Goal: Contribute content: Contribute content

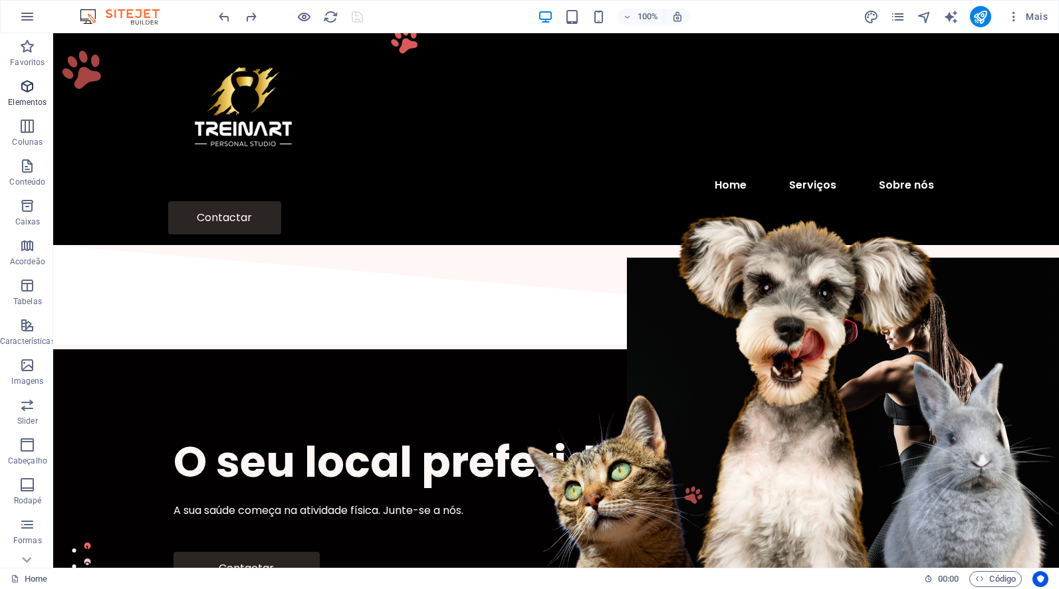
click at [23, 86] on icon "button" at bounding box center [27, 86] width 16 height 16
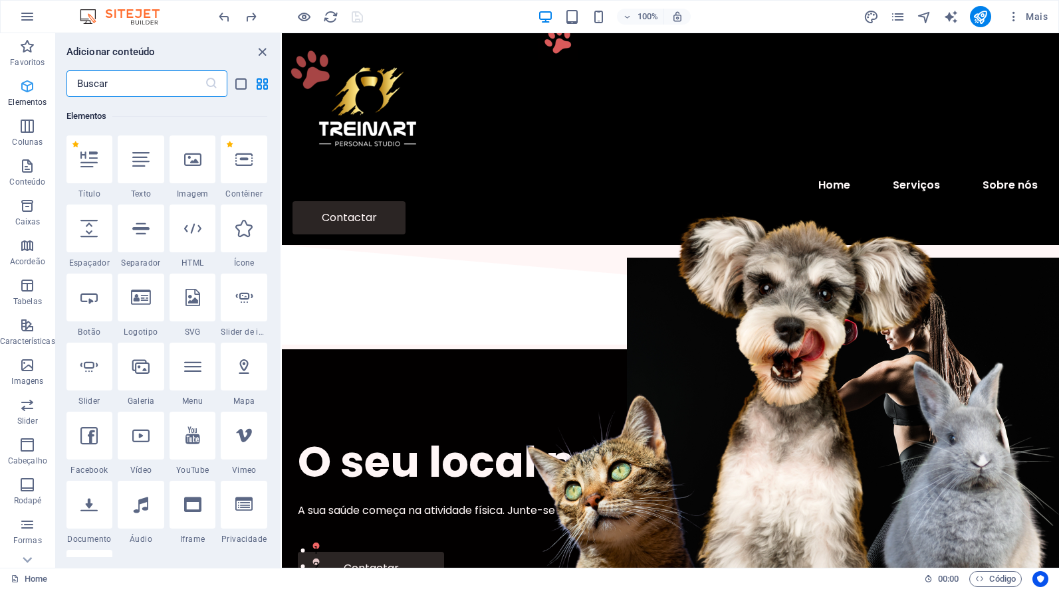
scroll to position [142, 0]
click at [26, 57] on p "Favoritos" at bounding box center [27, 62] width 35 height 11
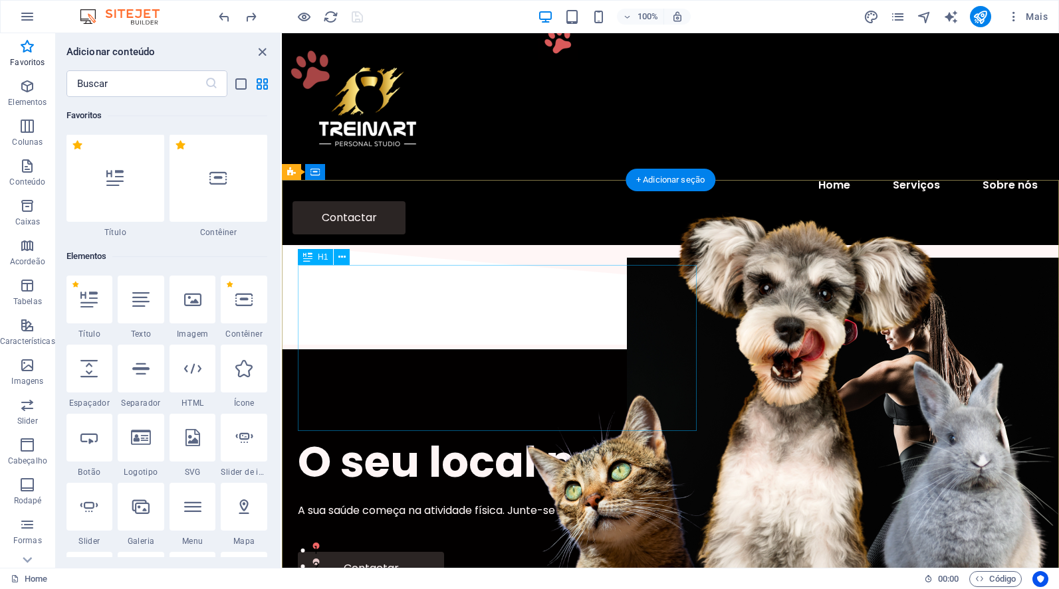
scroll to position [0, 0]
click at [481, 435] on div "O seu local preferido para treinar" at bounding box center [670, 462] width 745 height 55
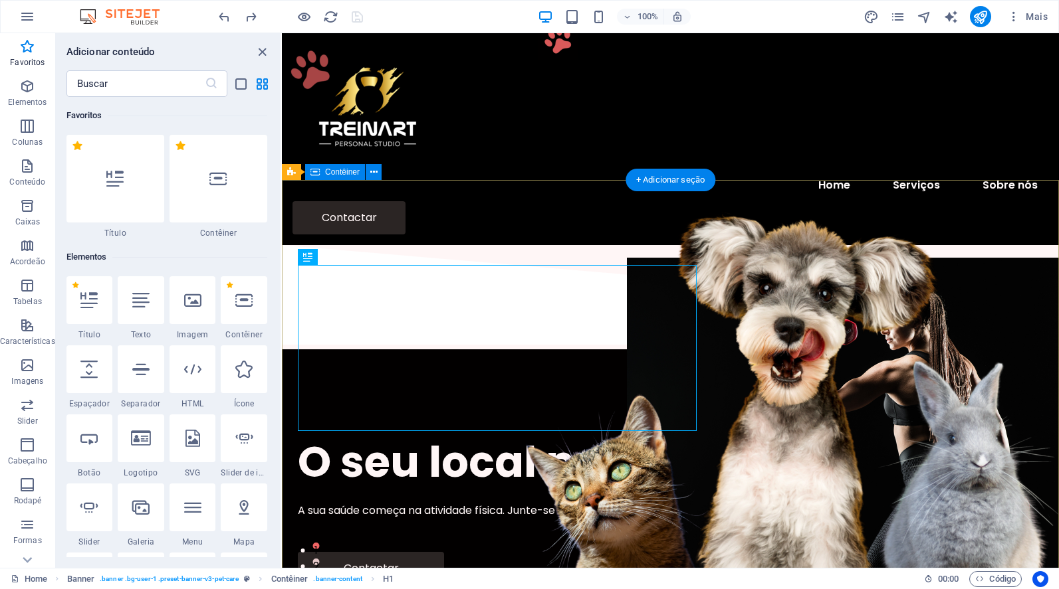
click at [696, 350] on div "O seu local preferido para treinar A sua saúde começa na atividade física. Junt…" at bounding box center [670, 510] width 777 height 321
click at [693, 435] on div "O seu local preferido para treinar" at bounding box center [670, 462] width 745 height 55
drag, startPoint x: 696, startPoint y: 348, endPoint x: 725, endPoint y: 349, distance: 29.2
click at [725, 350] on div "O seu local preferido para treinar A sua saúde começa na atividade física. Junt…" at bounding box center [670, 510] width 777 height 321
click at [682, 350] on div "O seu local preferido para treinar A sua saúde começa na atividade física. Junt…" at bounding box center [670, 510] width 777 height 321
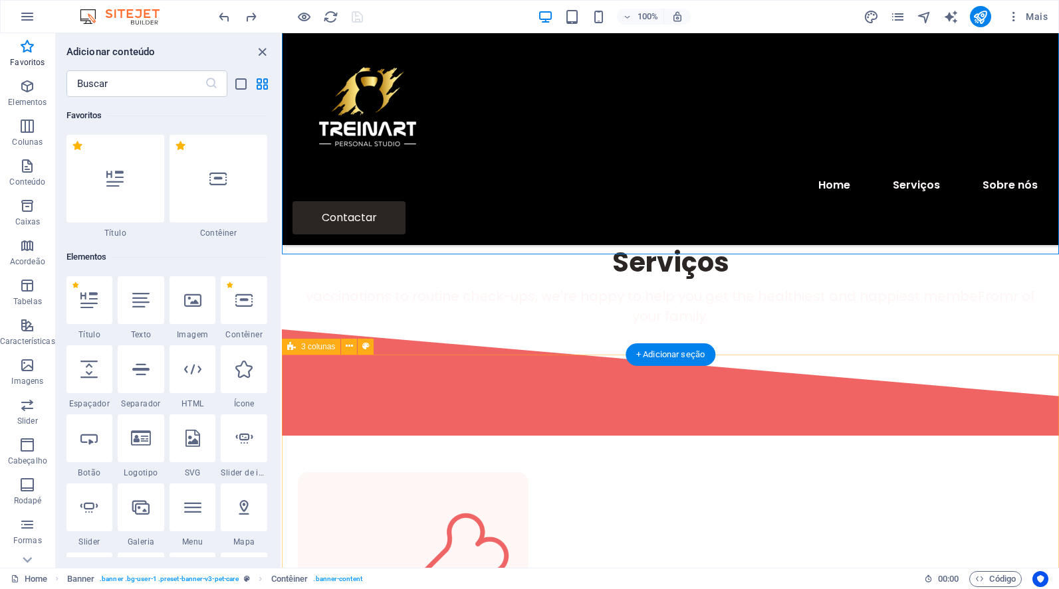
scroll to position [379, 0]
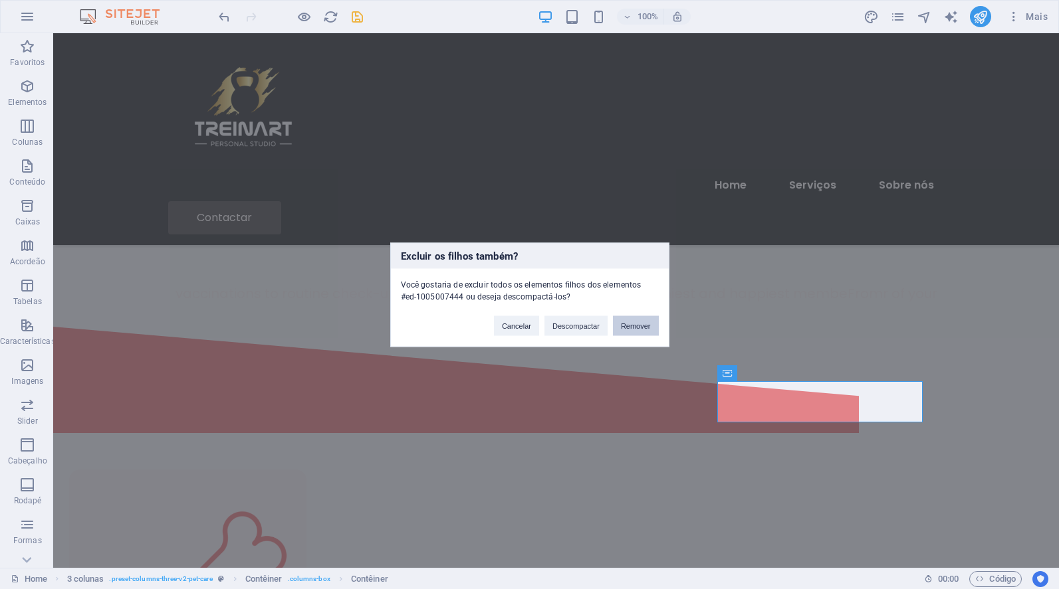
click at [617, 326] on button "Remover" at bounding box center [636, 326] width 46 height 20
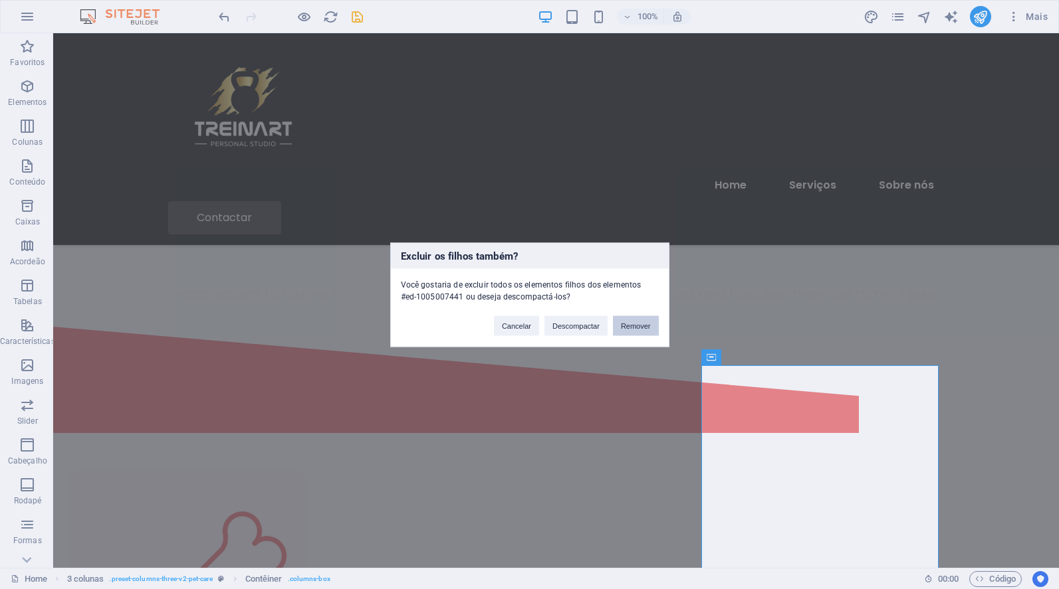
click at [624, 332] on button "Remover" at bounding box center [636, 326] width 46 height 20
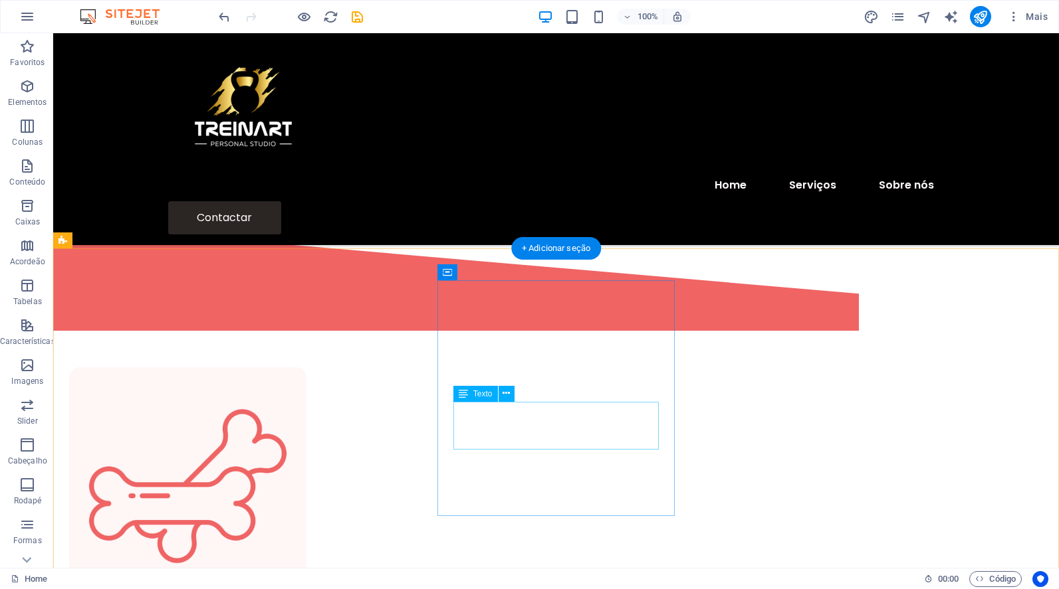
scroll to position [486, 0]
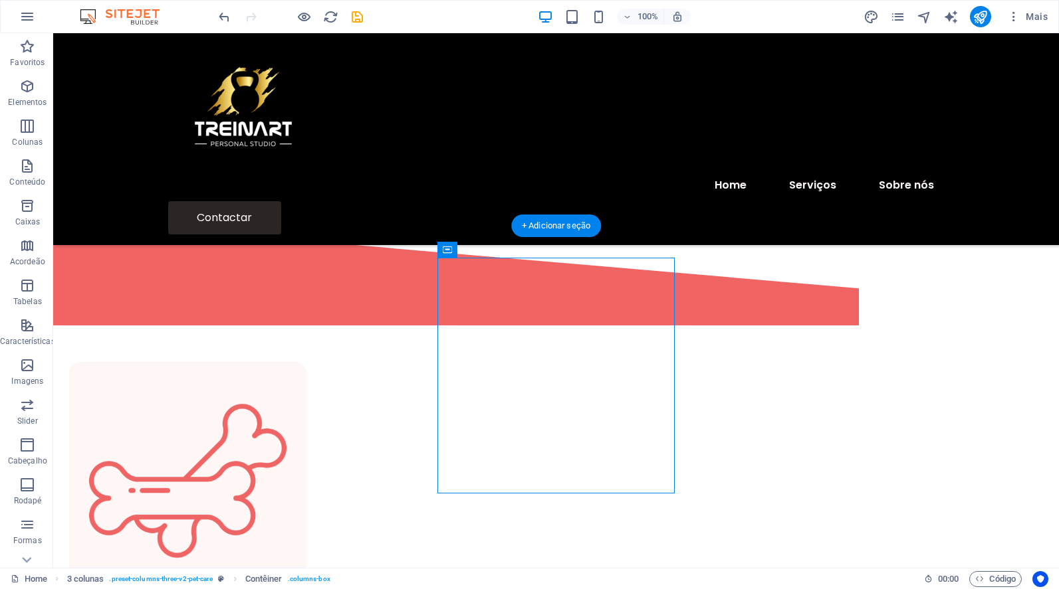
drag, startPoint x: 625, startPoint y: 485, endPoint x: 704, endPoint y: 474, distance: 79.9
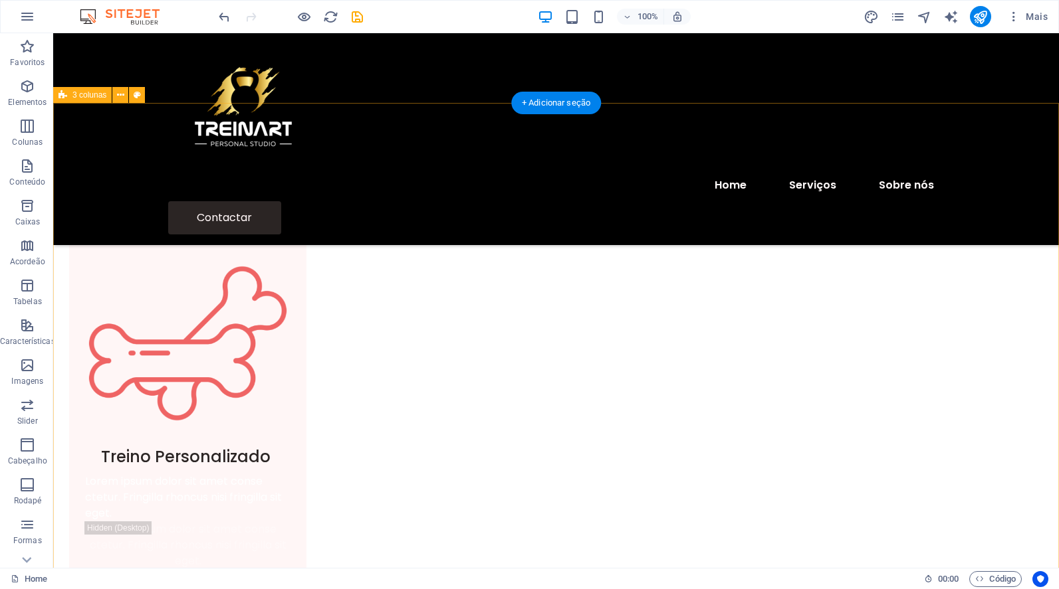
scroll to position [789, 0]
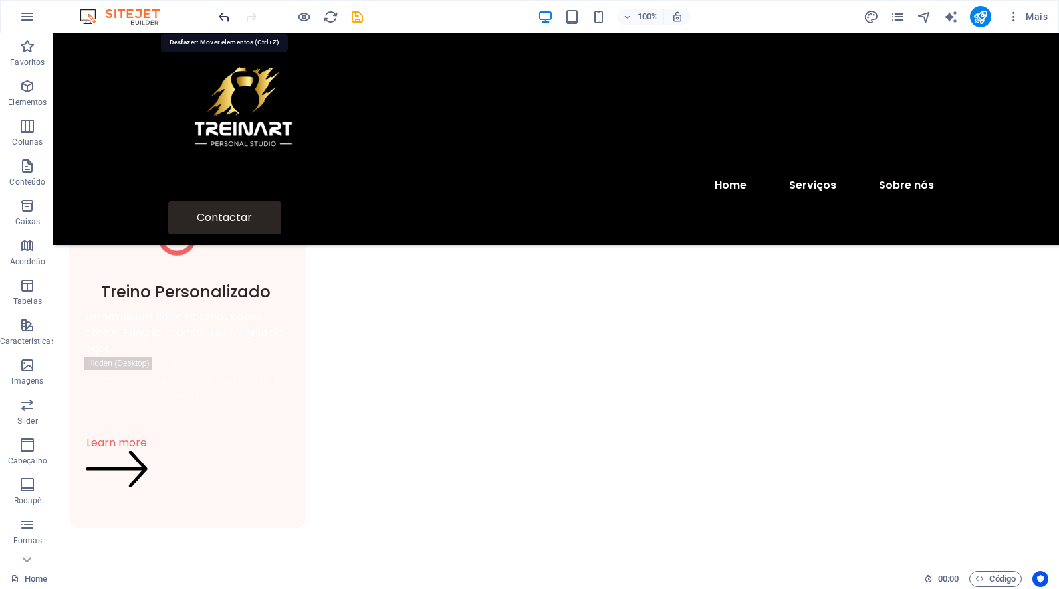
click at [219, 9] on icon "undo" at bounding box center [224, 16] width 15 height 15
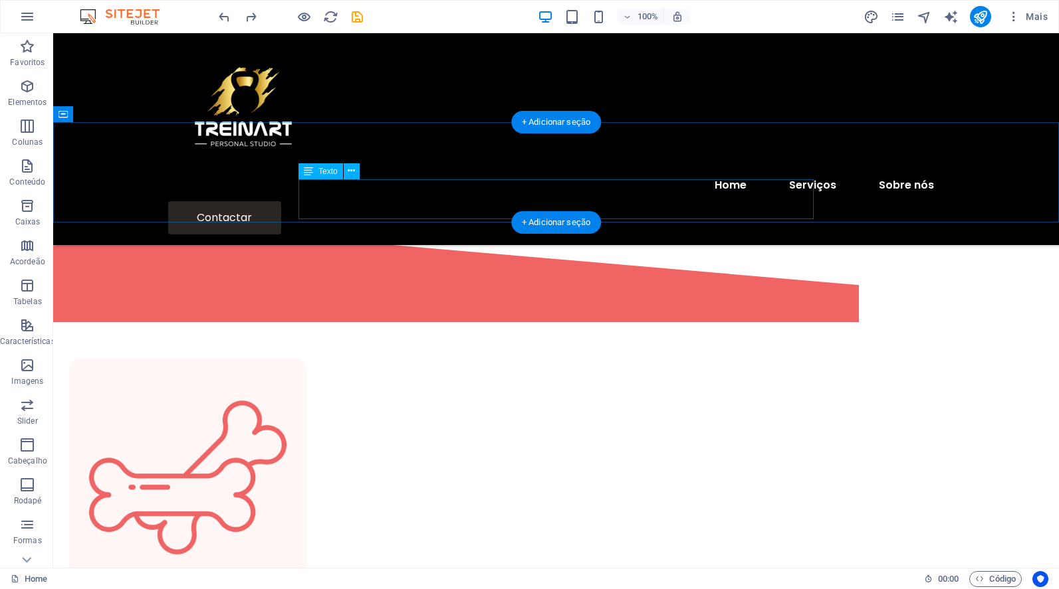
scroll to position [502, 0]
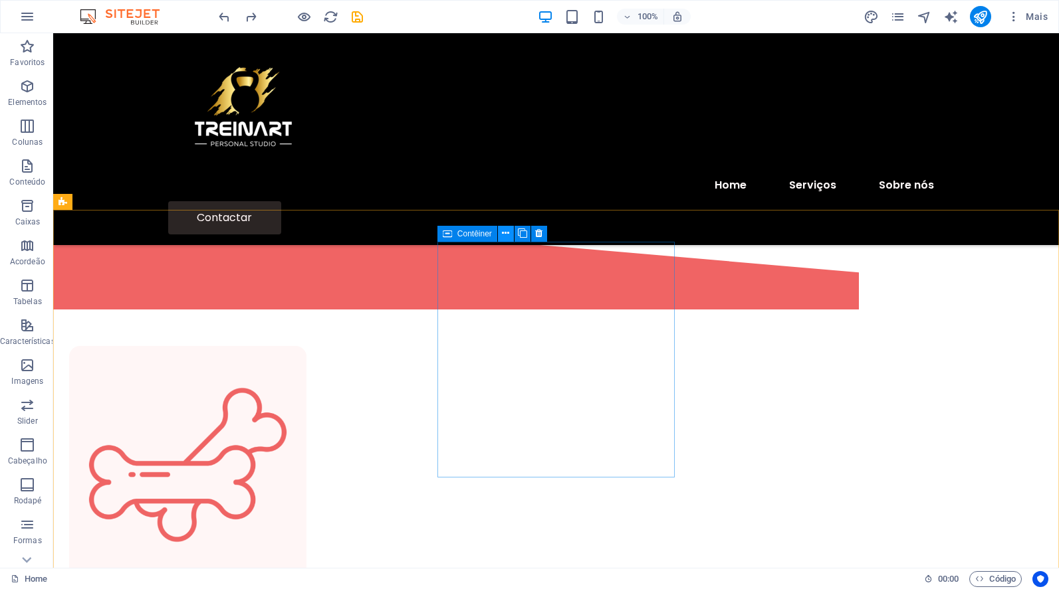
click at [508, 234] on icon at bounding box center [505, 234] width 7 height 14
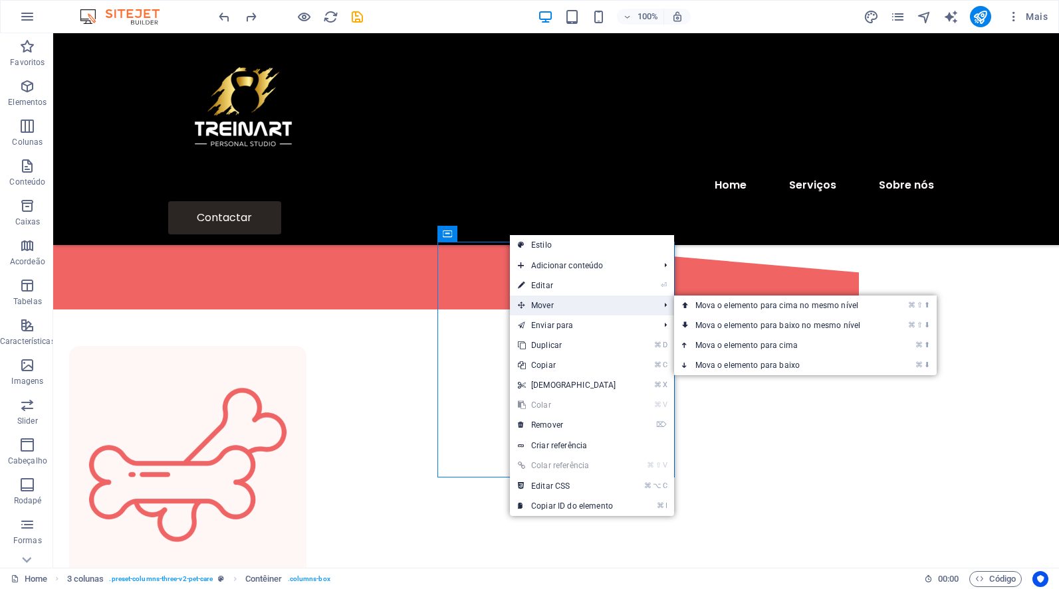
click at [537, 300] on span "Mover" at bounding box center [582, 306] width 144 height 20
drag, startPoint x: 536, startPoint y: 305, endPoint x: 551, endPoint y: 305, distance: 14.6
click at [551, 305] on span "Mover" at bounding box center [582, 306] width 144 height 20
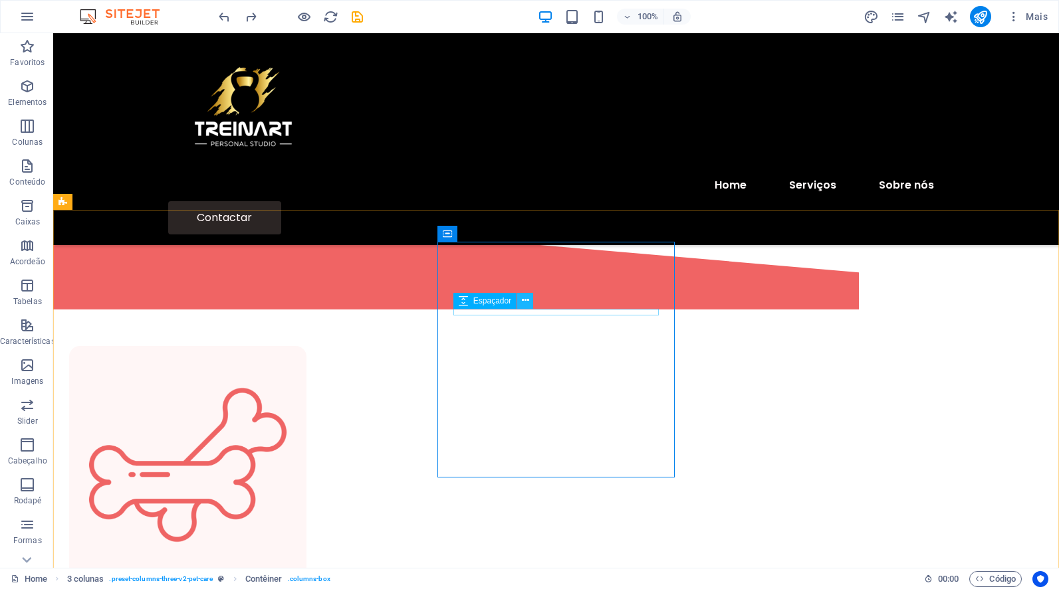
click at [524, 301] on icon at bounding box center [525, 301] width 7 height 14
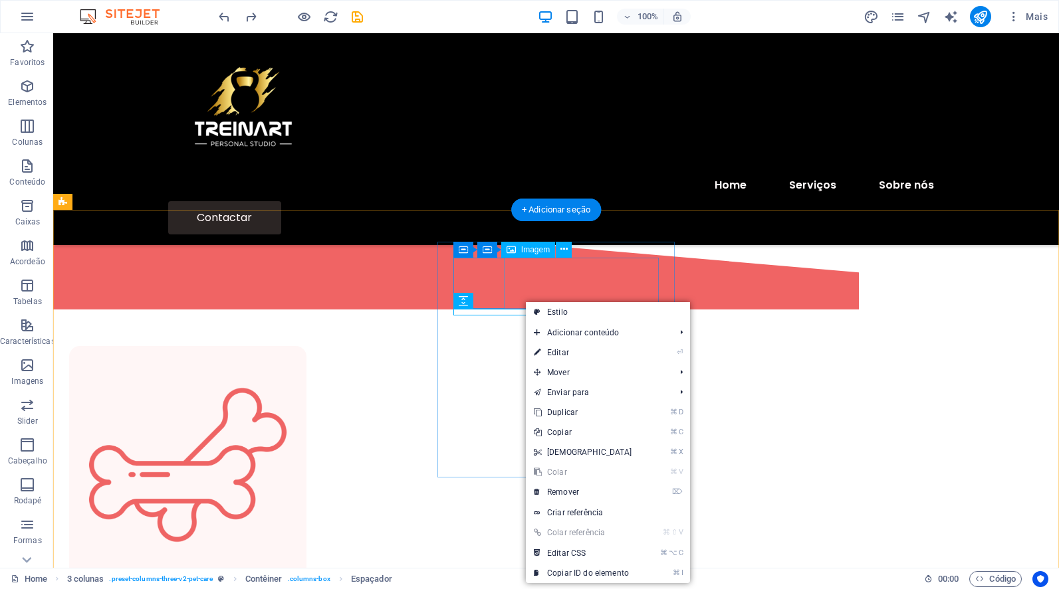
click at [492, 254] on div "Contêiner" at bounding box center [487, 250] width 20 height 16
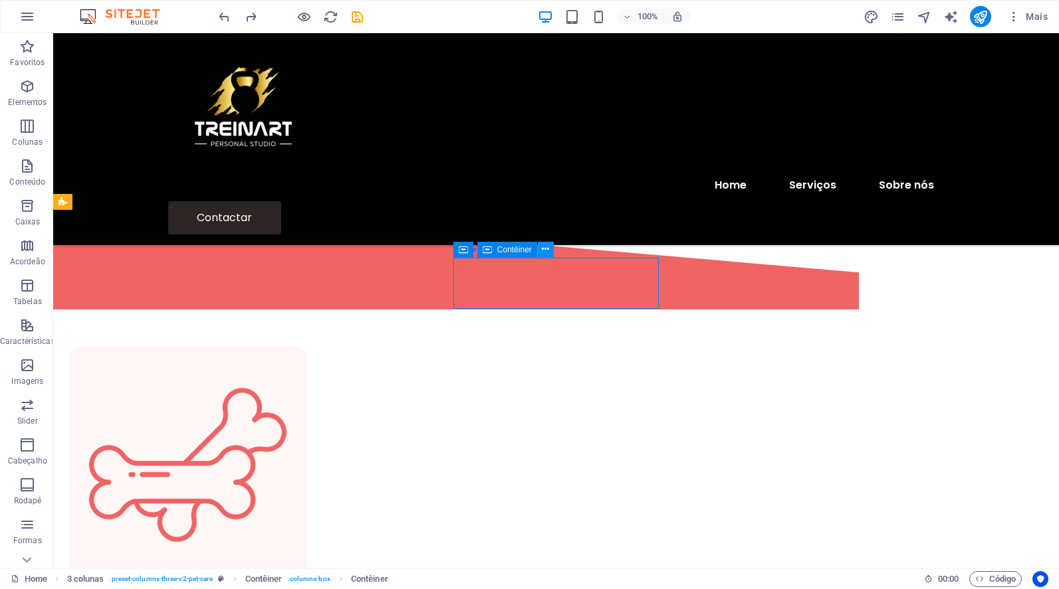
click at [547, 247] on icon at bounding box center [545, 250] width 7 height 14
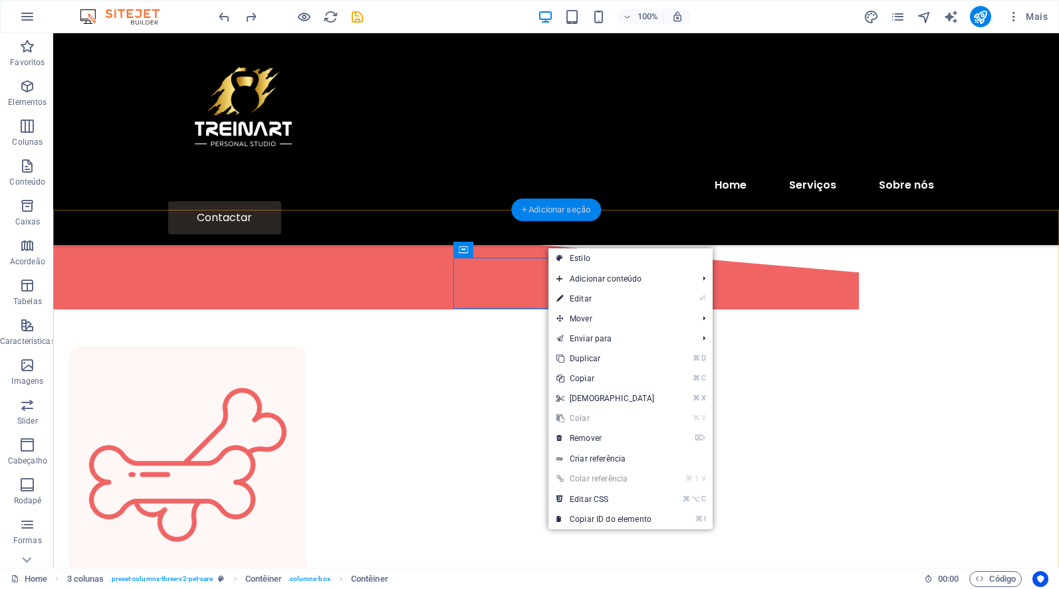
click at [520, 207] on div "+ Adicionar seção" at bounding box center [556, 210] width 90 height 23
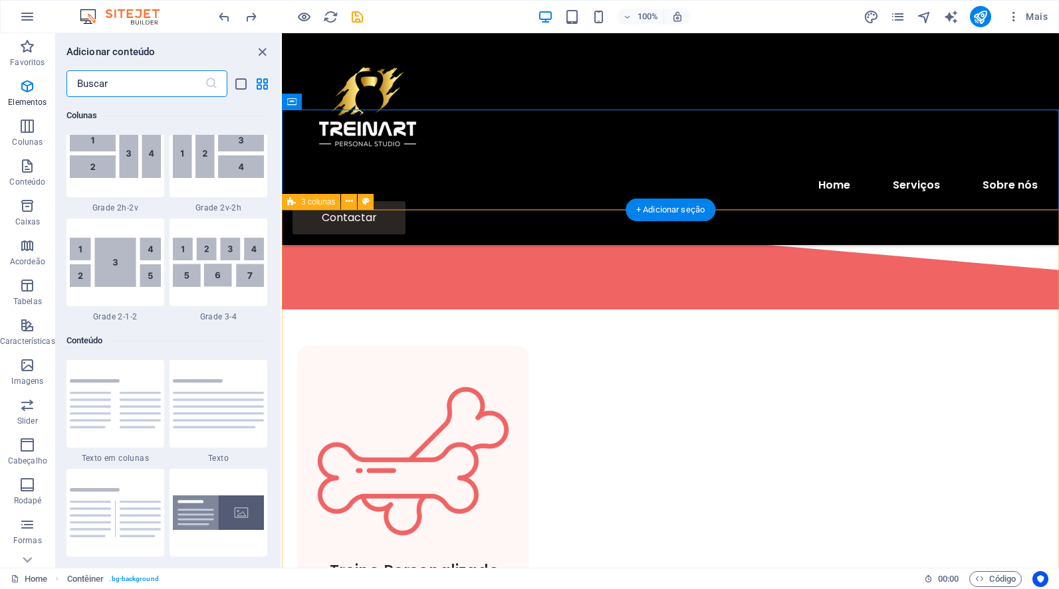
scroll to position [2325, 0]
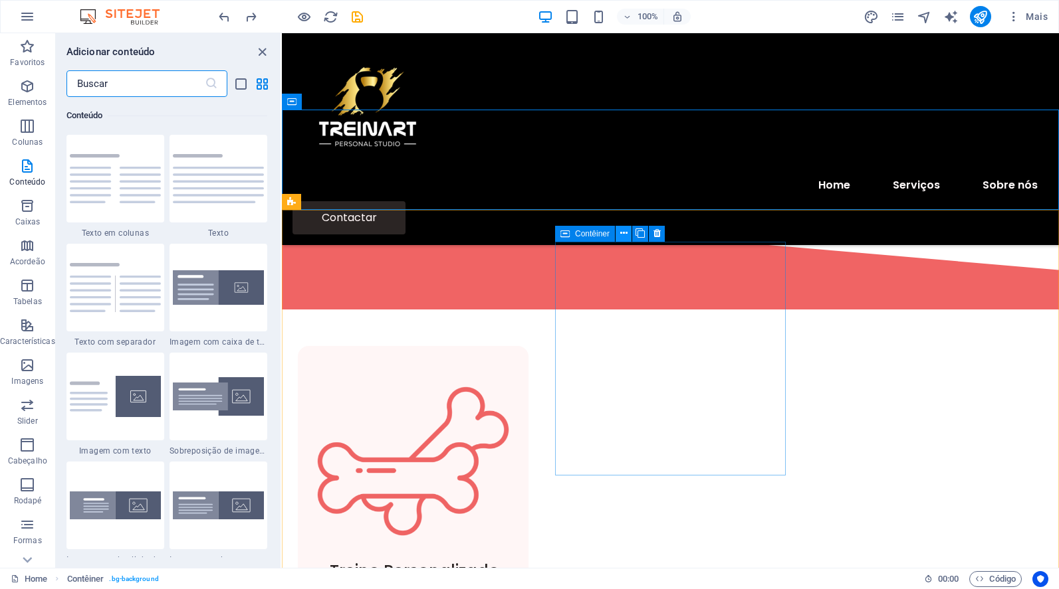
click at [623, 231] on icon at bounding box center [623, 234] width 7 height 14
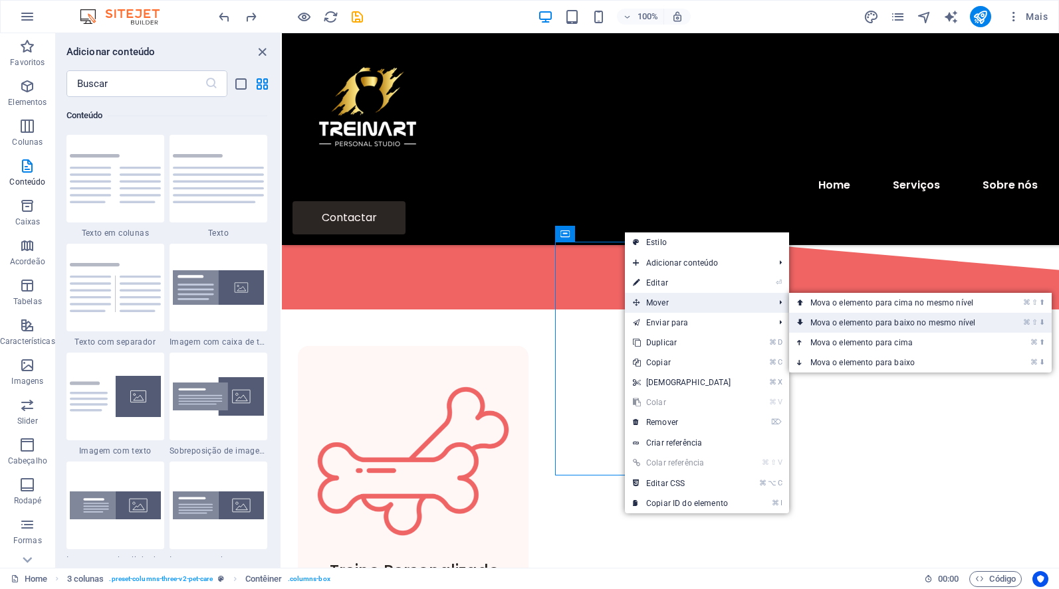
click at [869, 320] on link "⌘ ⇧ ⬇ Mova o elemento para baixo no mesmo nível" at bounding box center [895, 323] width 213 height 20
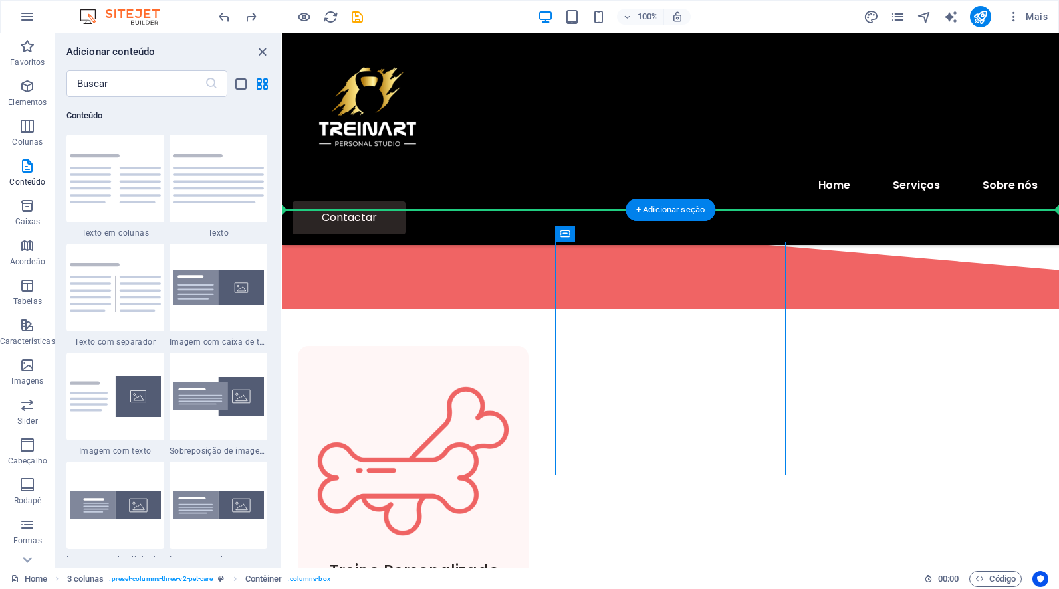
drag, startPoint x: 849, startPoint y: 268, endPoint x: 700, endPoint y: 236, distance: 151.6
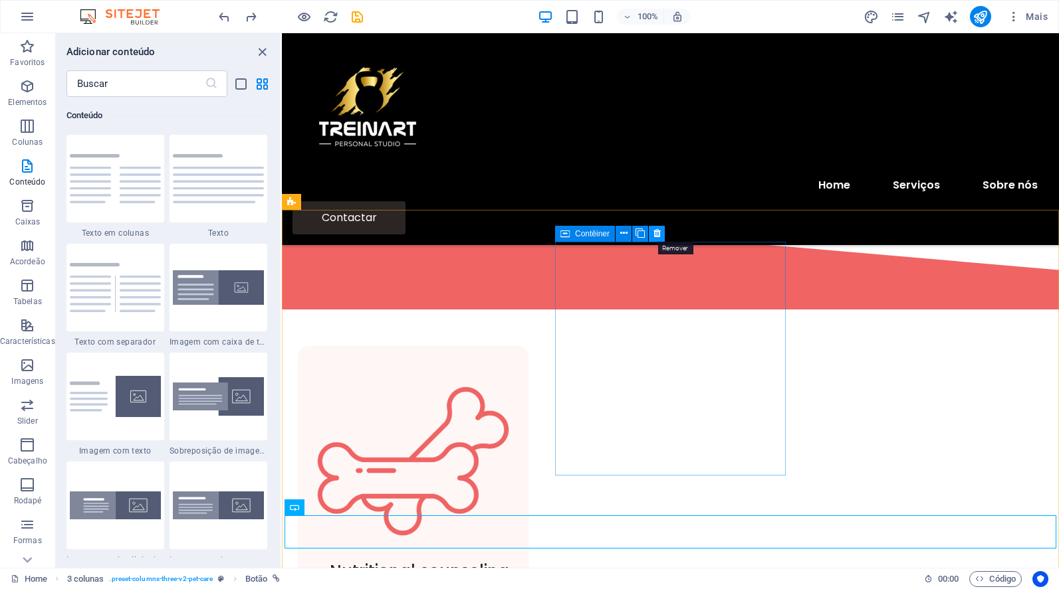
click at [655, 231] on icon at bounding box center [656, 234] width 7 height 14
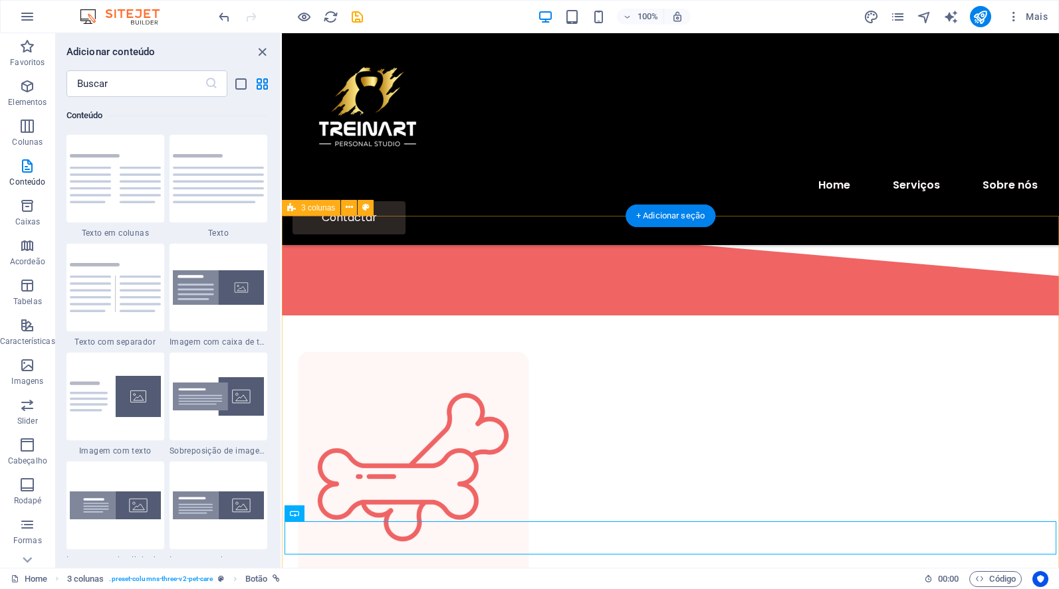
scroll to position [496, 0]
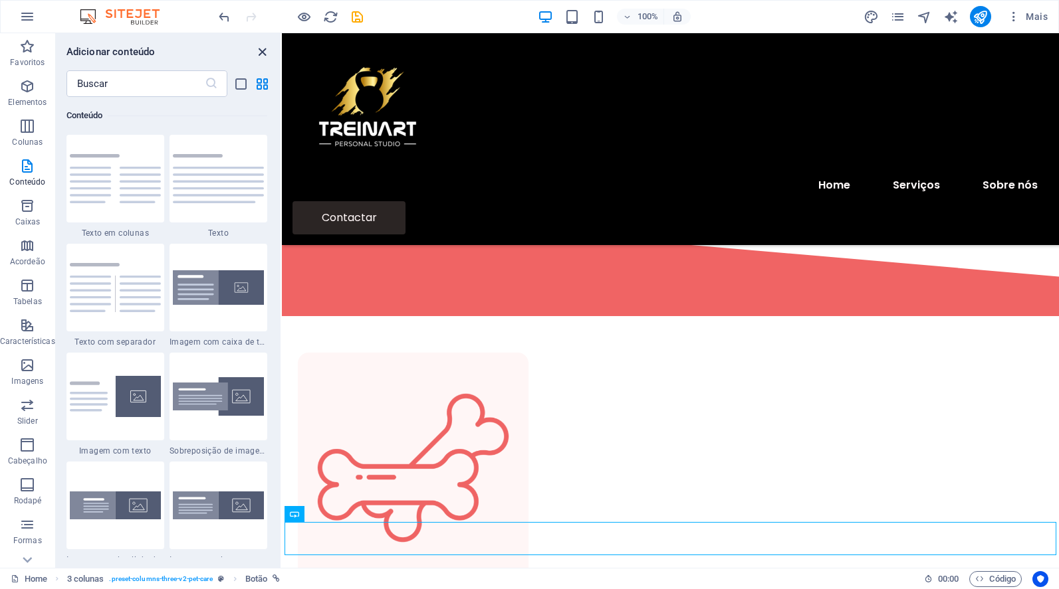
click at [259, 45] on icon "close panel" at bounding box center [262, 52] width 15 height 15
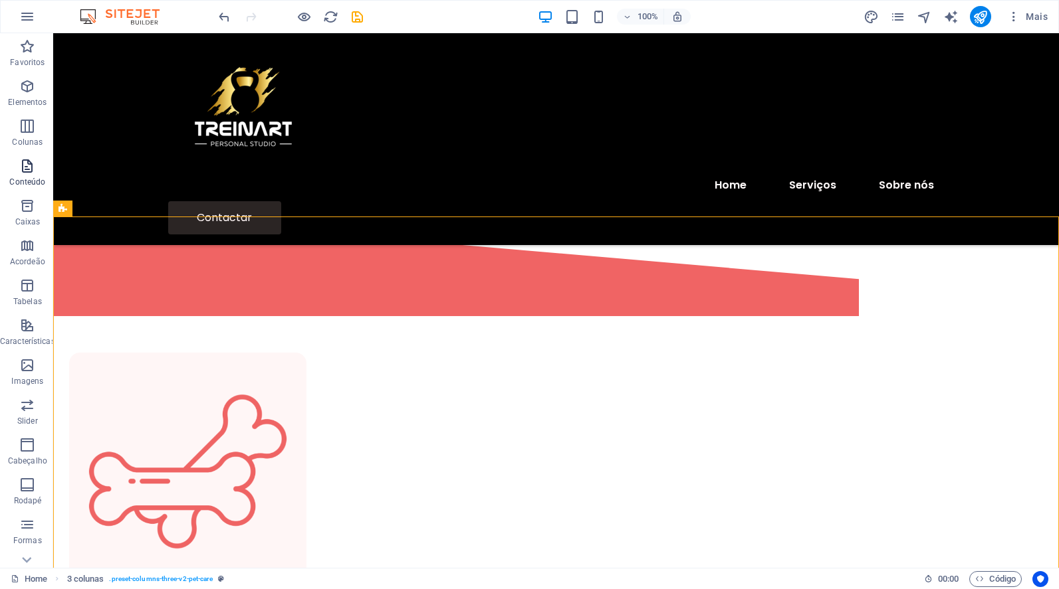
click at [23, 163] on icon "button" at bounding box center [27, 166] width 16 height 16
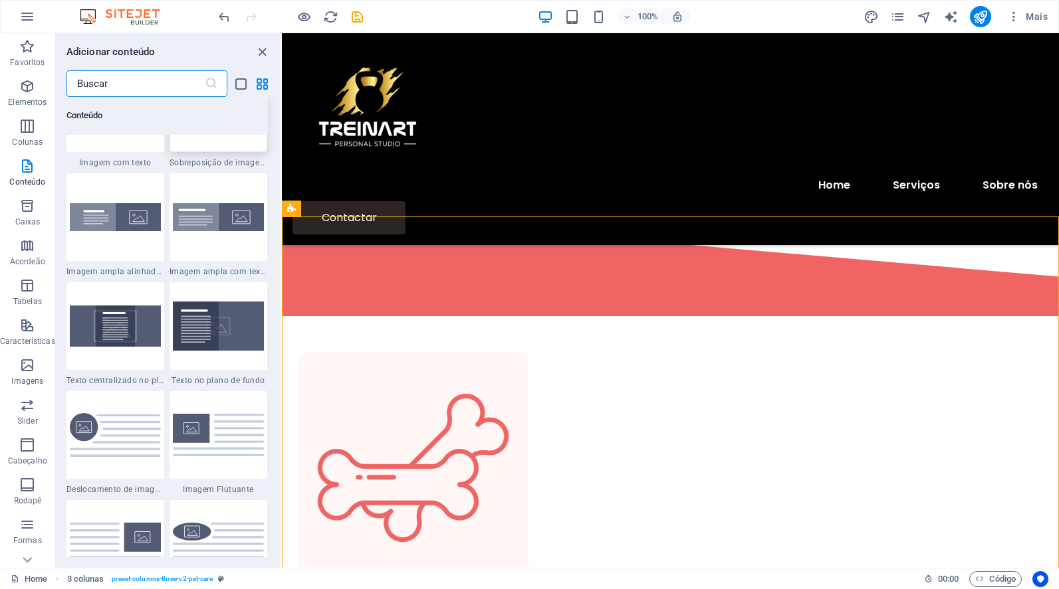
scroll to position [2615, 0]
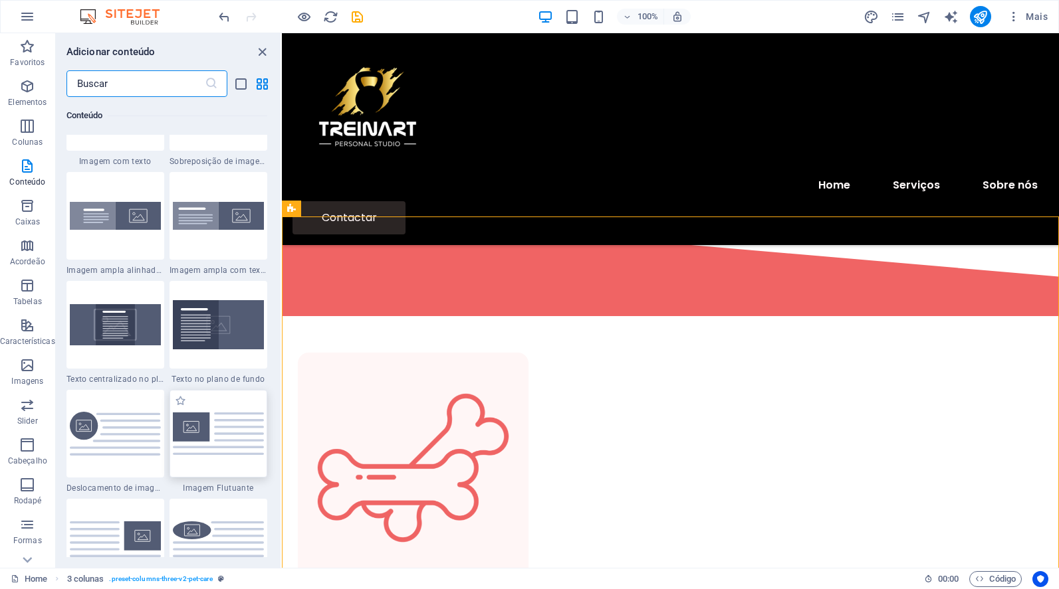
click at [200, 424] on img at bounding box center [218, 434] width 91 height 43
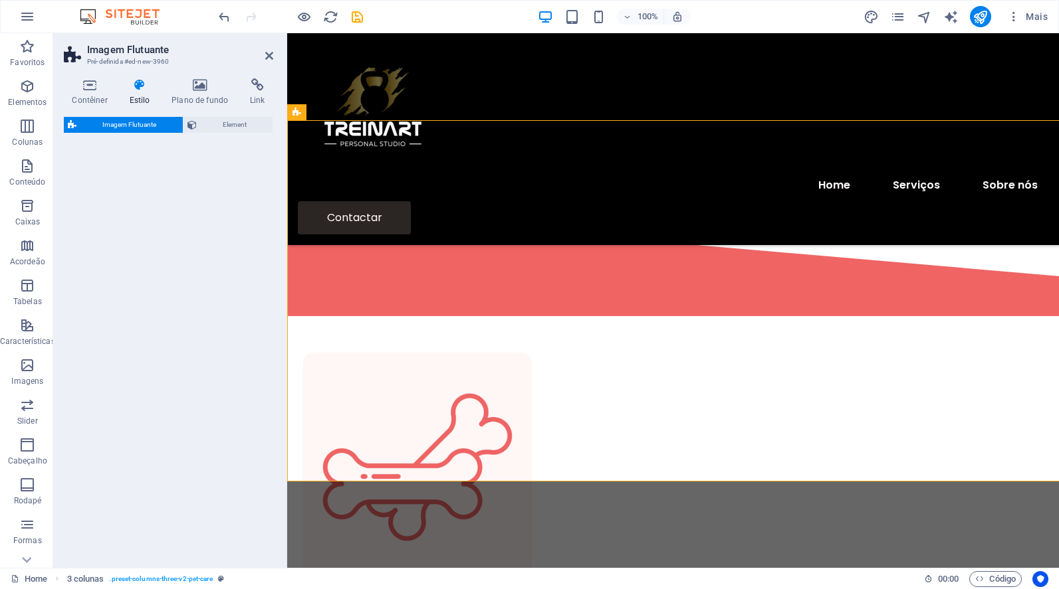
scroll to position [1067, 0]
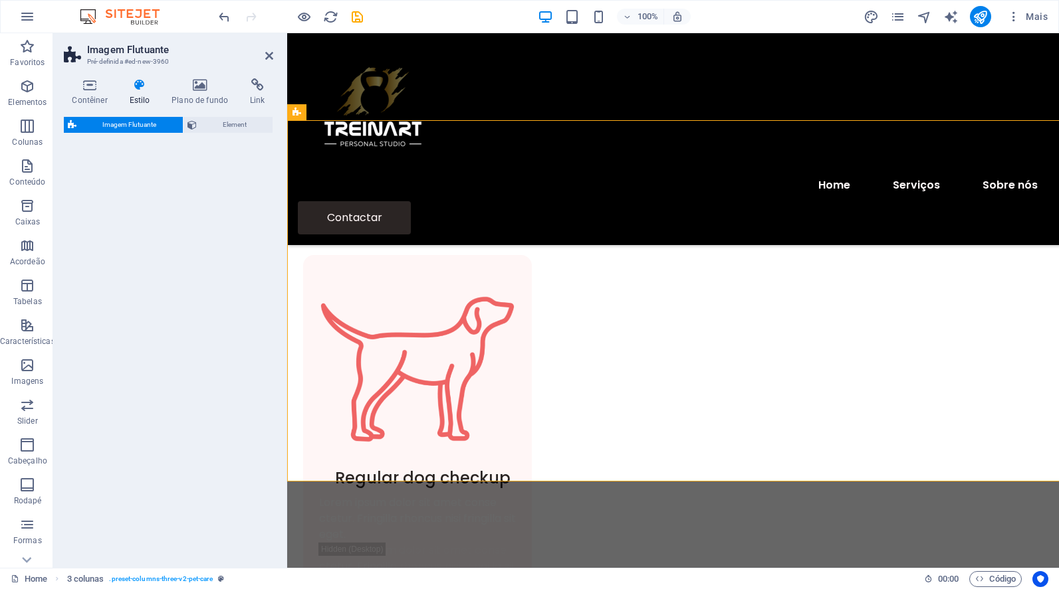
select select "%"
select select "rem"
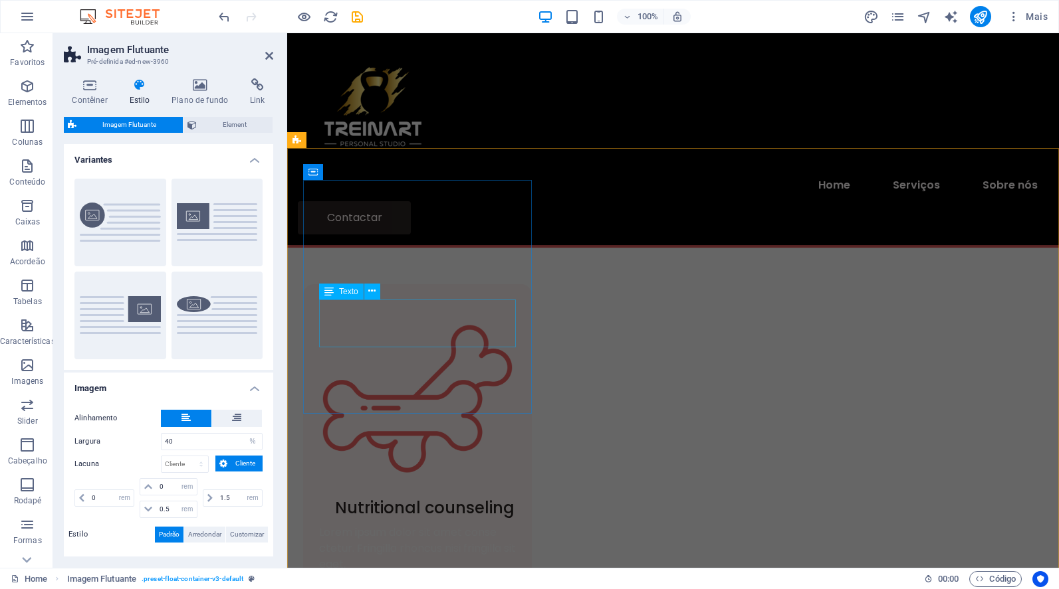
scroll to position [566, 0]
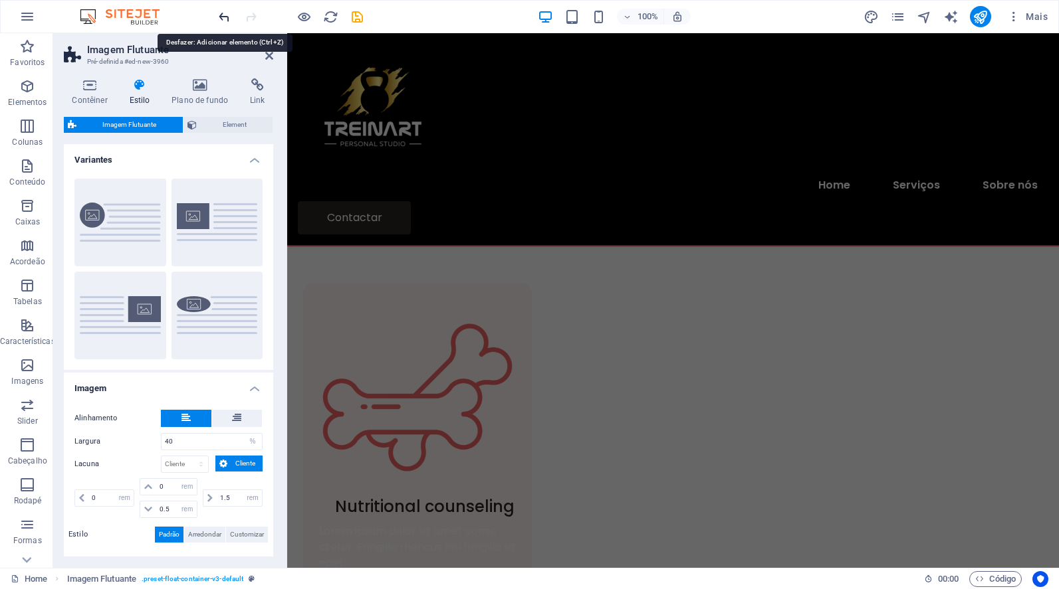
click at [217, 17] on icon "undo" at bounding box center [224, 16] width 15 height 15
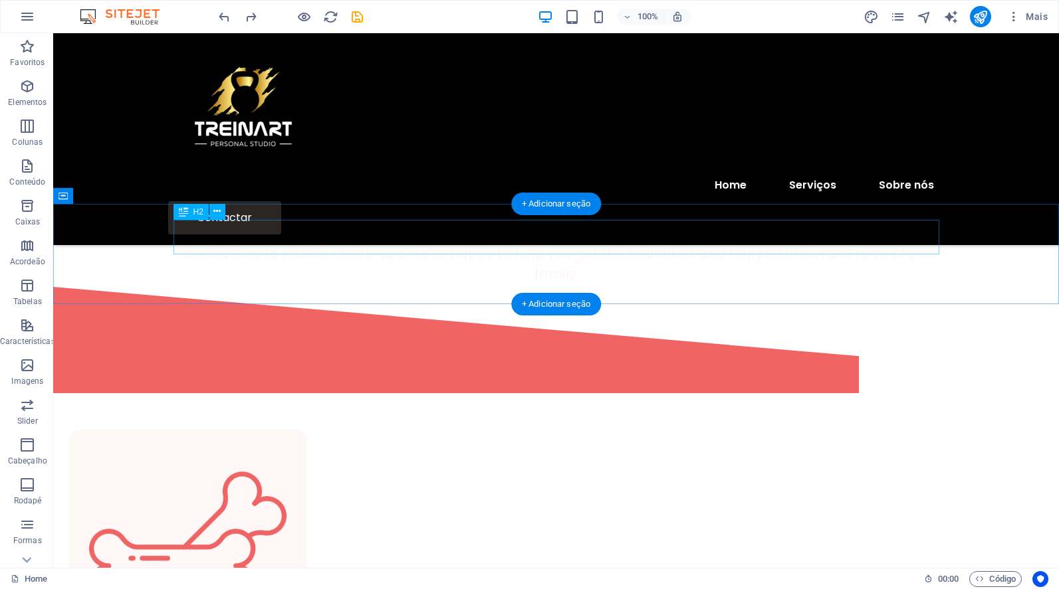
scroll to position [397, 0]
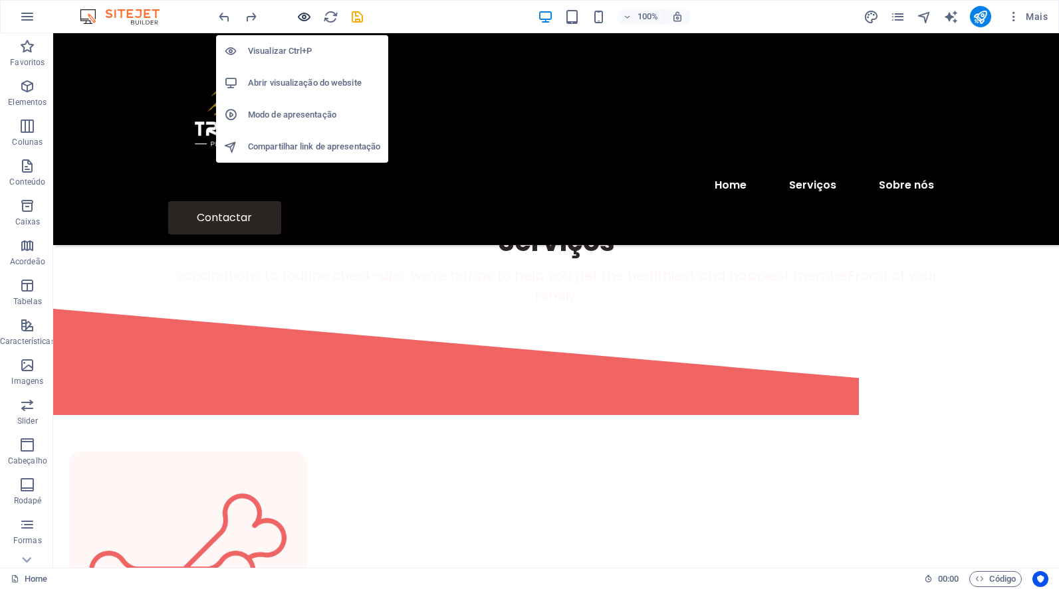
click at [300, 14] on icon "button" at bounding box center [303, 16] width 15 height 15
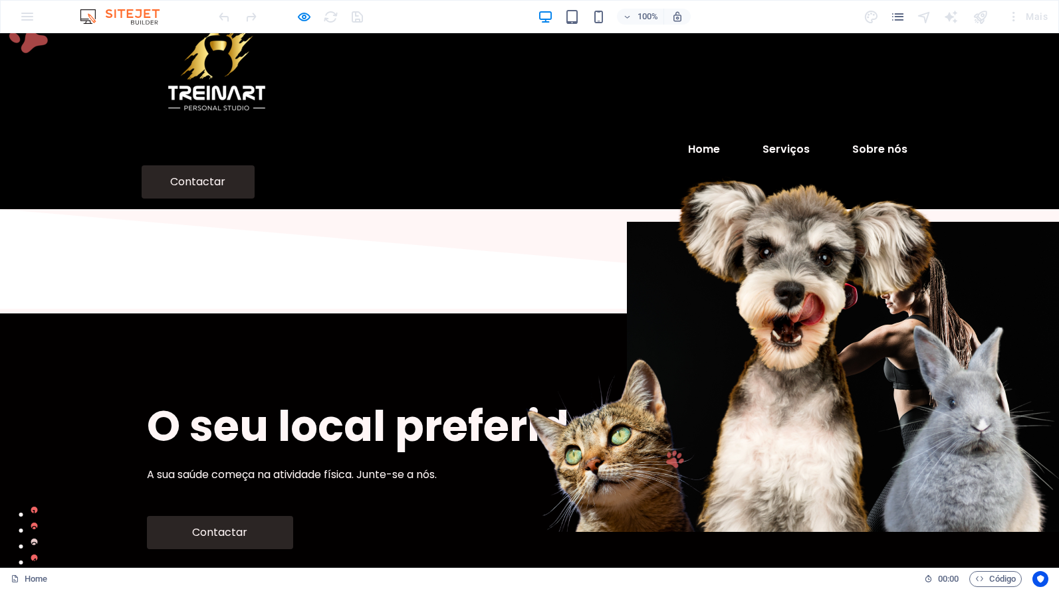
scroll to position [0, 0]
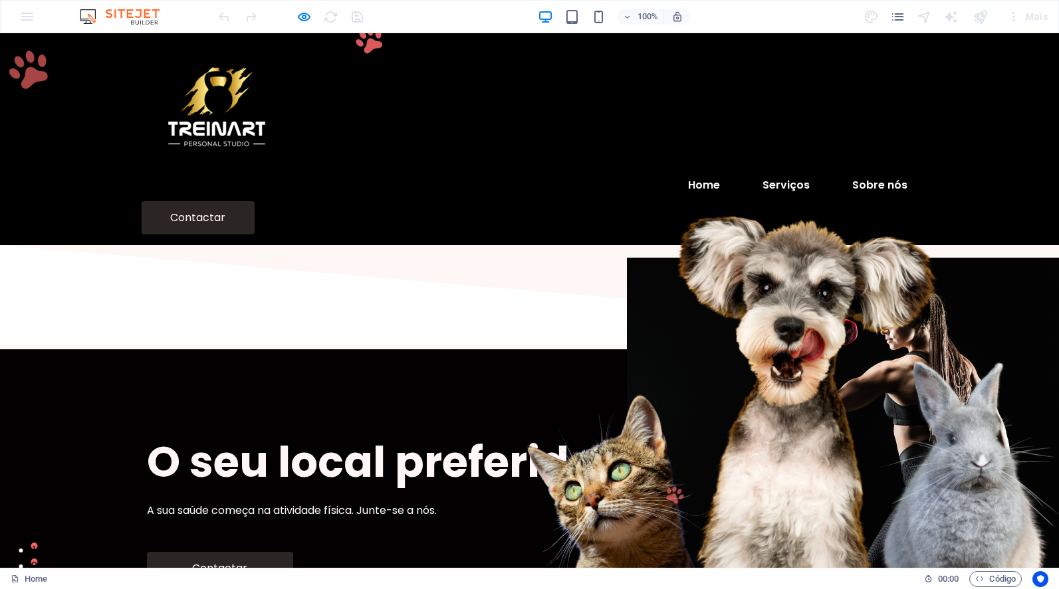
click at [463, 150] on header "Menu Home Serviços Sobre nós Contactar" at bounding box center [529, 139] width 797 height 212
click at [601, 350] on div "O seu local preferido para treinar A sua saúde começa na atividade física. Junt…" at bounding box center [529, 510] width 1059 height 321
click at [223, 128] on img at bounding box center [217, 107] width 150 height 126
click at [316, 433] on span "O seu local preferido para treinar" at bounding box center [509, 462] width 724 height 59
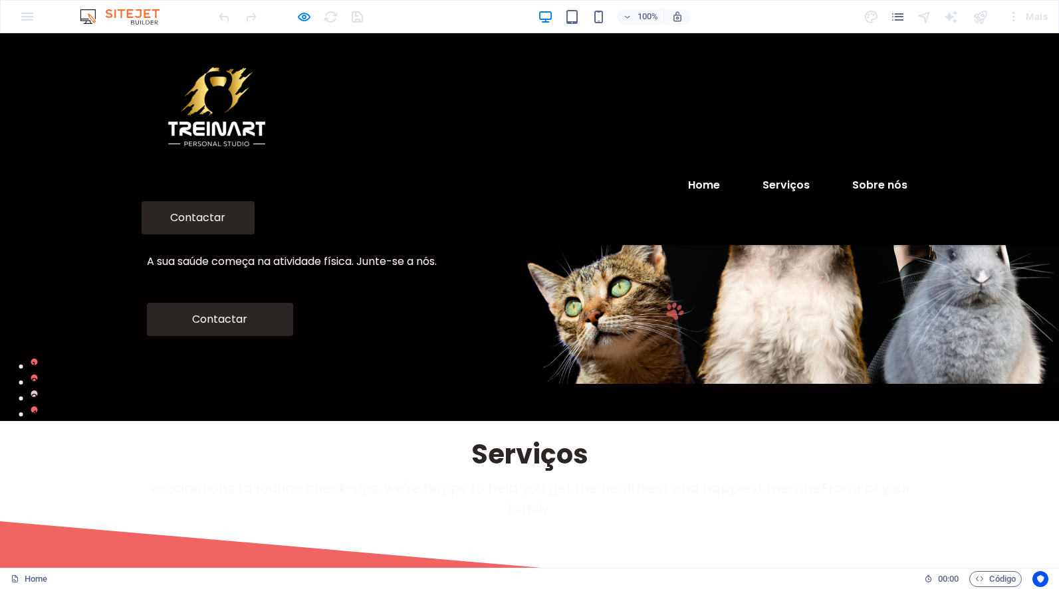
scroll to position [399, 0]
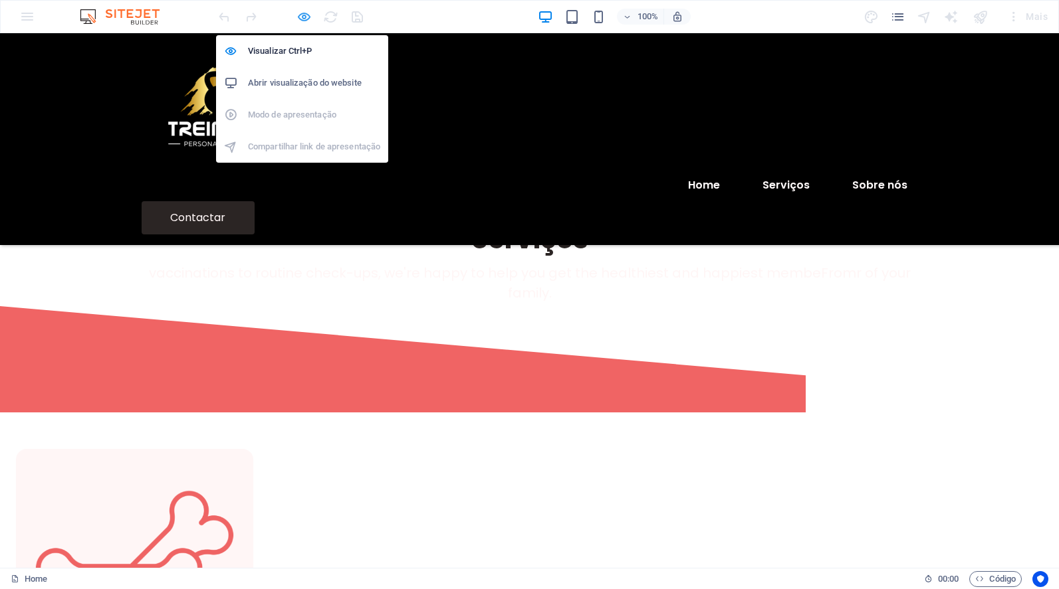
click at [301, 12] on icon "button" at bounding box center [303, 16] width 15 height 15
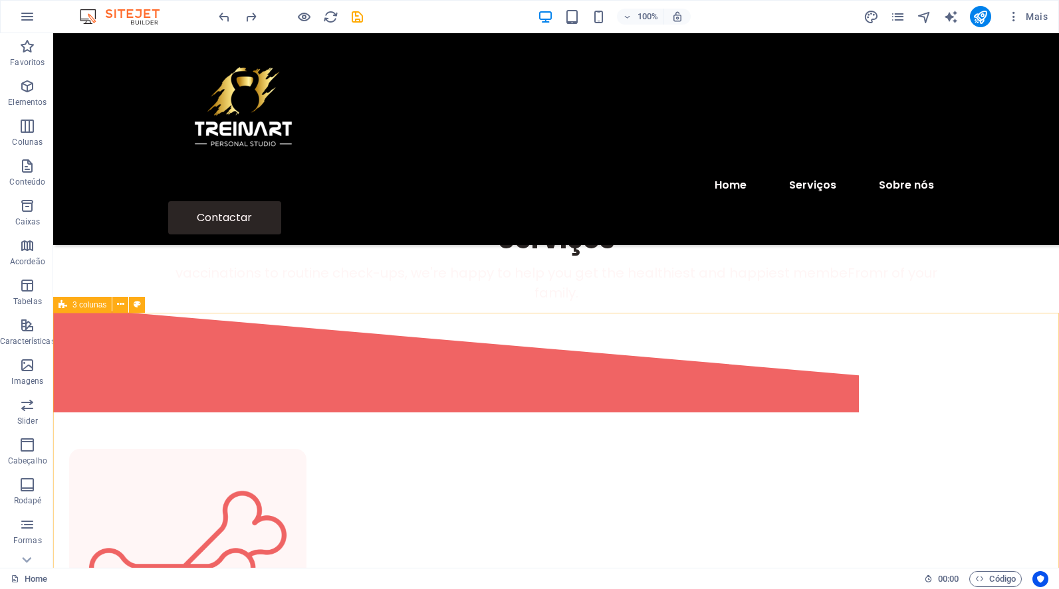
click at [78, 306] on span "3 colunas" at bounding box center [89, 305] width 34 height 8
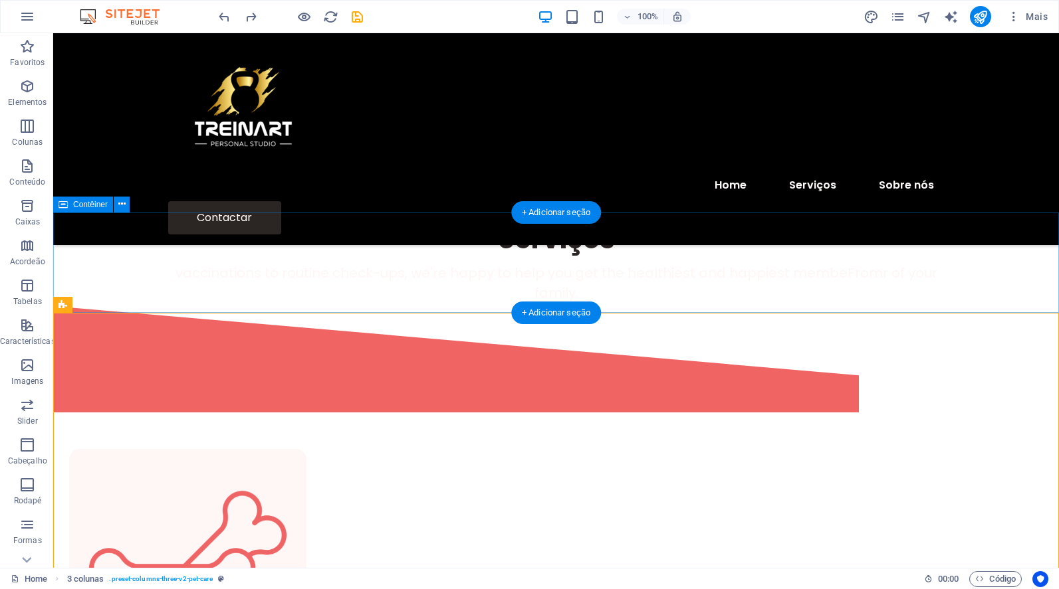
click at [108, 282] on div "Serviços vaccinations to routine check-ups, we're happy to help you get the hea…" at bounding box center [555, 256] width 1005 height 100
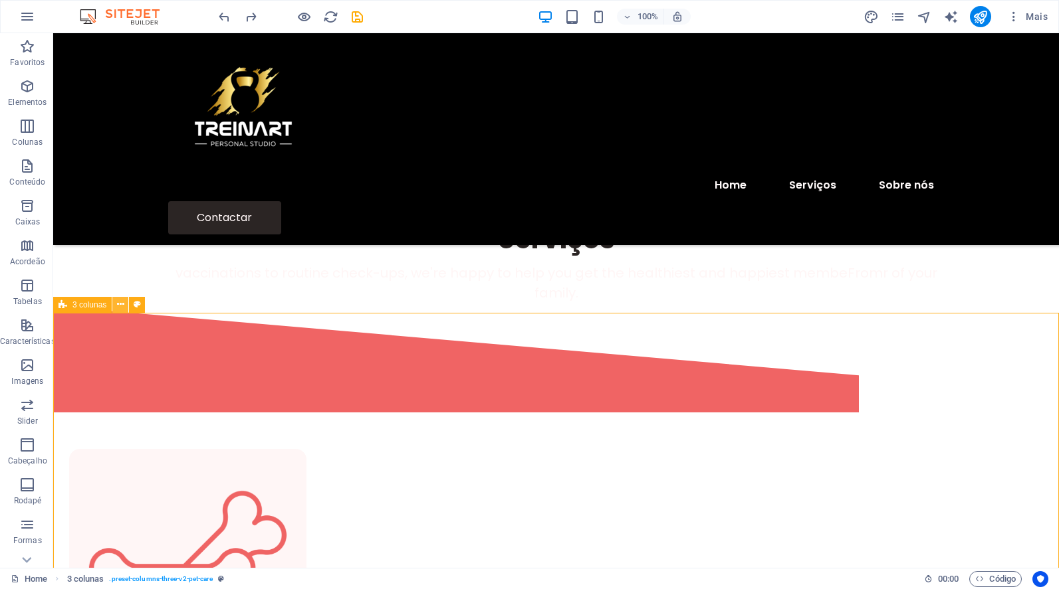
click at [117, 304] on icon at bounding box center [120, 305] width 7 height 14
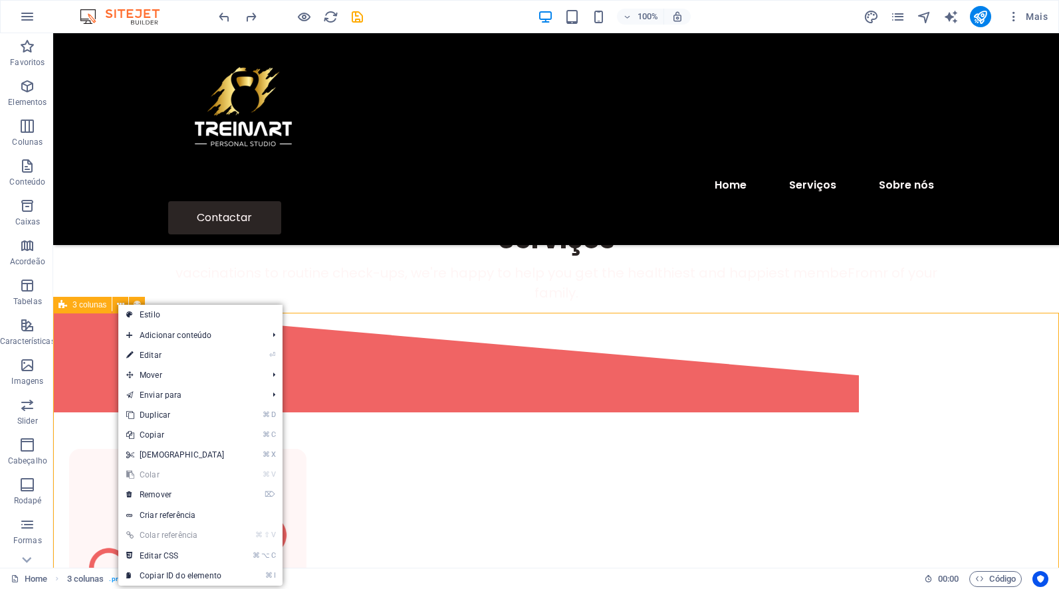
click at [83, 306] on span "3 colunas" at bounding box center [89, 305] width 34 height 8
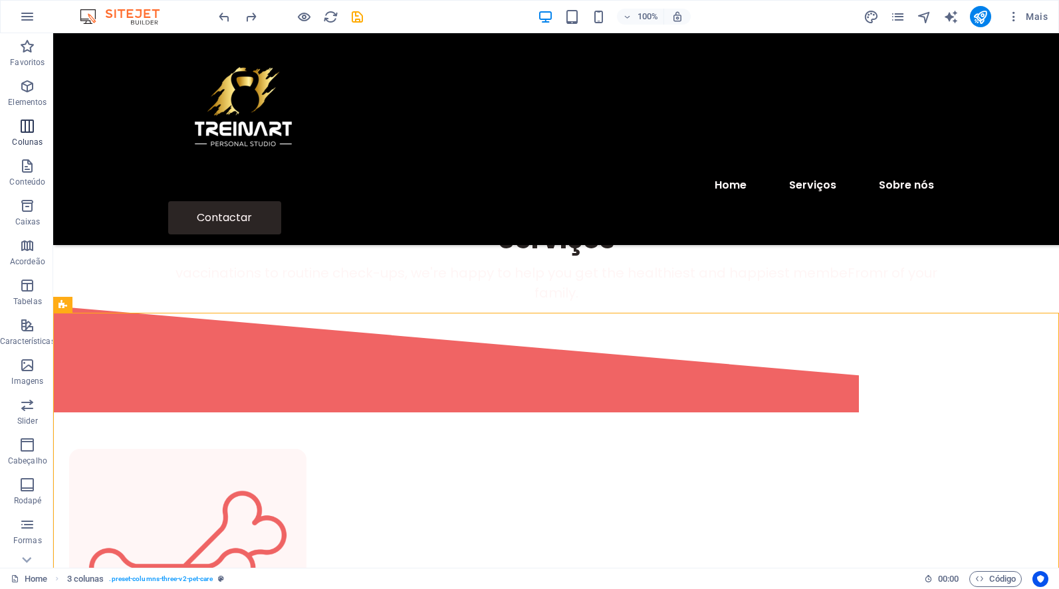
click at [23, 128] on icon "button" at bounding box center [27, 126] width 16 height 16
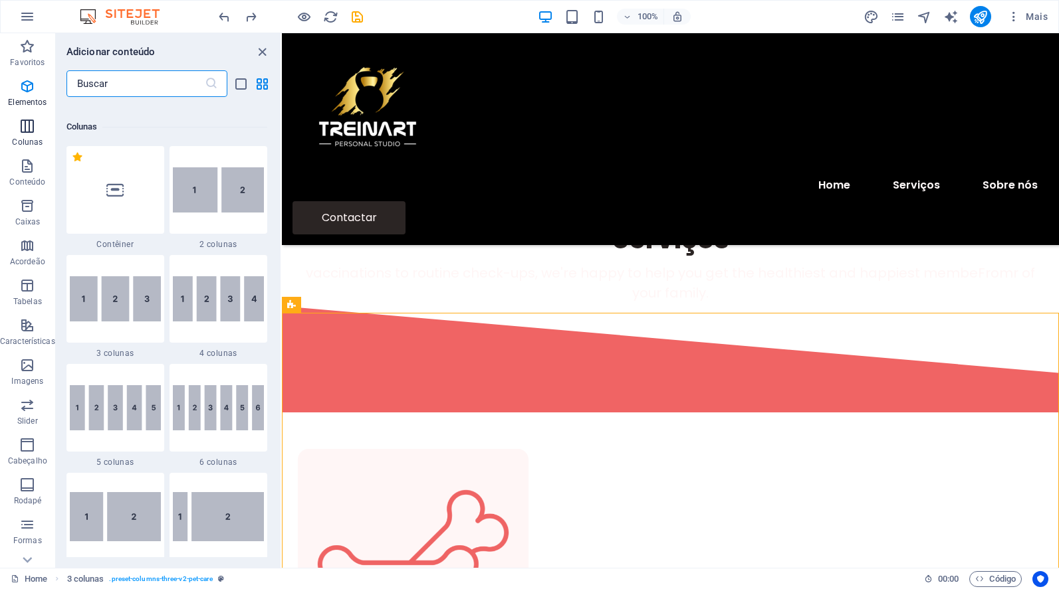
scroll to position [658, 0]
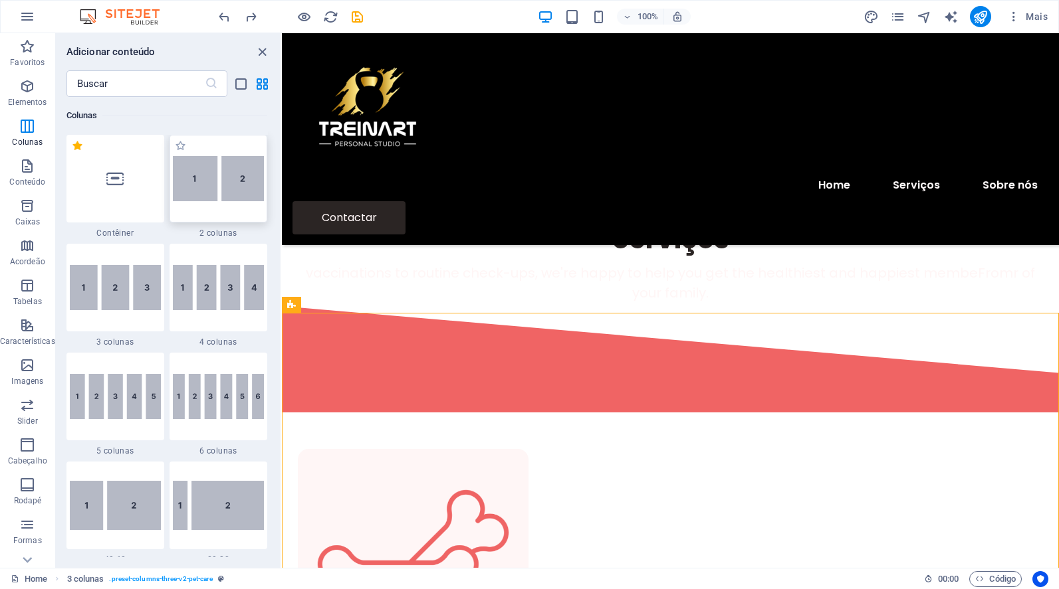
click at [214, 205] on div at bounding box center [218, 179] width 98 height 88
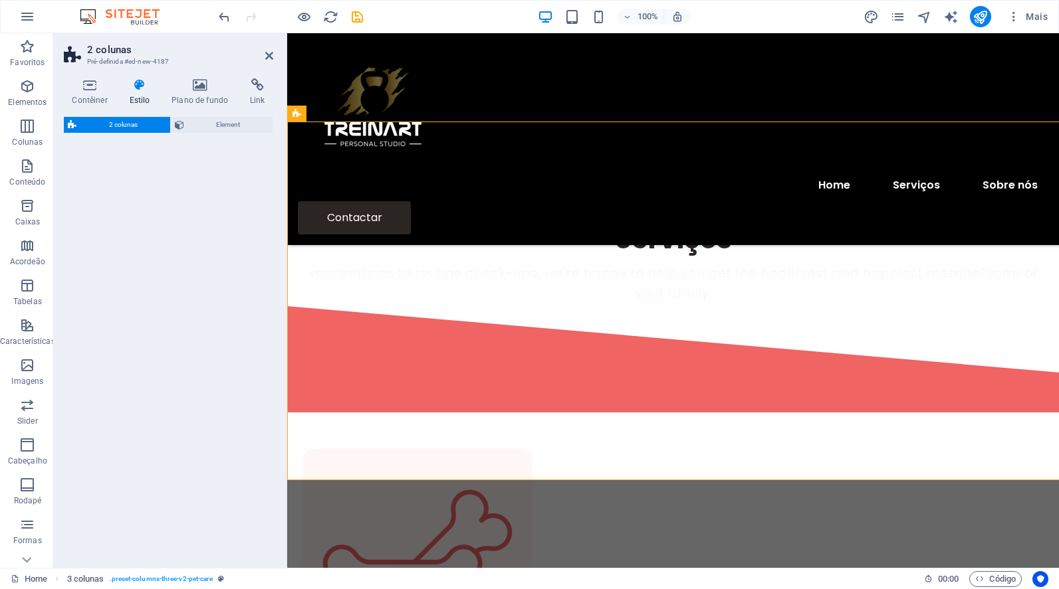
select select "rem"
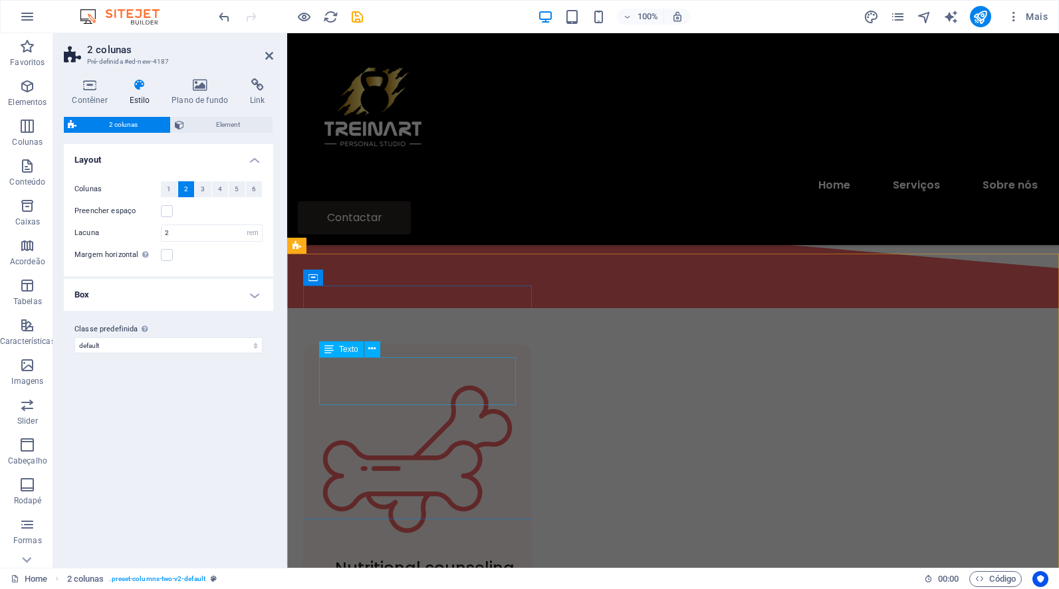
scroll to position [513, 0]
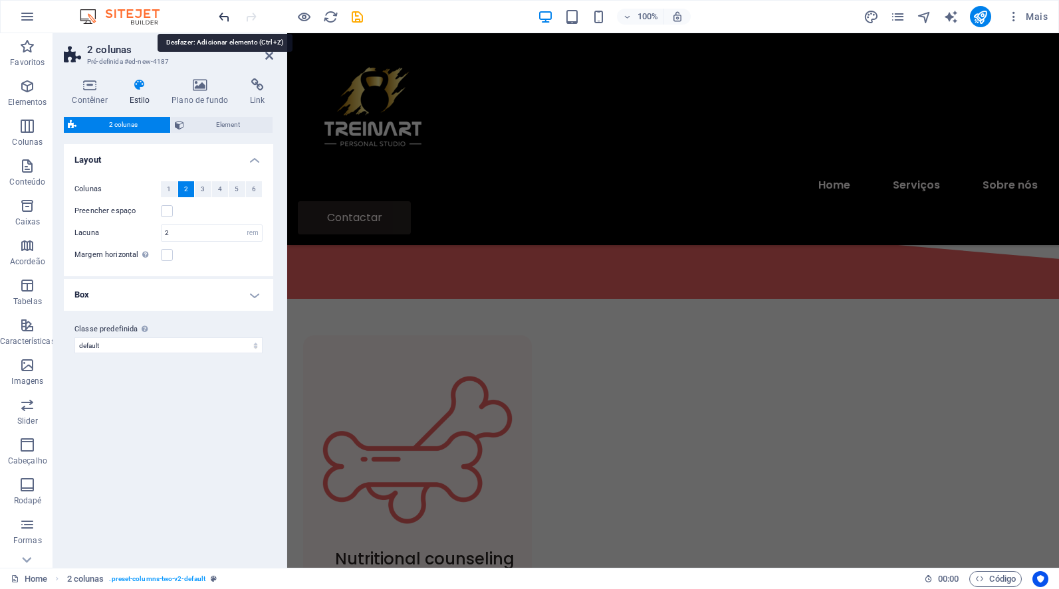
click at [219, 18] on icon "undo" at bounding box center [224, 16] width 15 height 15
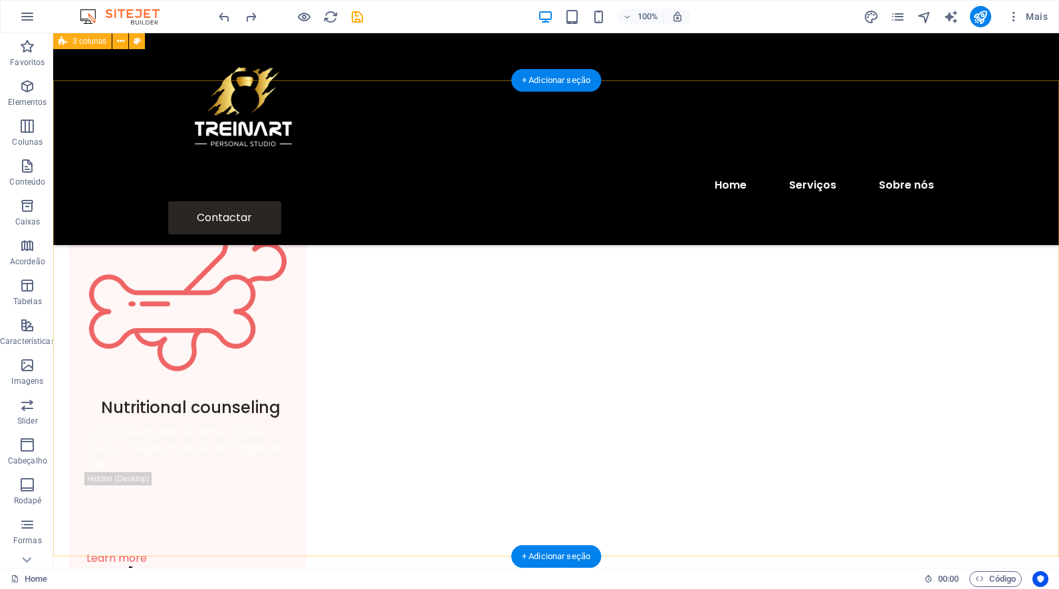
scroll to position [439, 0]
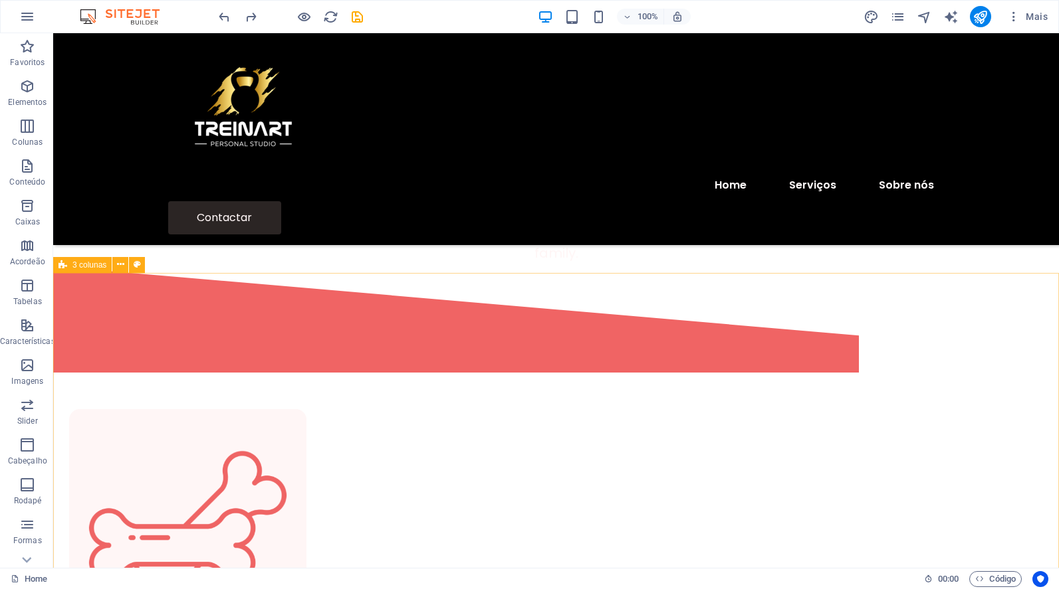
click at [93, 266] on span "3 colunas" at bounding box center [89, 265] width 34 height 8
click at [86, 263] on span "3 colunas" at bounding box center [89, 265] width 34 height 8
click at [123, 264] on icon at bounding box center [120, 265] width 7 height 14
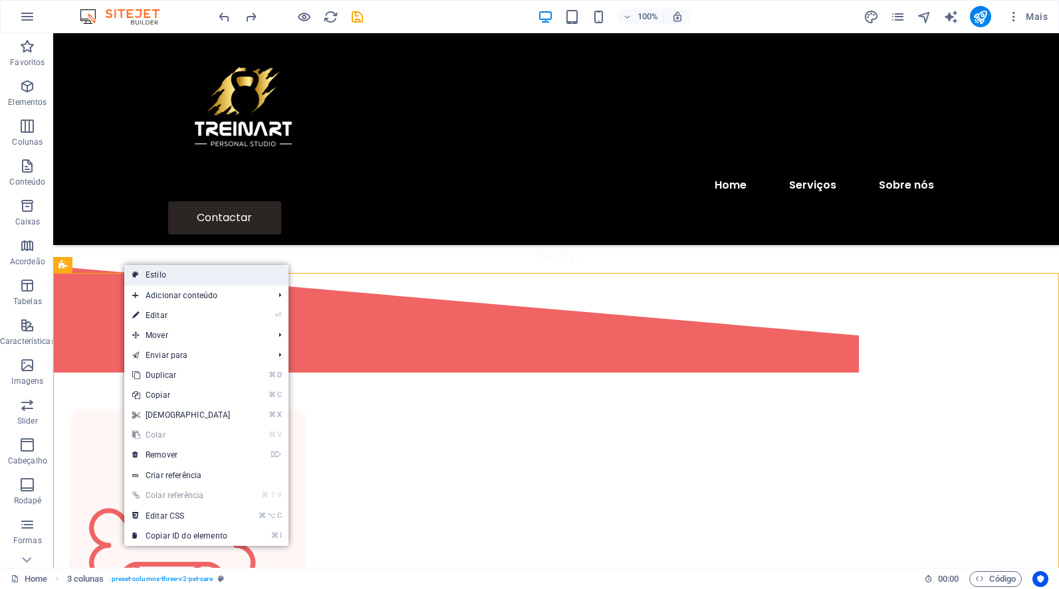
click at [171, 278] on link "Estilo" at bounding box center [206, 275] width 164 height 20
select select "px"
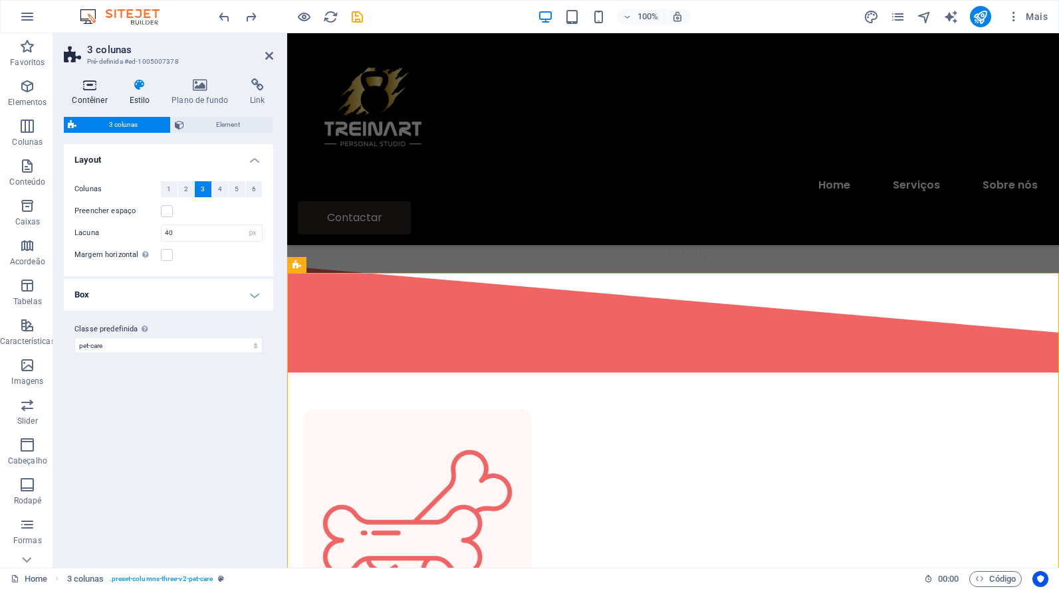
click at [91, 88] on icon at bounding box center [90, 84] width 52 height 13
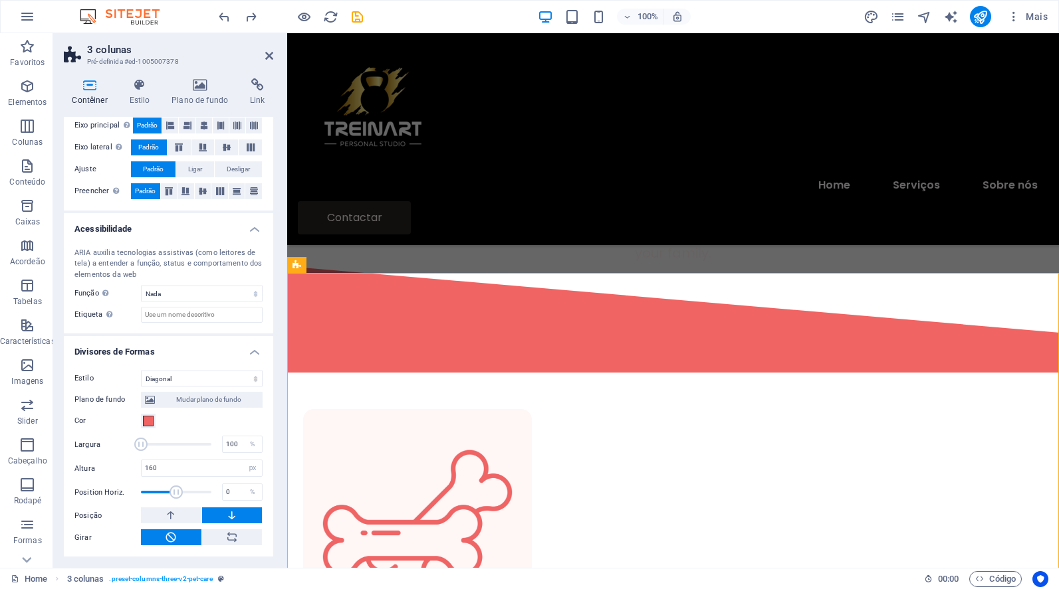
scroll to position [0, 0]
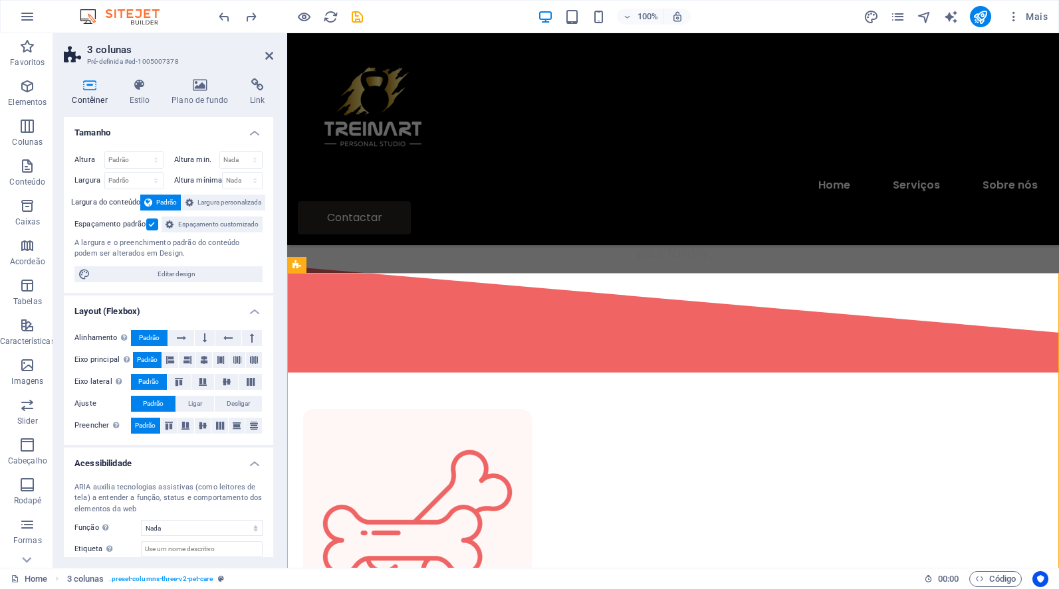
click at [108, 48] on h2 "3 colunas" at bounding box center [180, 50] width 186 height 12
click at [141, 87] on icon at bounding box center [139, 84] width 37 height 13
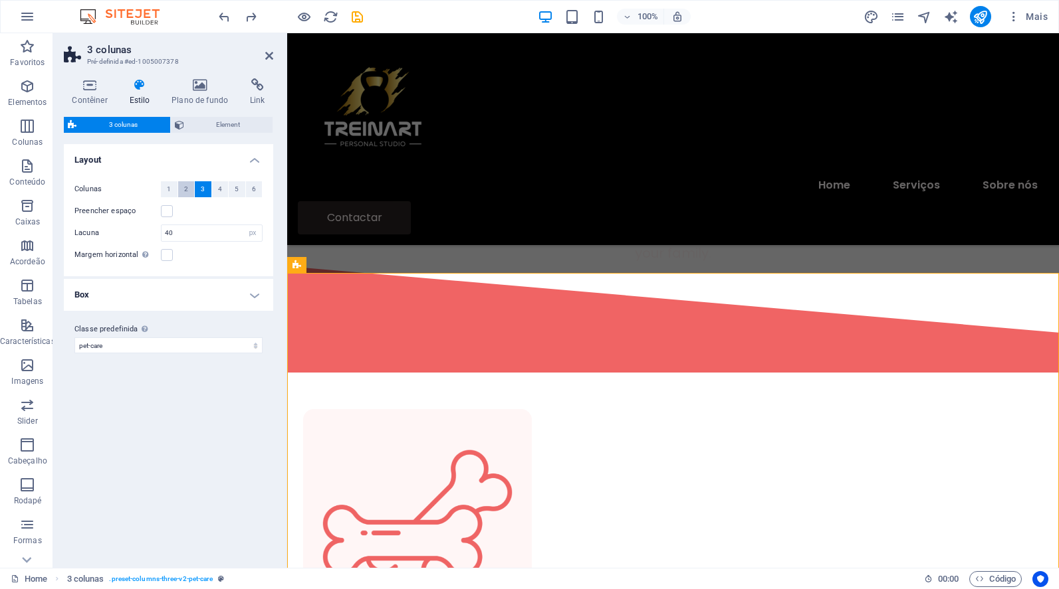
click at [183, 189] on button "2" at bounding box center [186, 189] width 17 height 16
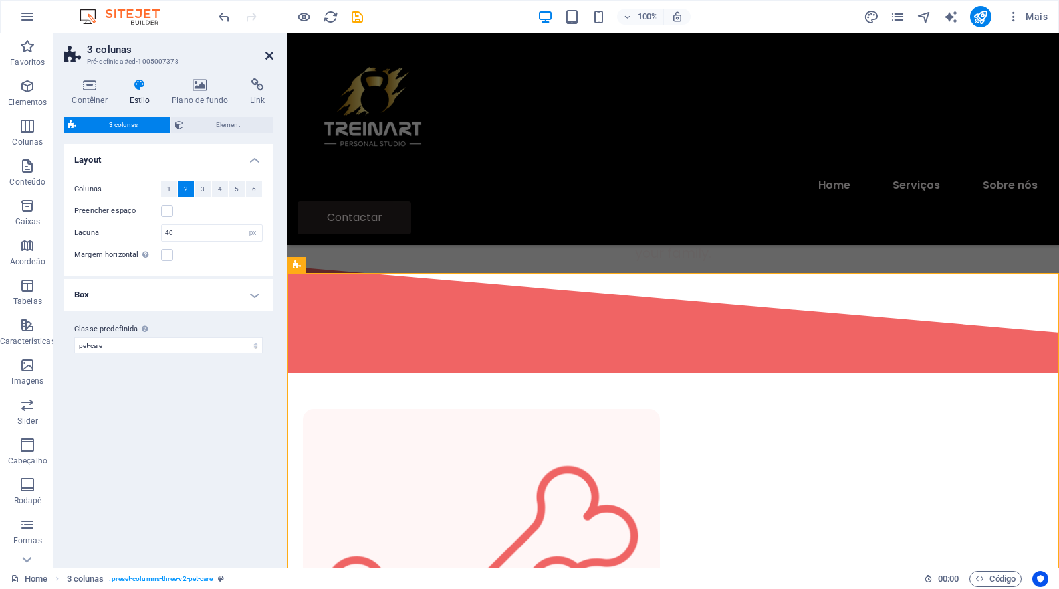
click at [266, 54] on icon at bounding box center [269, 56] width 8 height 11
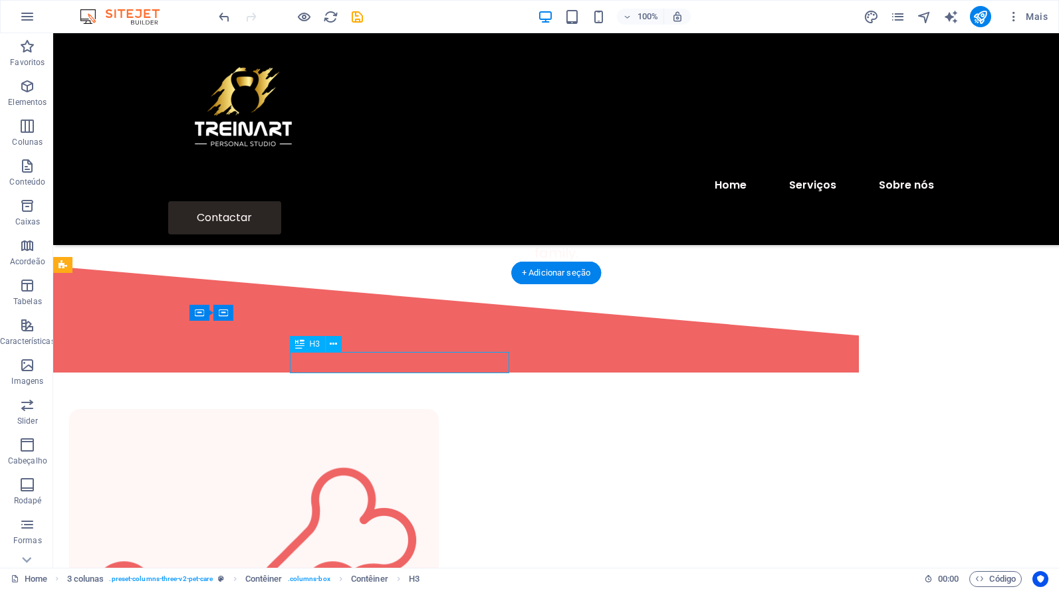
click at [113, 425] on figure at bounding box center [254, 594] width 338 height 338
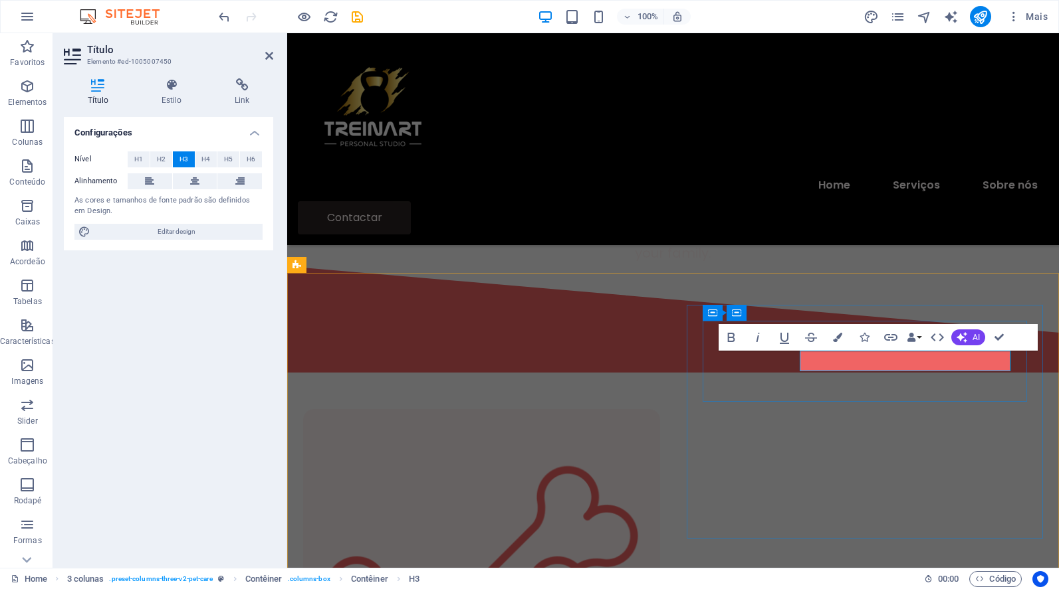
scroll to position [429, 0]
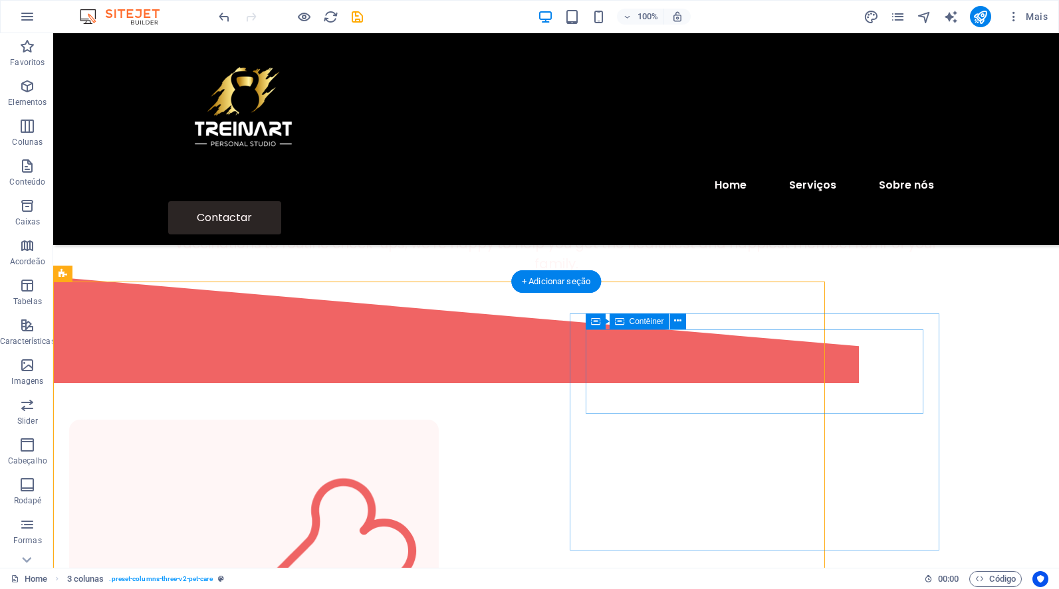
scroll to position [431, 0]
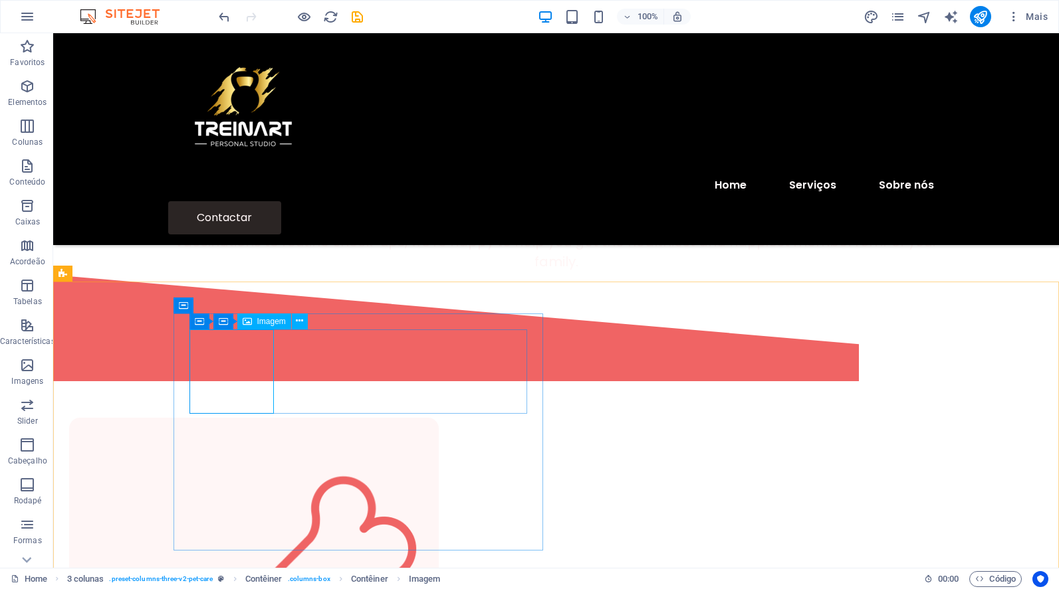
click at [268, 319] on span "Imagem" at bounding box center [271, 322] width 29 height 8
select select "%"
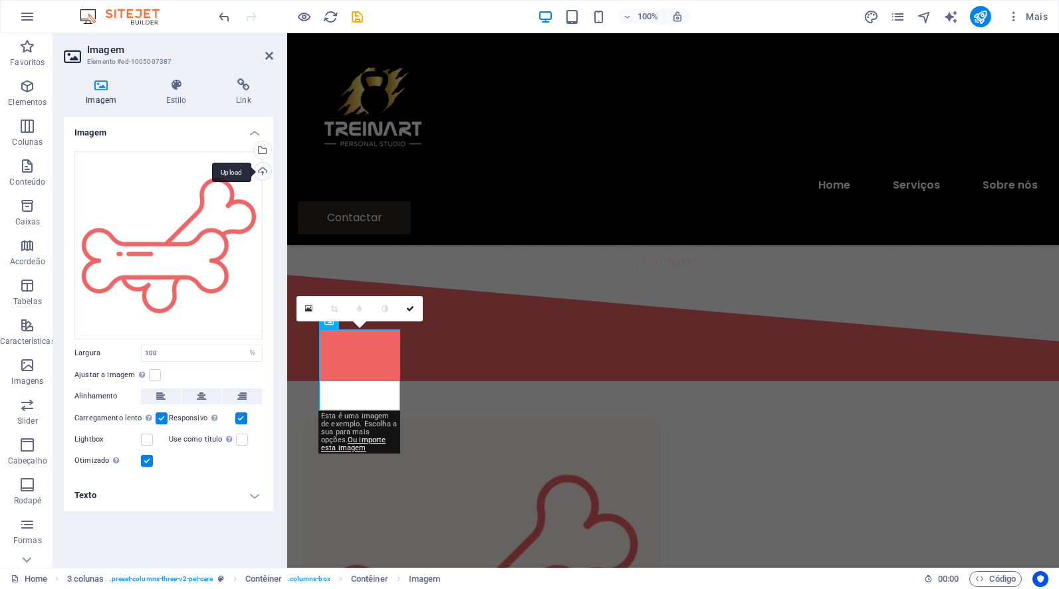
click at [259, 167] on div "Upload" at bounding box center [261, 173] width 20 height 20
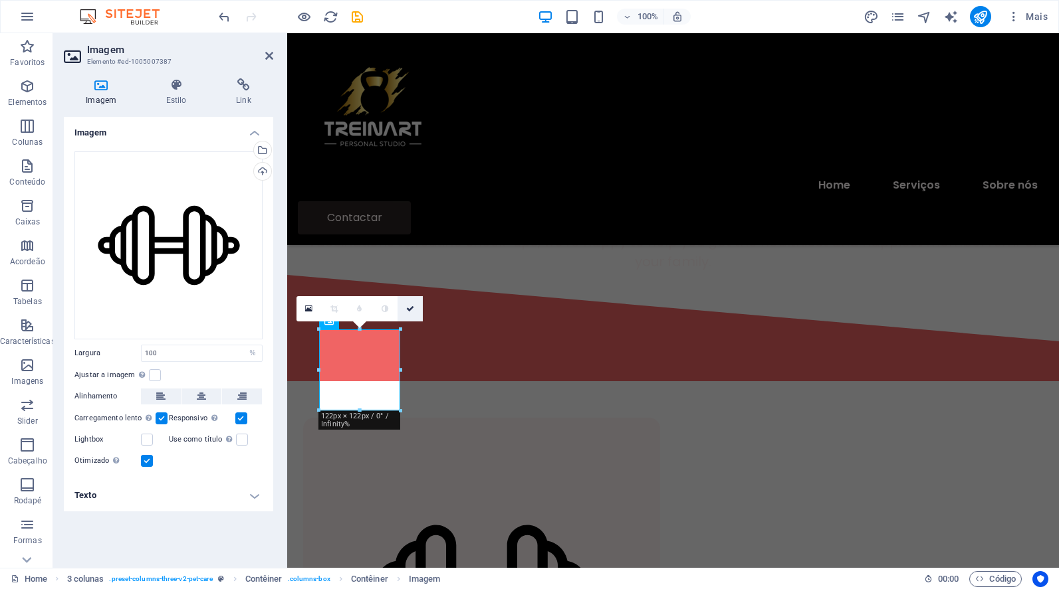
click at [413, 313] on link at bounding box center [409, 308] width 25 height 25
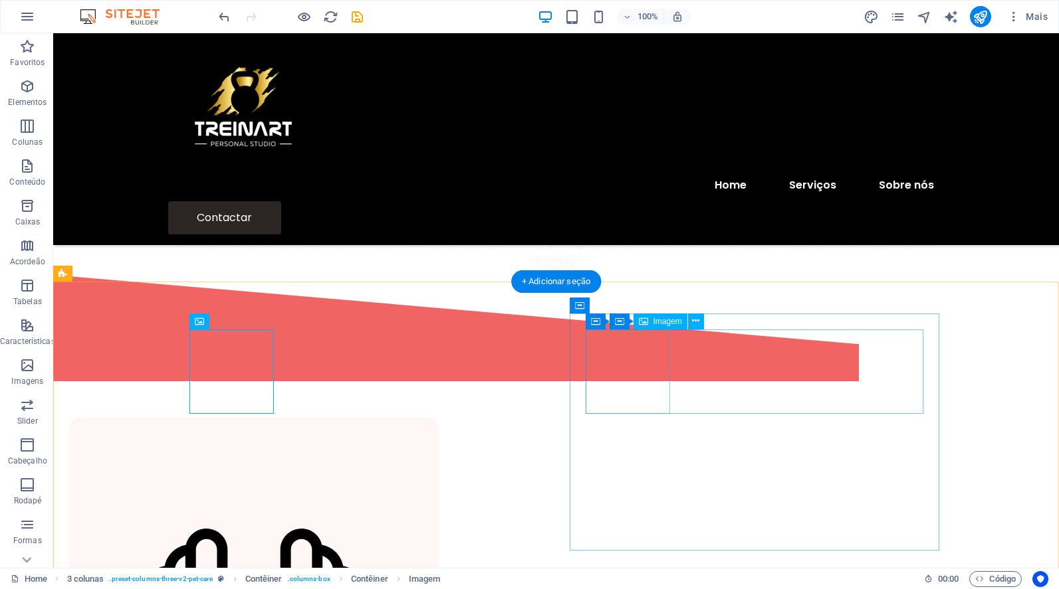
select select "%"
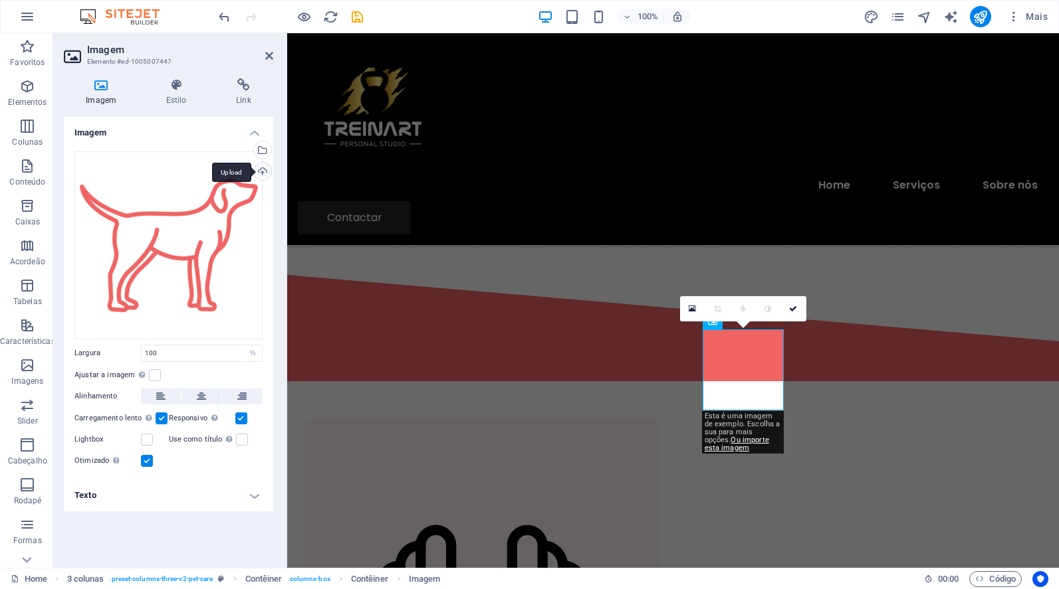
click at [262, 169] on div "Upload" at bounding box center [261, 173] width 20 height 20
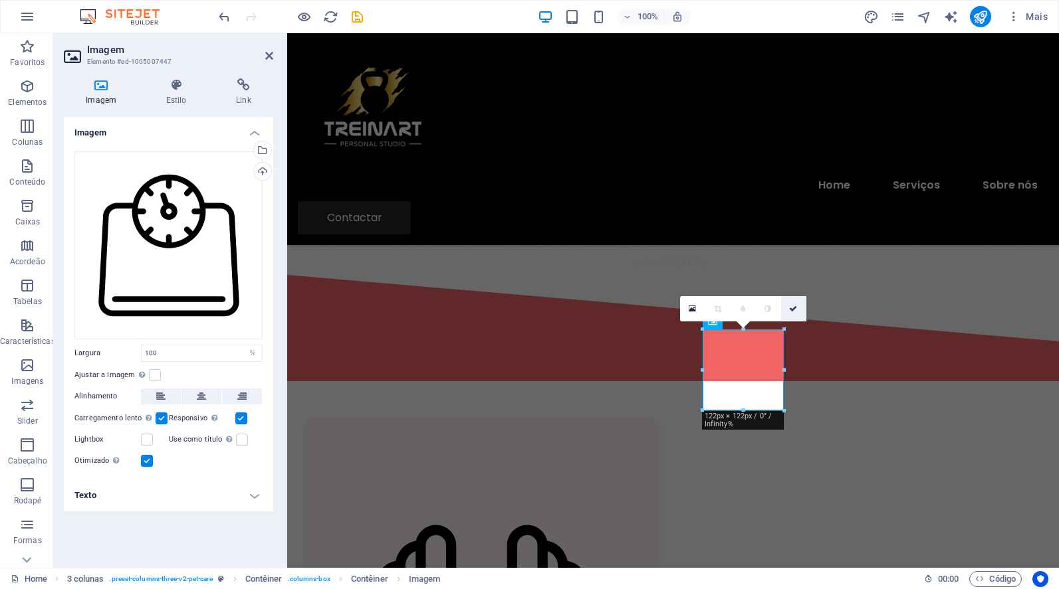
click at [791, 309] on icon at bounding box center [793, 309] width 8 height 8
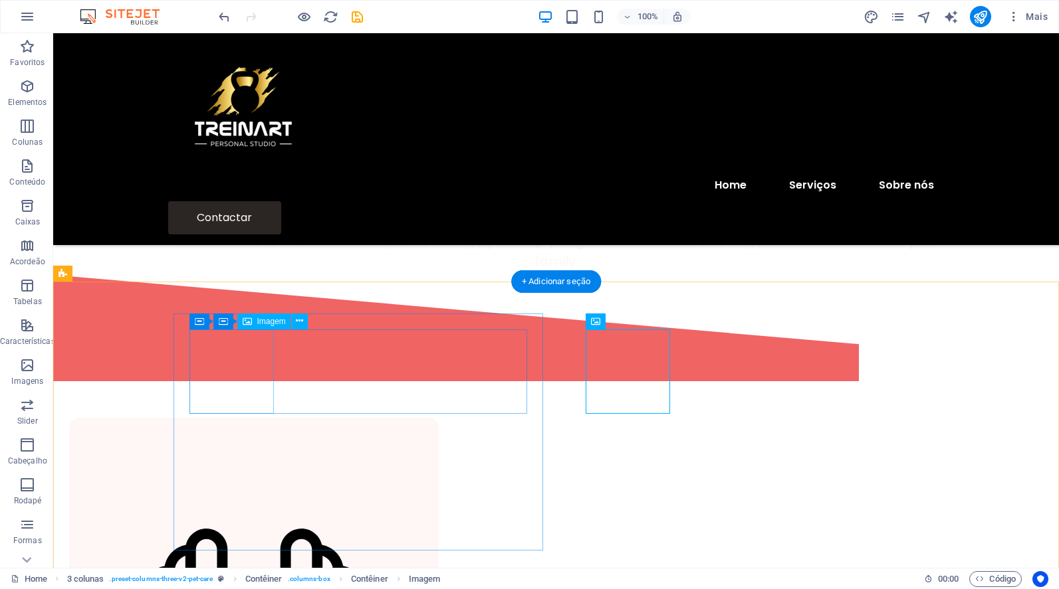
select select "%"
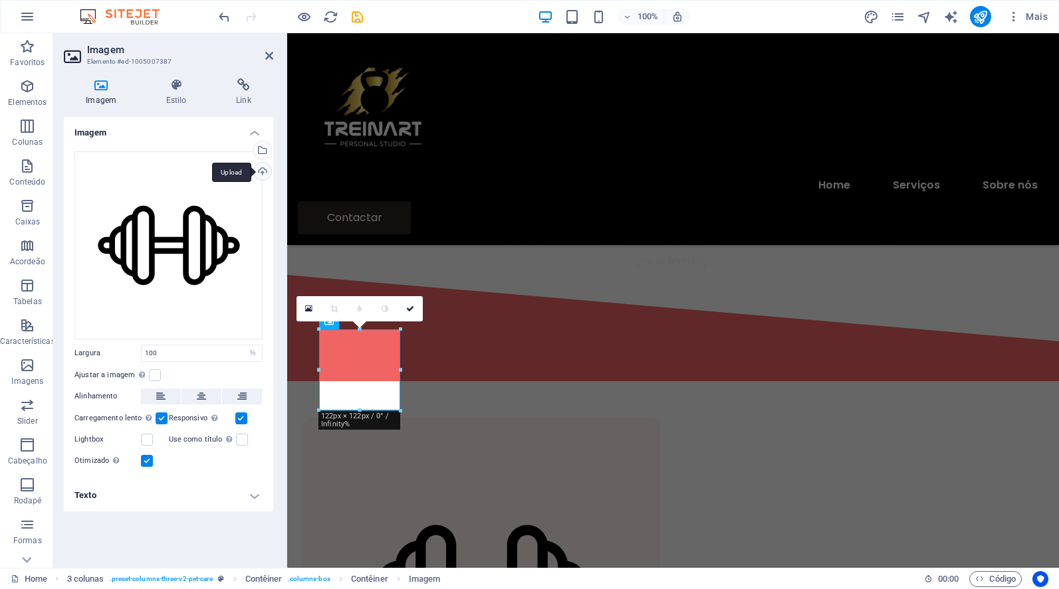
click at [260, 169] on div "Upload" at bounding box center [261, 173] width 20 height 20
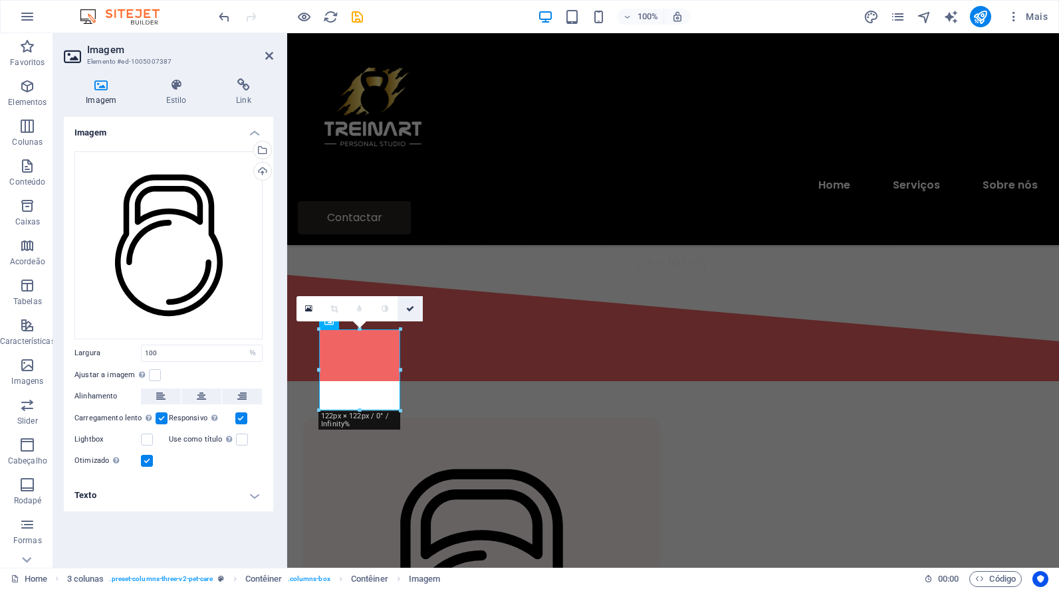
click at [406, 306] on icon at bounding box center [410, 309] width 8 height 8
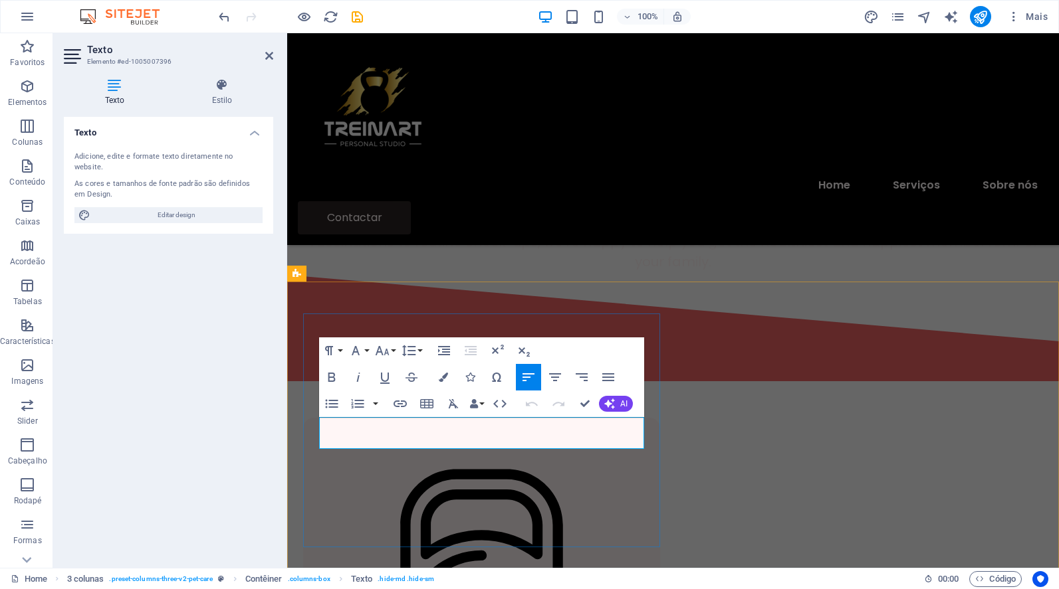
drag, startPoint x: 322, startPoint y: 425, endPoint x: 499, endPoint y: 447, distance: 178.9
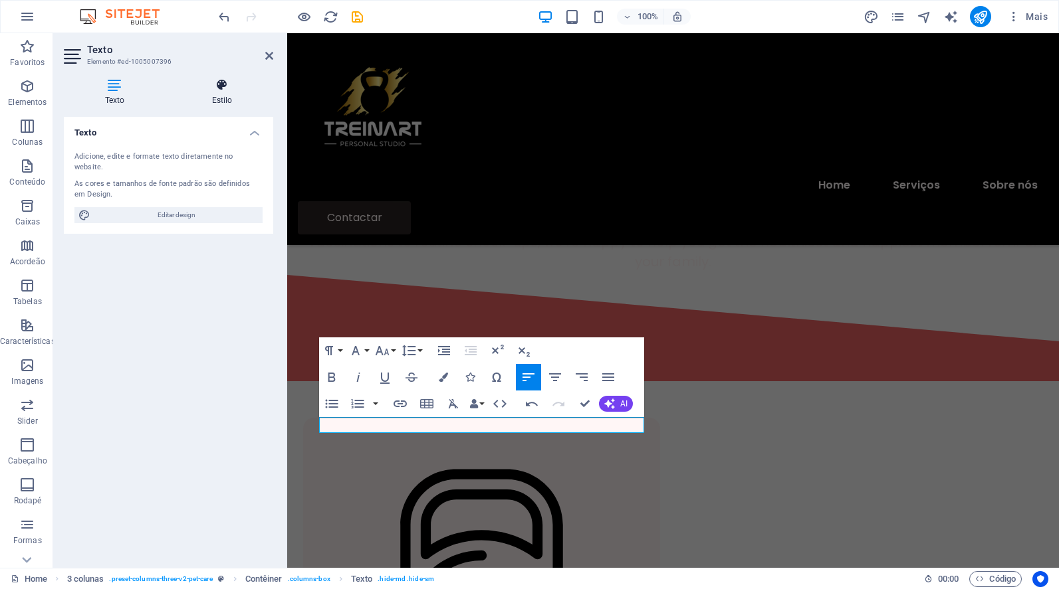
click at [220, 87] on icon at bounding box center [222, 84] width 102 height 13
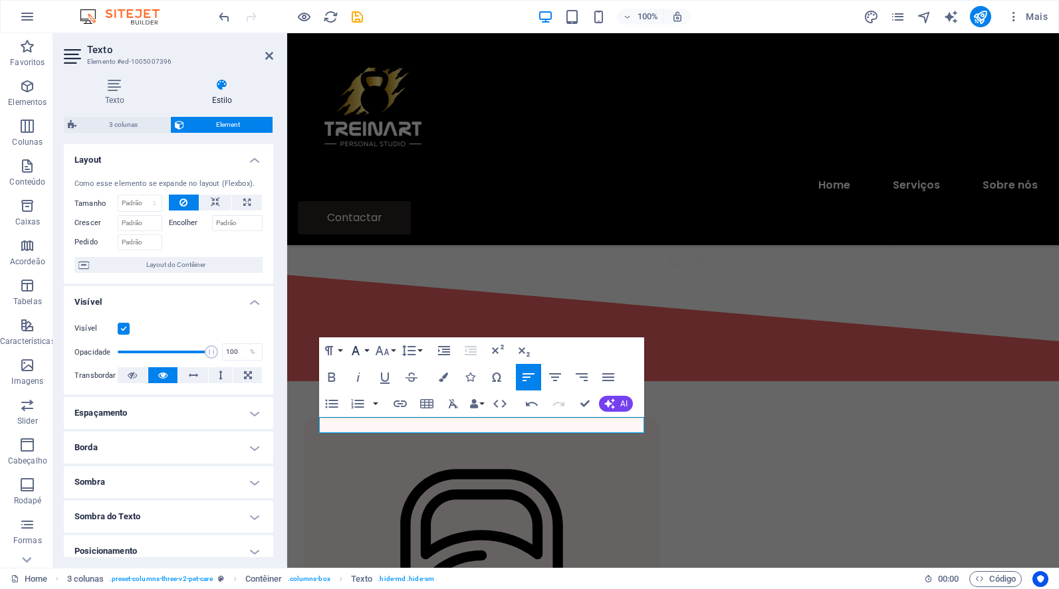
click at [366, 348] on button "Font Family" at bounding box center [358, 351] width 25 height 27
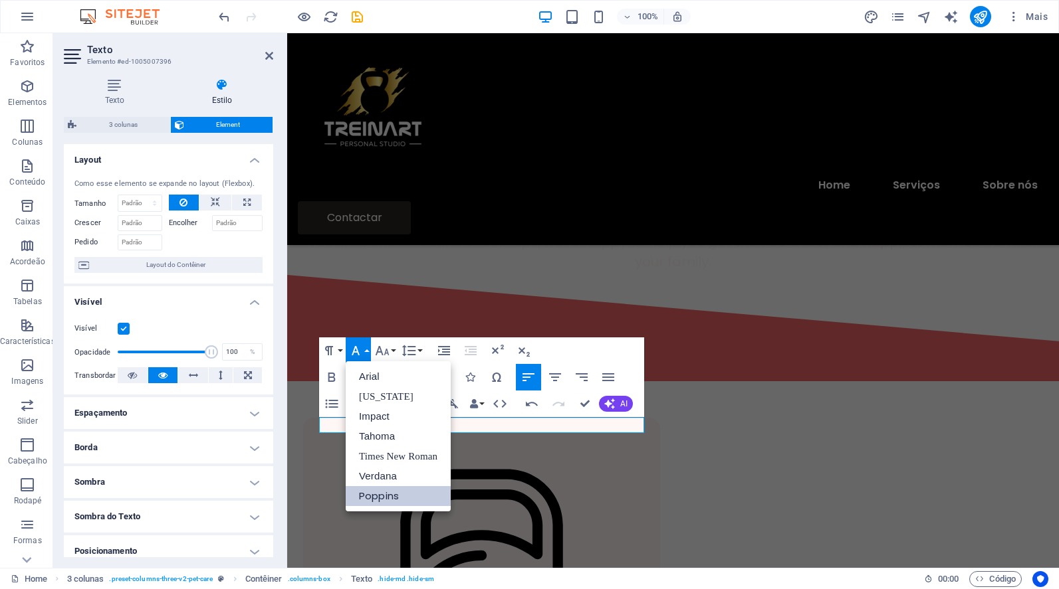
scroll to position [0, 0]
click at [366, 348] on button "Font Family" at bounding box center [358, 351] width 25 height 27
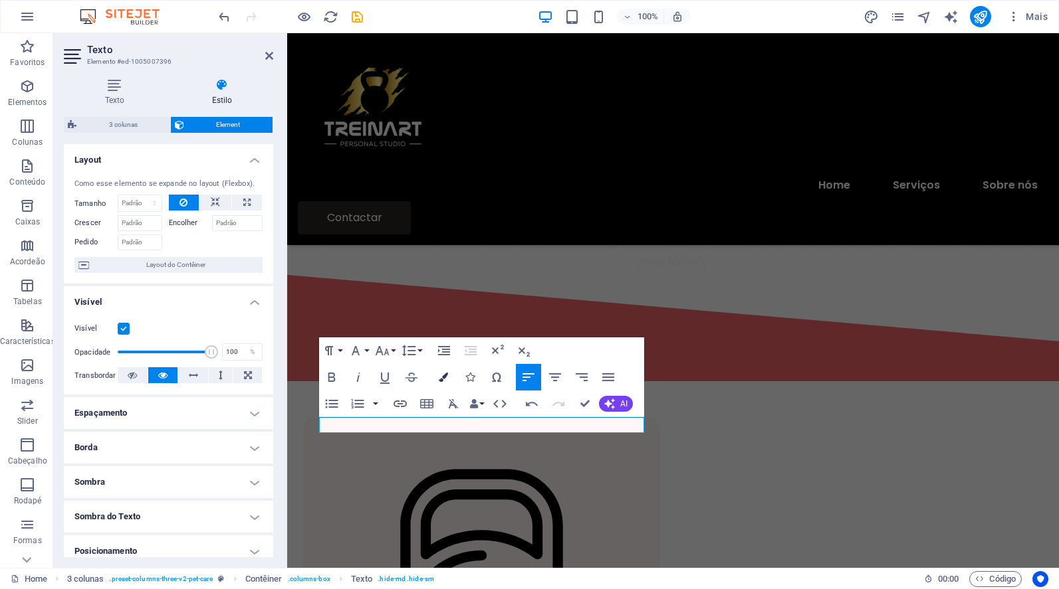
click at [445, 373] on icon "button" at bounding box center [443, 377] width 9 height 9
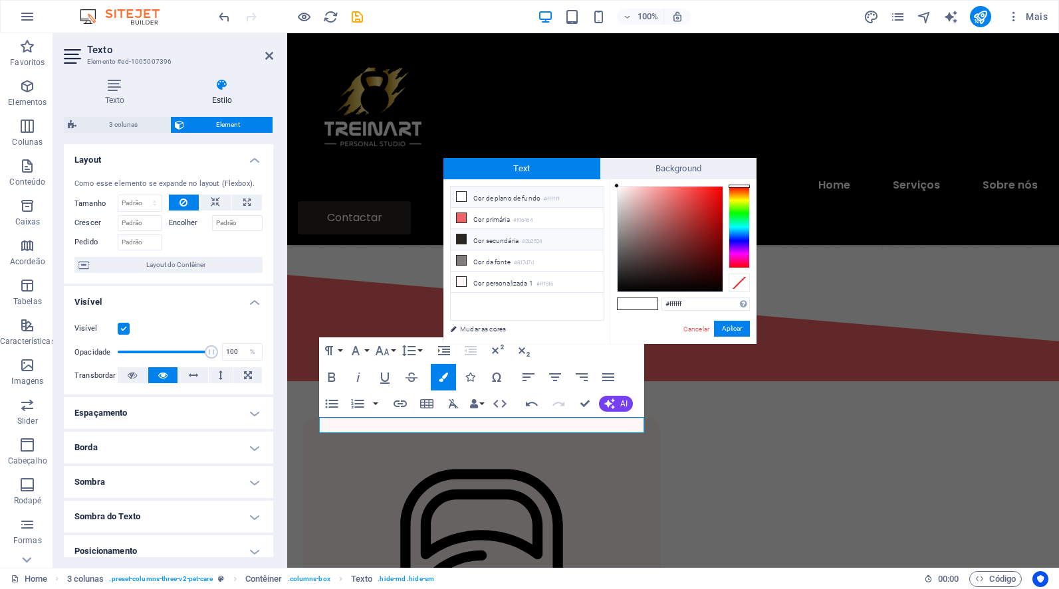
click at [462, 238] on icon at bounding box center [461, 239] width 9 height 9
type input "#2b2524"
click at [723, 330] on button "Aplicar" at bounding box center [732, 329] width 36 height 16
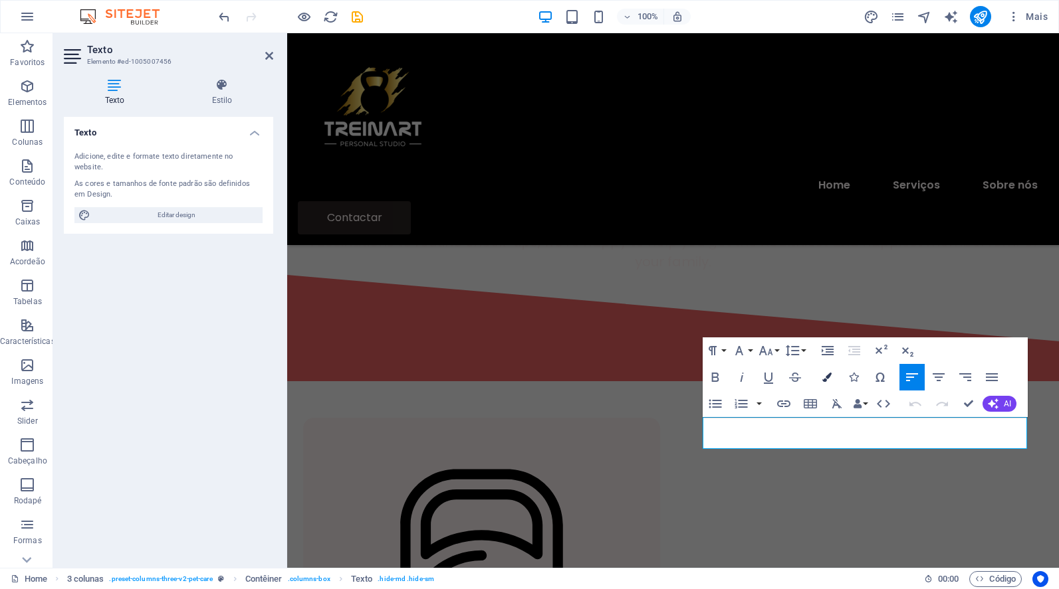
click at [823, 378] on icon "button" at bounding box center [826, 377] width 9 height 9
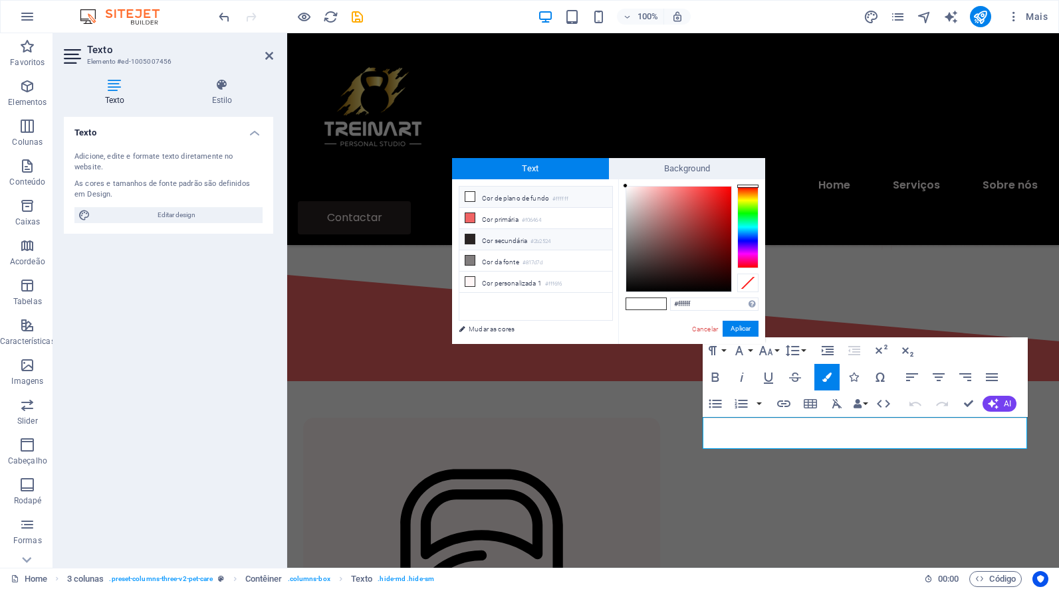
click at [469, 237] on icon at bounding box center [469, 239] width 9 height 9
type input "#2b2524"
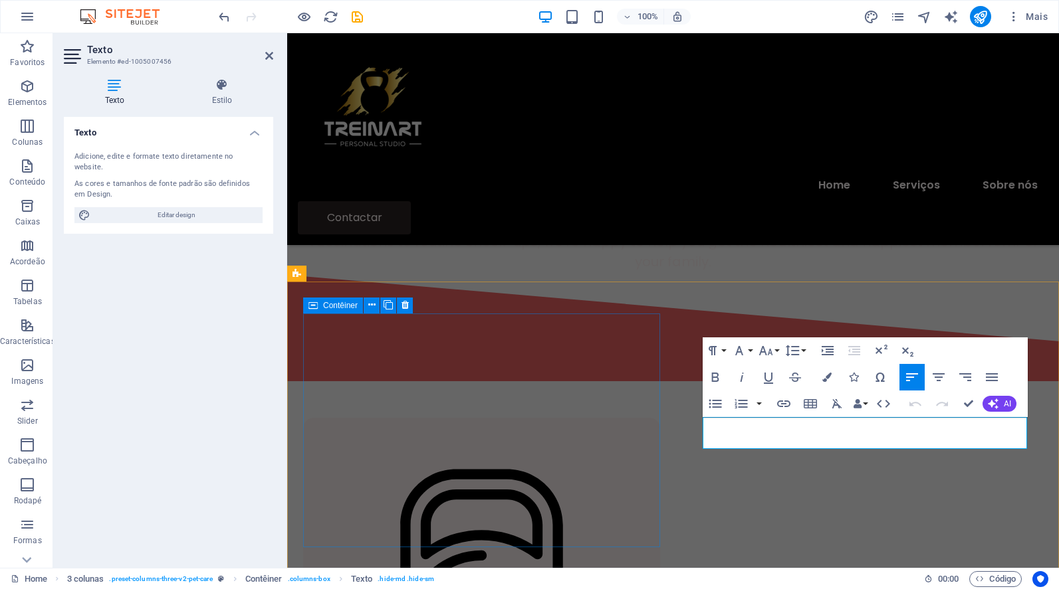
drag, startPoint x: 806, startPoint y: 443, endPoint x: 654, endPoint y: 411, distance: 155.4
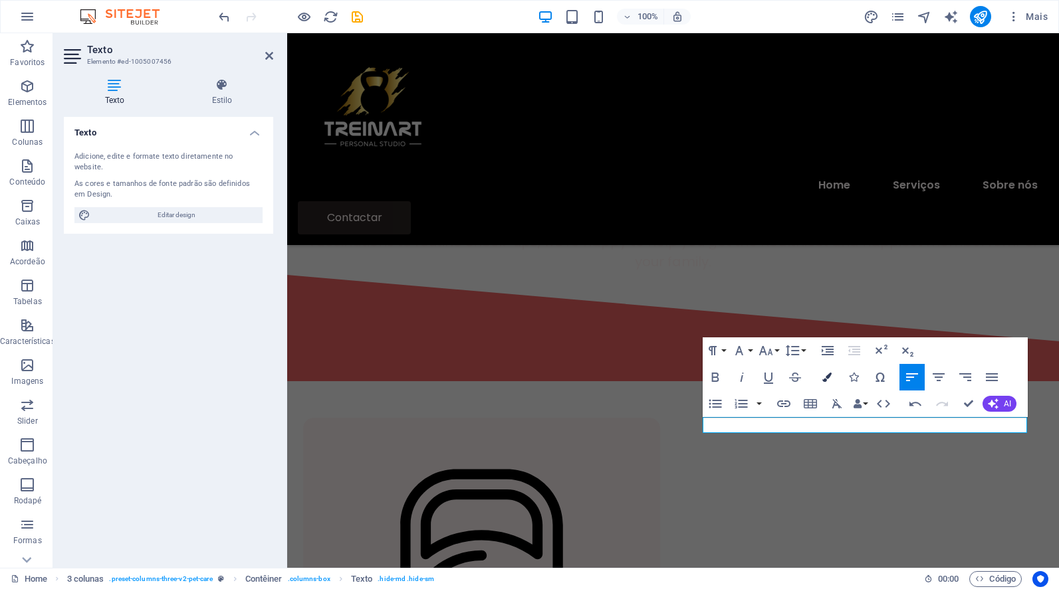
click at [825, 376] on icon "button" at bounding box center [826, 377] width 9 height 9
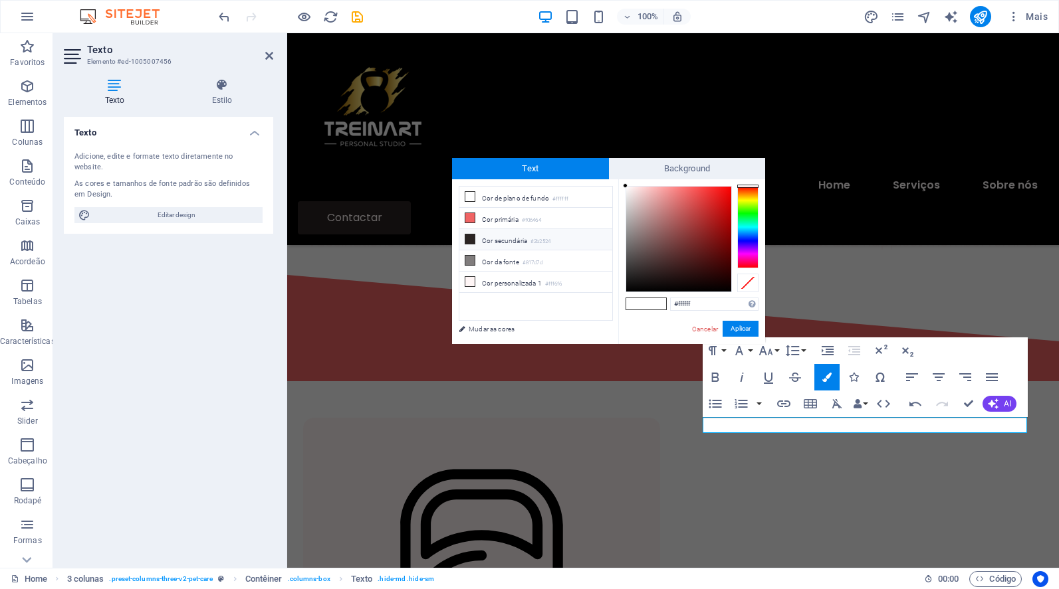
click at [470, 242] on icon at bounding box center [469, 239] width 9 height 9
type input "#2b2524"
click at [740, 327] on button "Aplicar" at bounding box center [740, 329] width 36 height 16
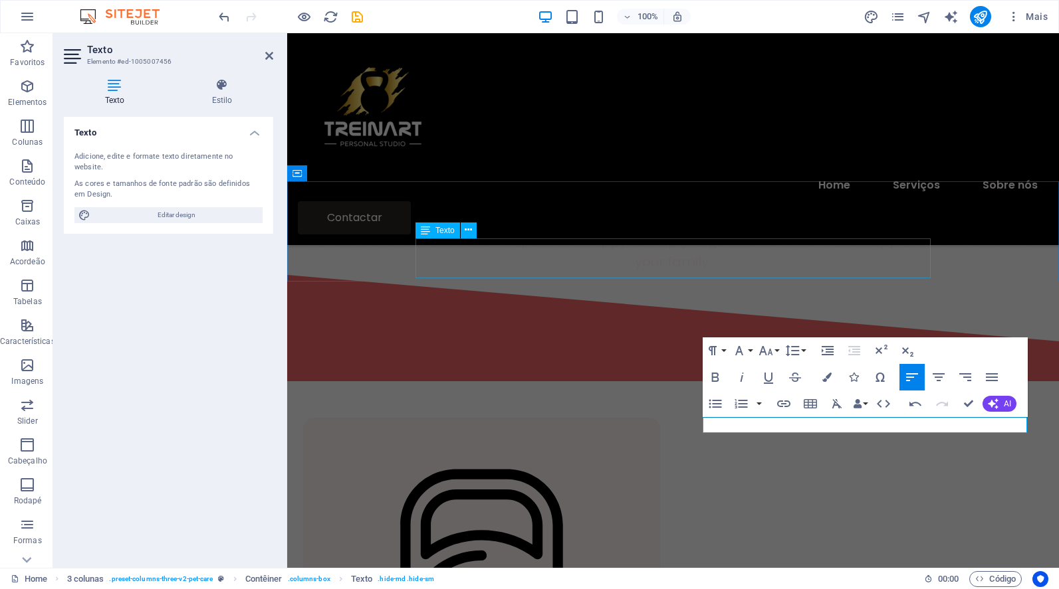
click at [852, 257] on div "vaccinations to routine check-ups, we're happy to help you get the healthiest a…" at bounding box center [673, 252] width 740 height 40
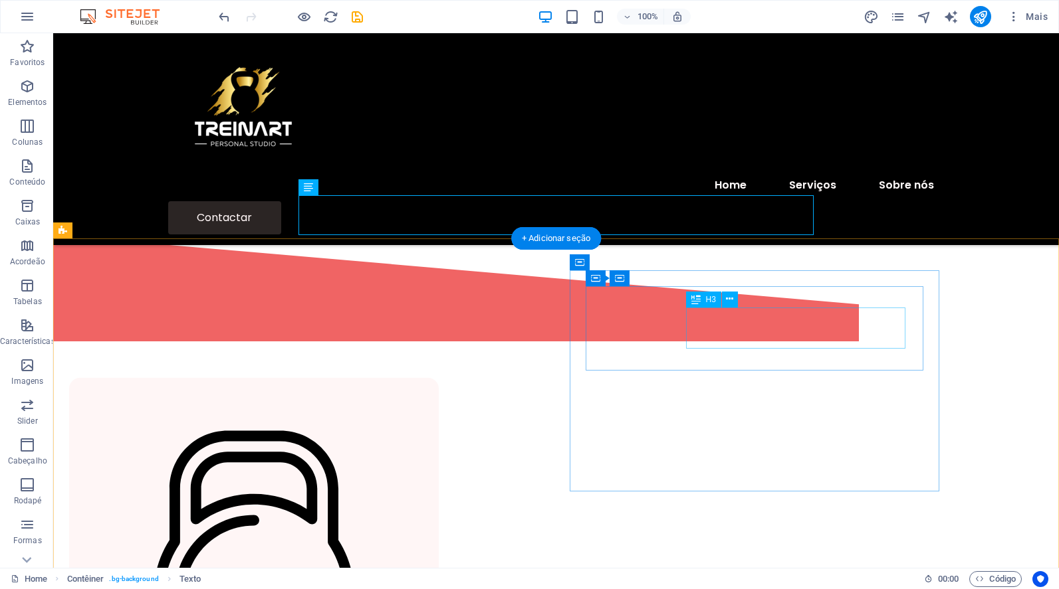
scroll to position [486, 0]
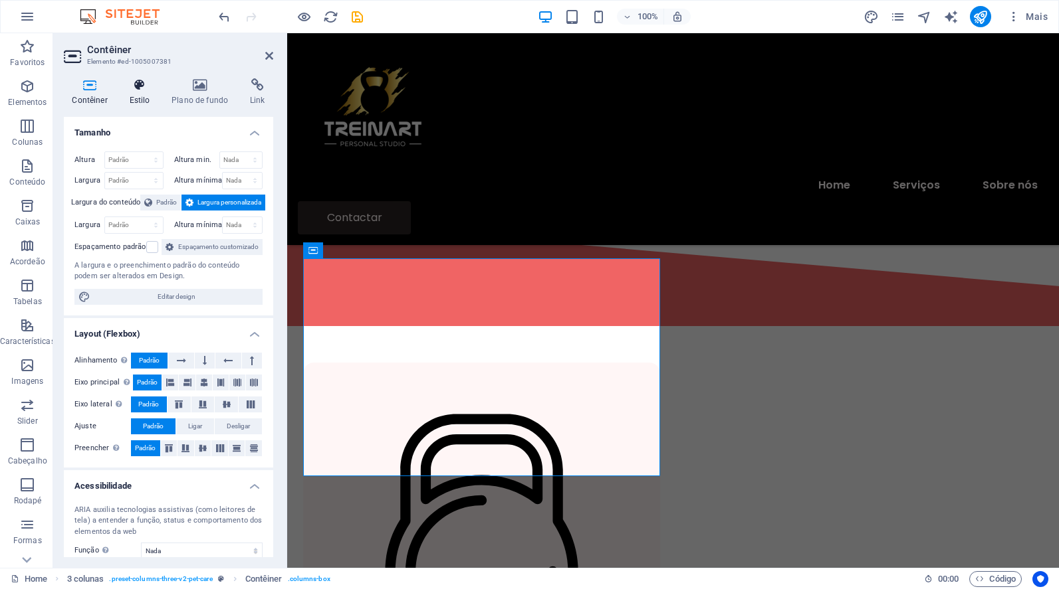
click at [140, 88] on icon at bounding box center [139, 84] width 37 height 13
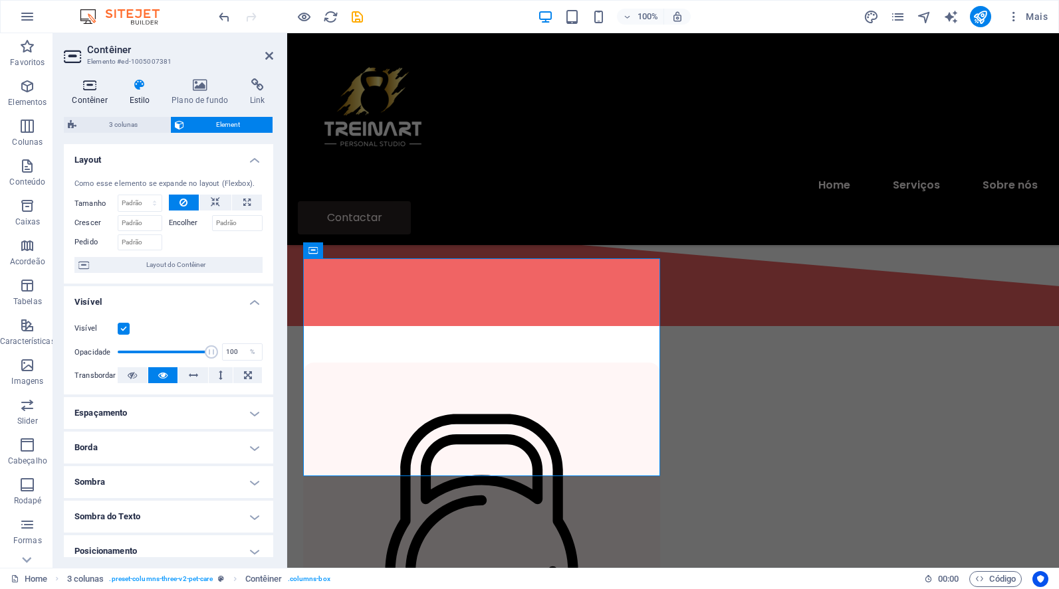
click at [98, 91] on icon at bounding box center [90, 84] width 52 height 13
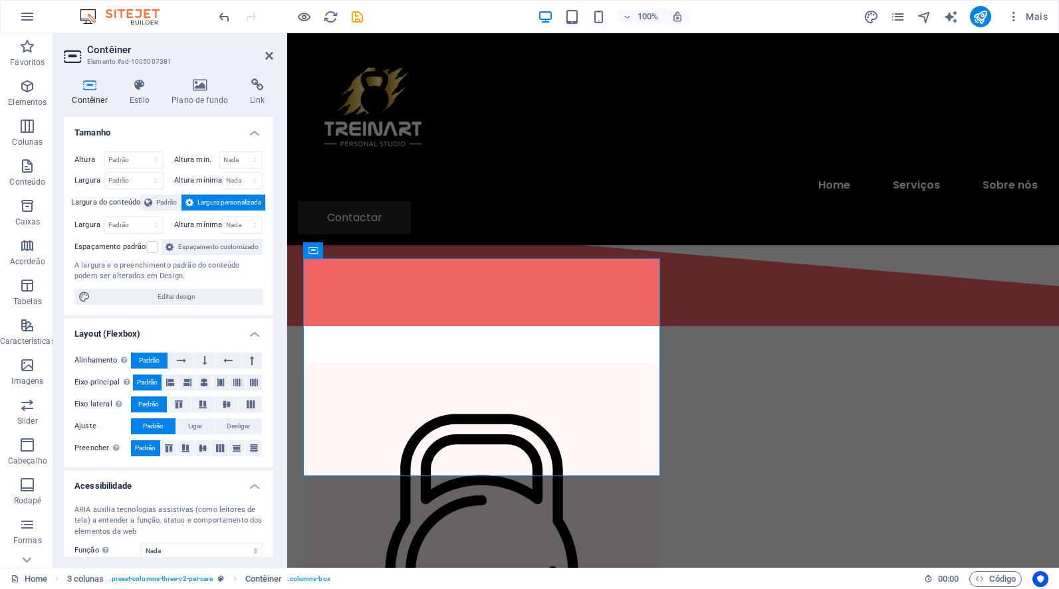
scroll to position [113, 0]
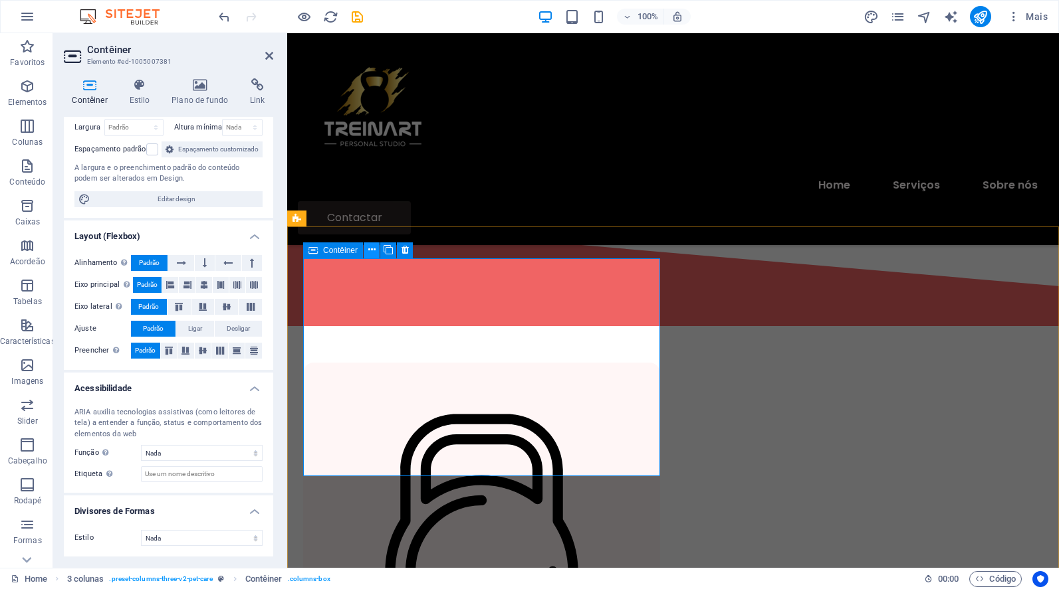
click at [368, 249] on icon at bounding box center [371, 250] width 7 height 14
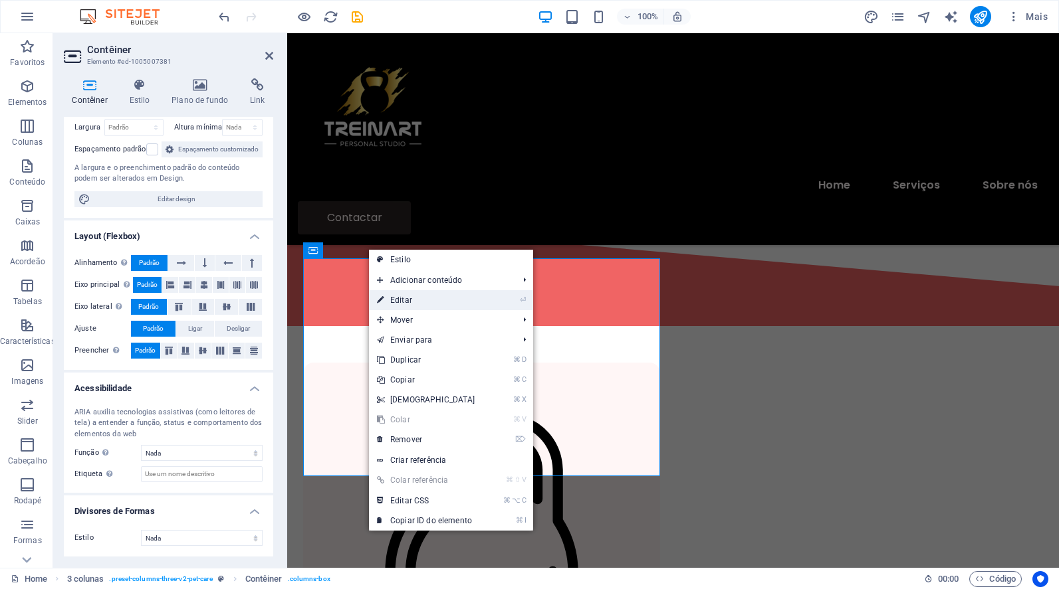
click at [434, 300] on link "⏎ Editar" at bounding box center [426, 300] width 114 height 20
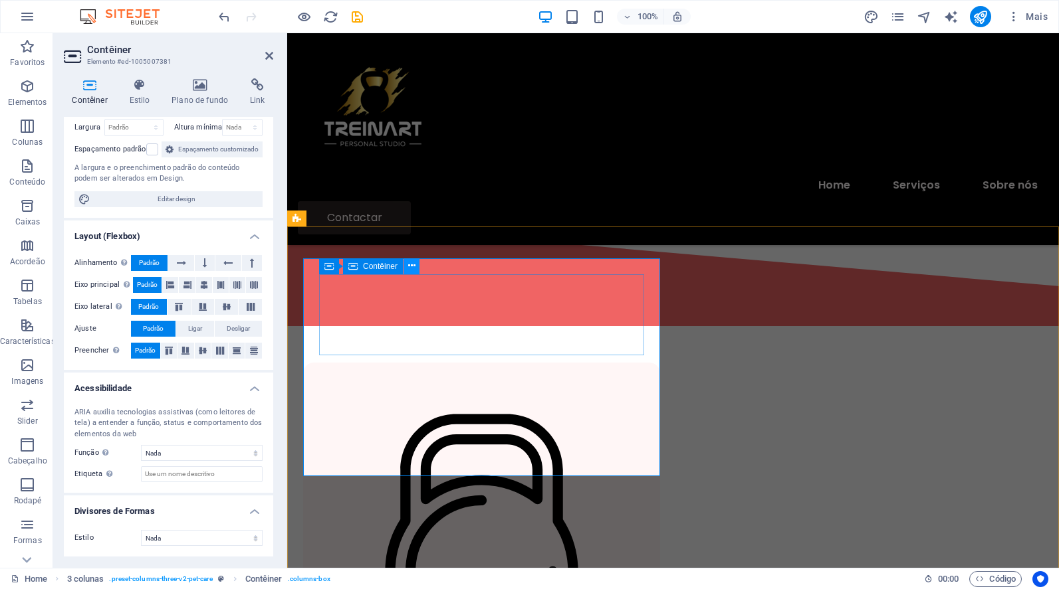
click at [410, 266] on icon at bounding box center [411, 266] width 7 height 14
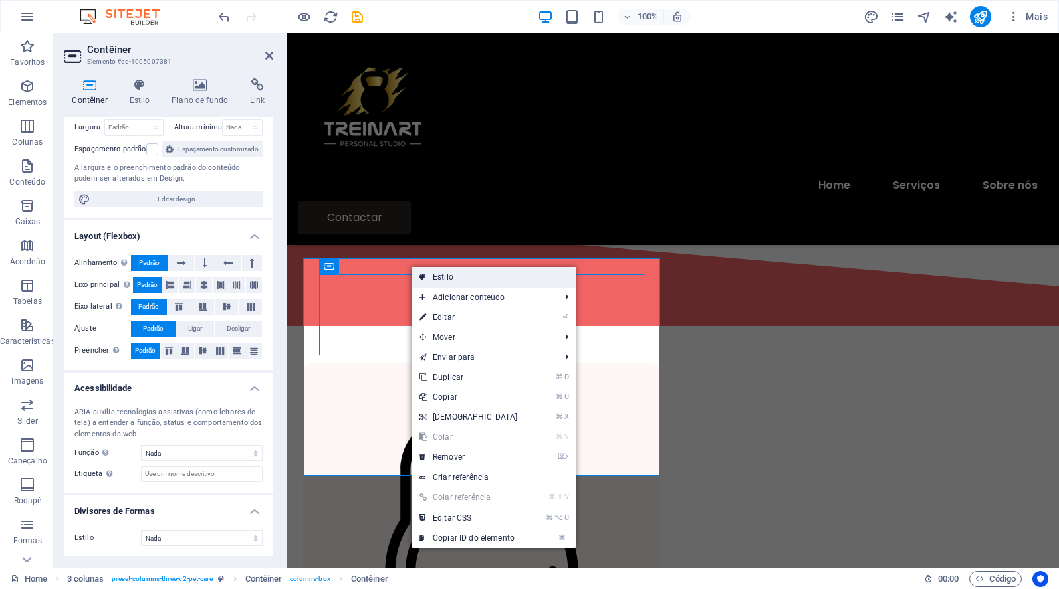
click at [441, 278] on link "Estilo" at bounding box center [493, 277] width 164 height 20
select select "px"
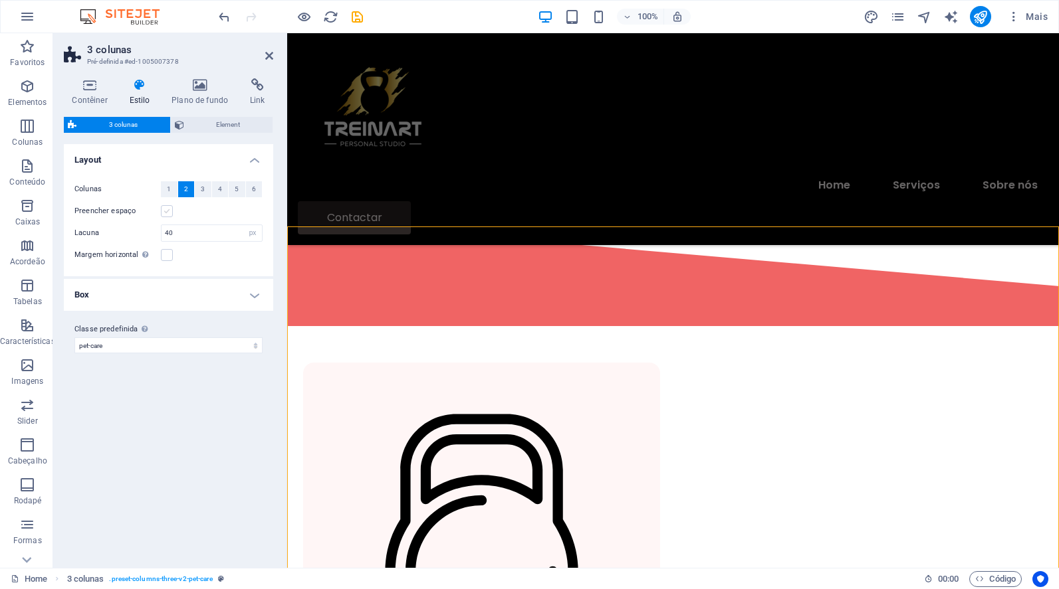
click at [166, 209] on label at bounding box center [167, 211] width 12 height 12
click at [0, 0] on input "Preencher espaço" at bounding box center [0, 0] width 0 height 0
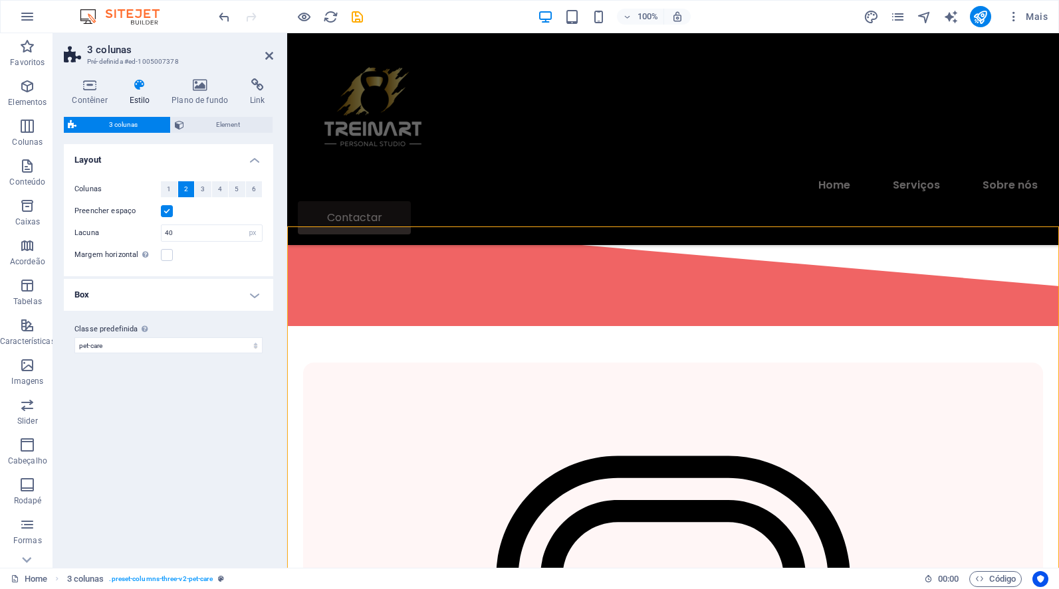
click at [166, 209] on label at bounding box center [167, 211] width 12 height 12
click at [0, 0] on input "Preencher espaço" at bounding box center [0, 0] width 0 height 0
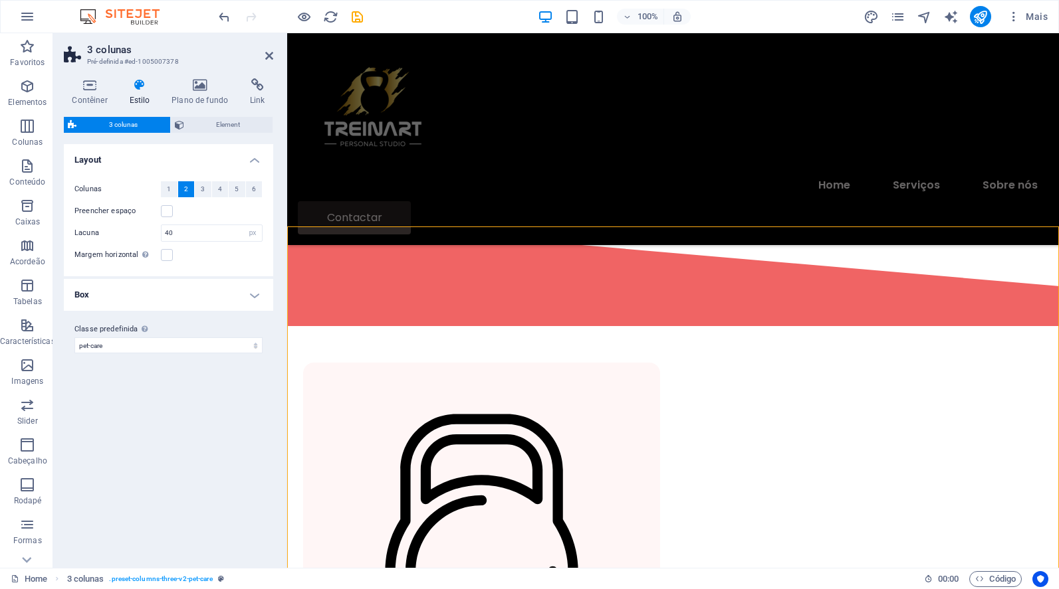
click at [251, 292] on h4 "Box" at bounding box center [168, 295] width 209 height 32
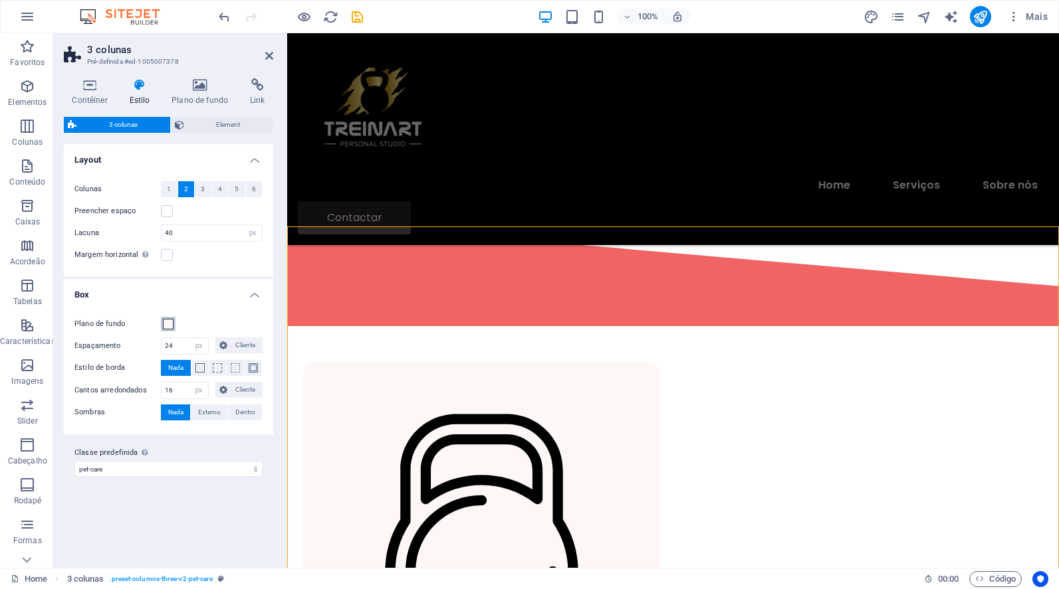
click at [165, 326] on span at bounding box center [168, 324] width 11 height 11
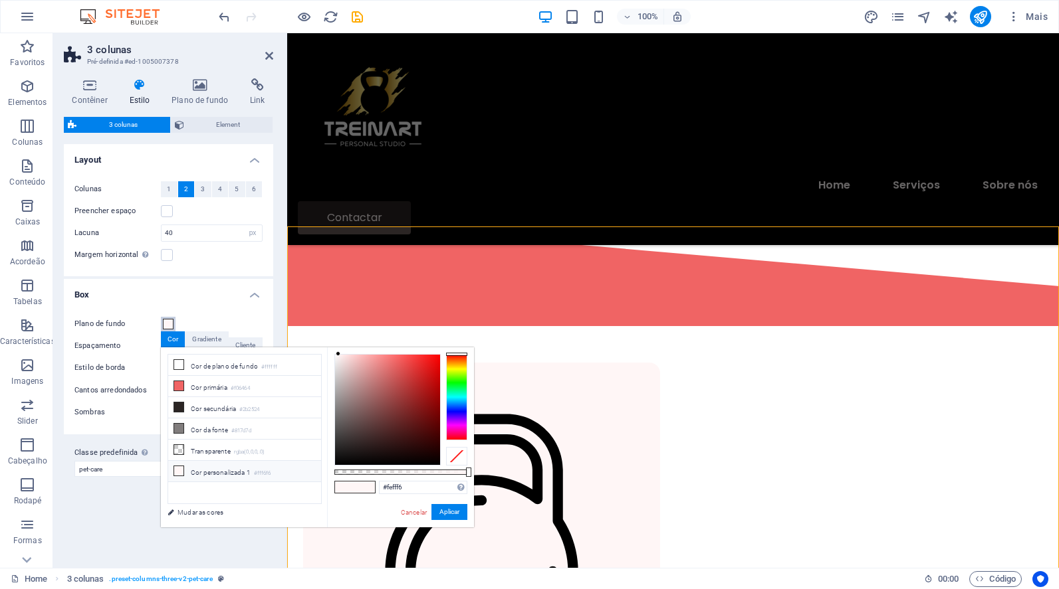
click at [455, 369] on div at bounding box center [456, 397] width 21 height 86
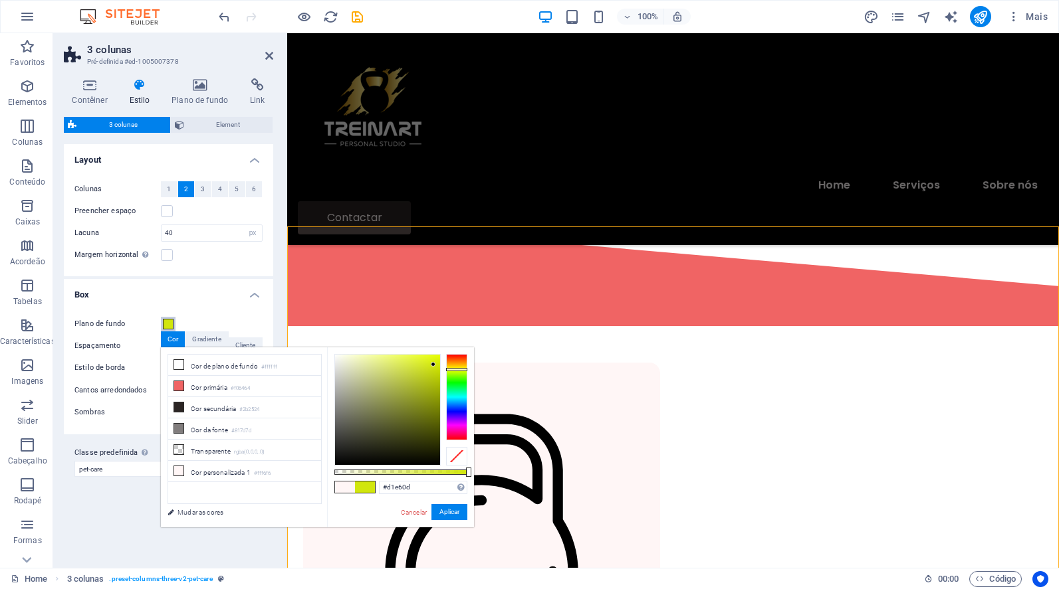
click at [433, 365] on div at bounding box center [387, 410] width 105 height 110
click at [459, 364] on div at bounding box center [456, 397] width 21 height 86
click at [459, 369] on div at bounding box center [456, 397] width 21 height 86
click at [459, 366] on div at bounding box center [456, 397] width 21 height 86
click at [444, 514] on button "Aplicar" at bounding box center [449, 512] width 36 height 16
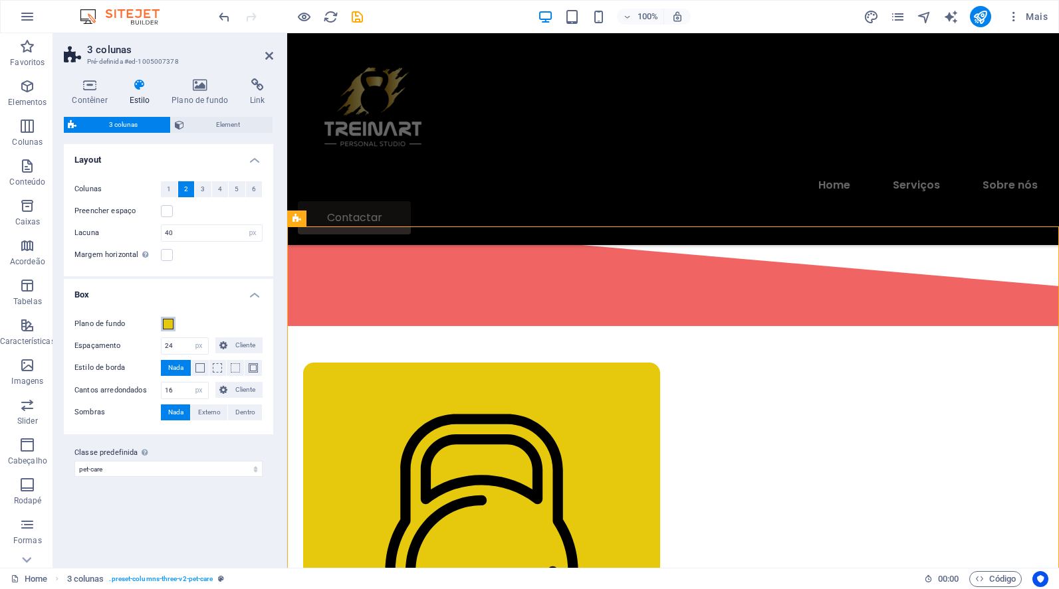
click at [169, 326] on span at bounding box center [168, 324] width 11 height 11
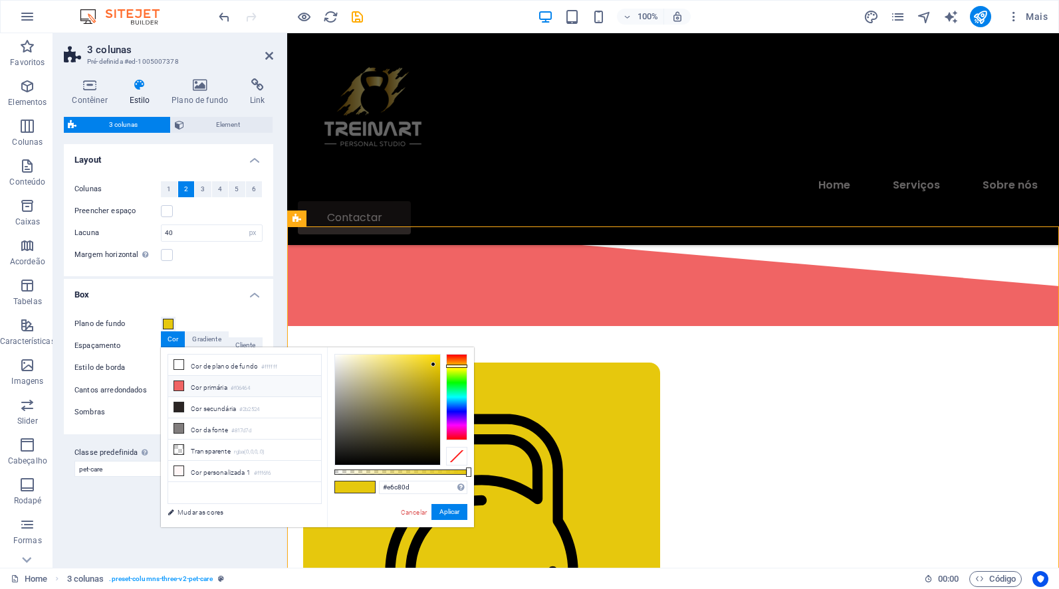
click at [175, 383] on icon at bounding box center [178, 385] width 9 height 9
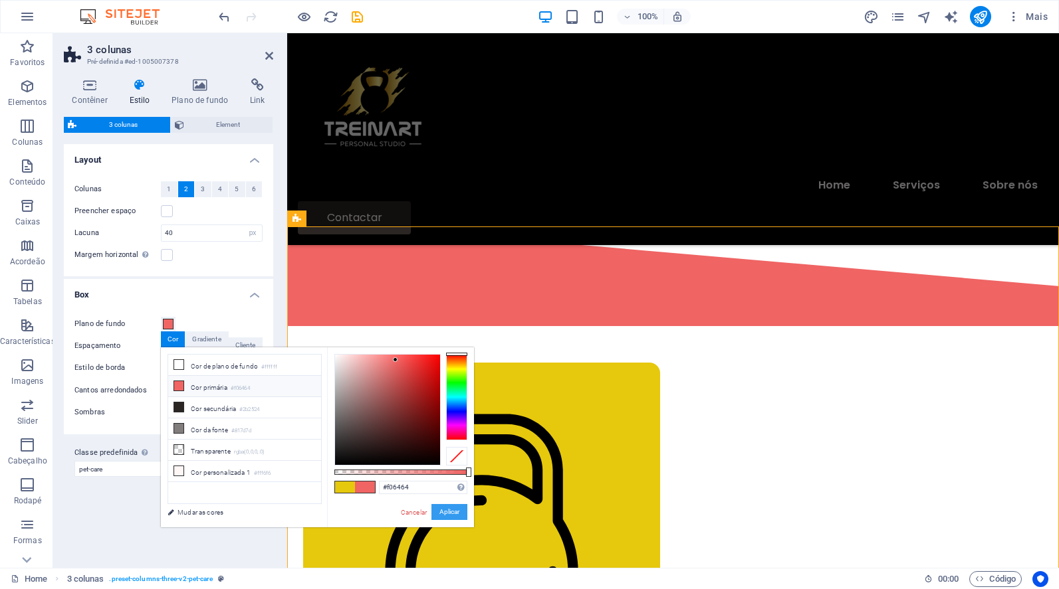
click at [455, 512] on button "Aplicar" at bounding box center [449, 512] width 36 height 16
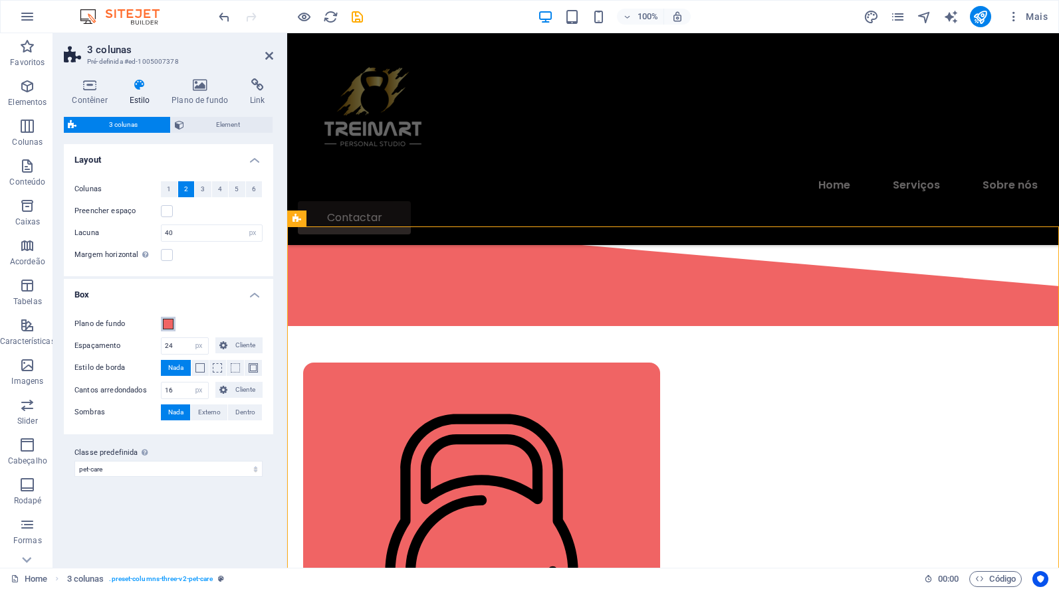
click at [169, 321] on span at bounding box center [168, 324] width 11 height 11
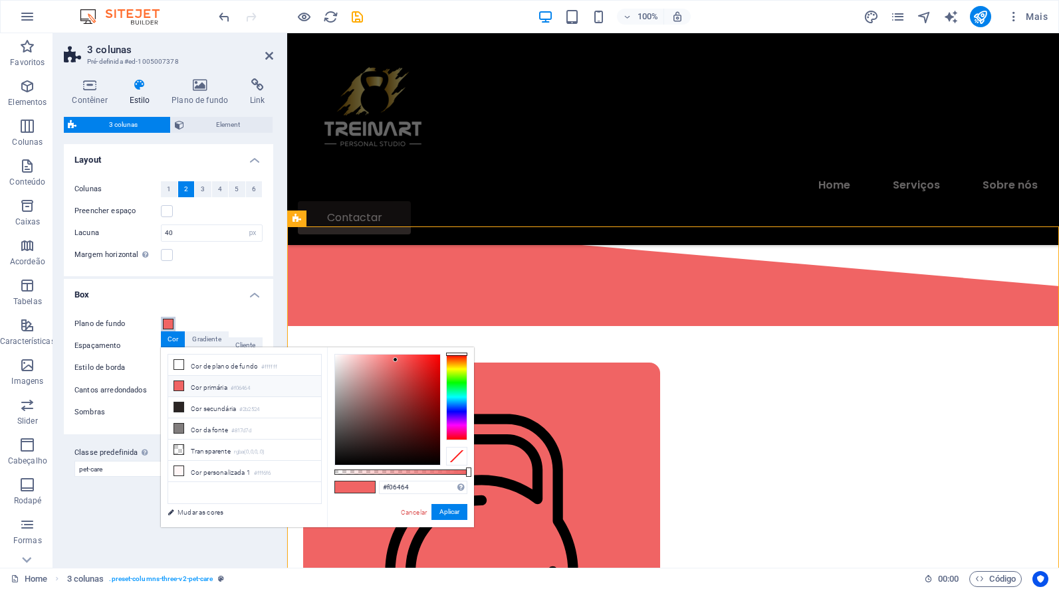
type input "#b5f064"
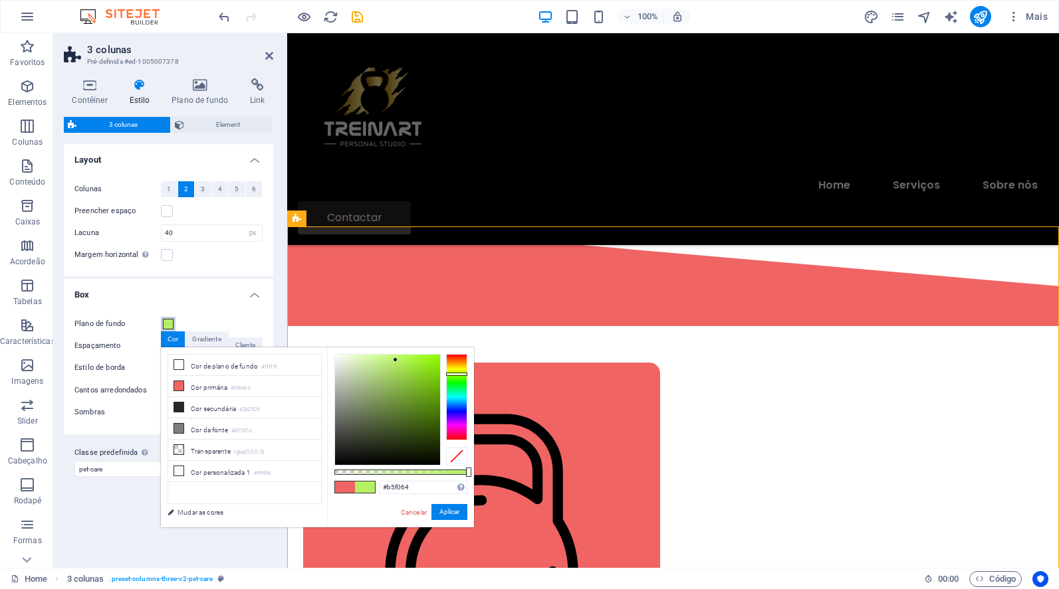
click at [451, 374] on div at bounding box center [456, 397] width 21 height 86
click at [461, 514] on button "Aplicar" at bounding box center [449, 512] width 36 height 16
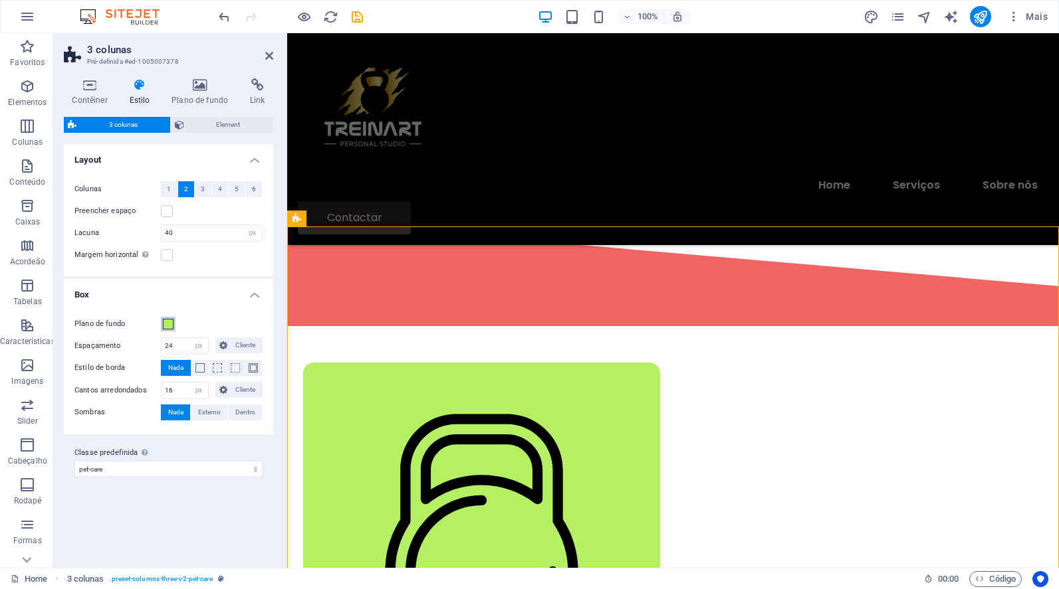
click at [167, 322] on span at bounding box center [168, 324] width 11 height 11
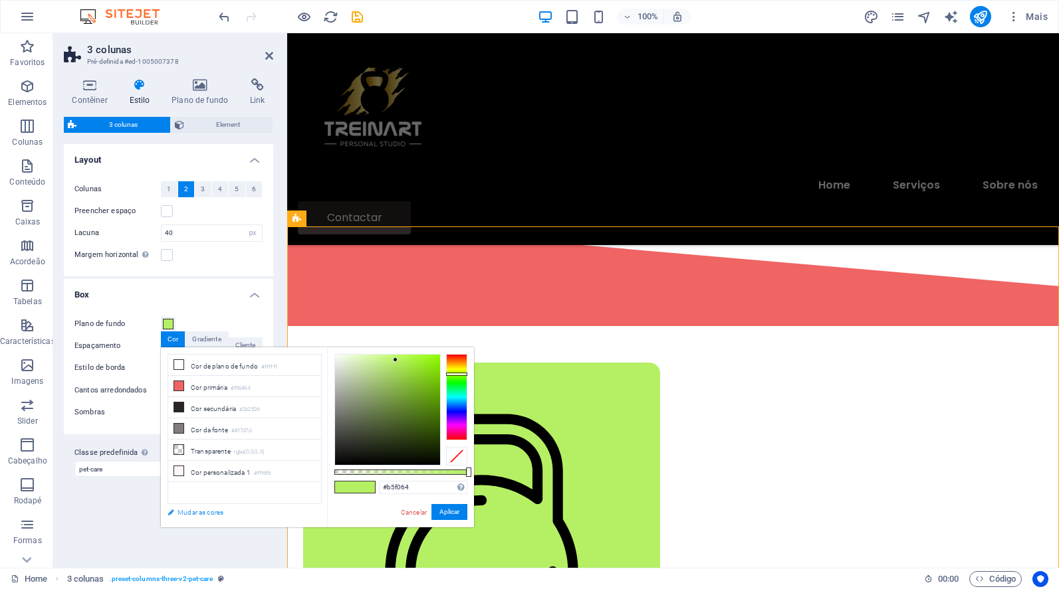
click at [172, 512] on link "Mudar as cores" at bounding box center [238, 512] width 154 height 17
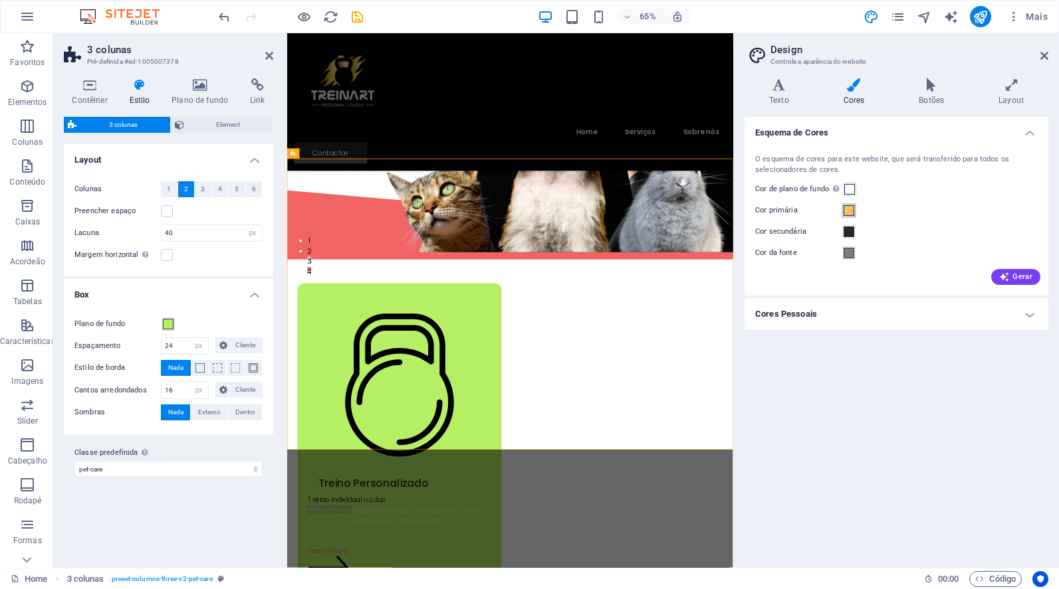
click at [849, 209] on span at bounding box center [848, 210] width 11 height 11
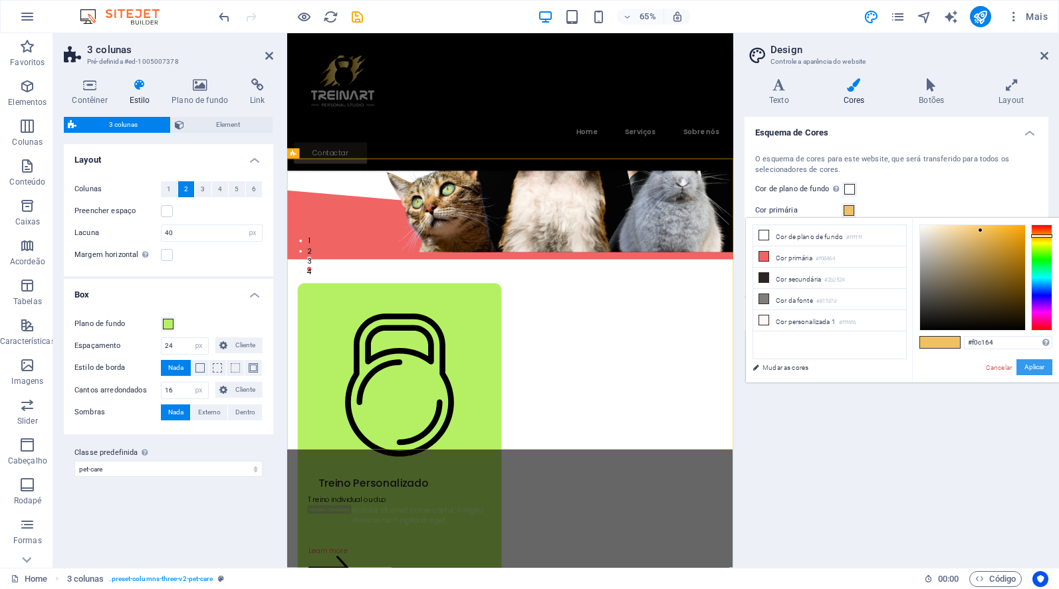
click at [1021, 362] on button "Aplicar" at bounding box center [1034, 368] width 36 height 16
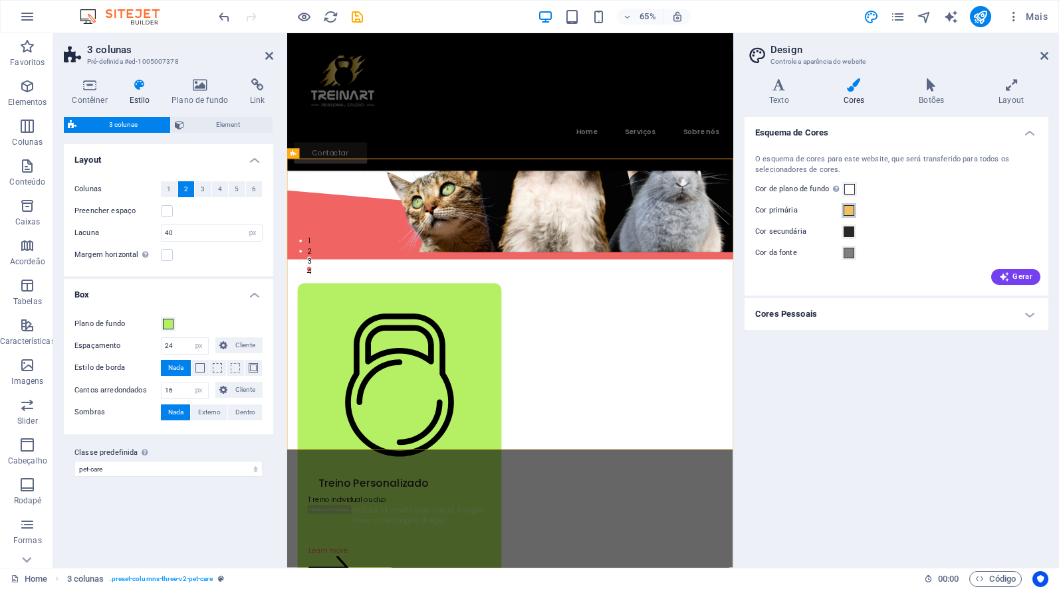
click at [850, 209] on span at bounding box center [848, 210] width 11 height 11
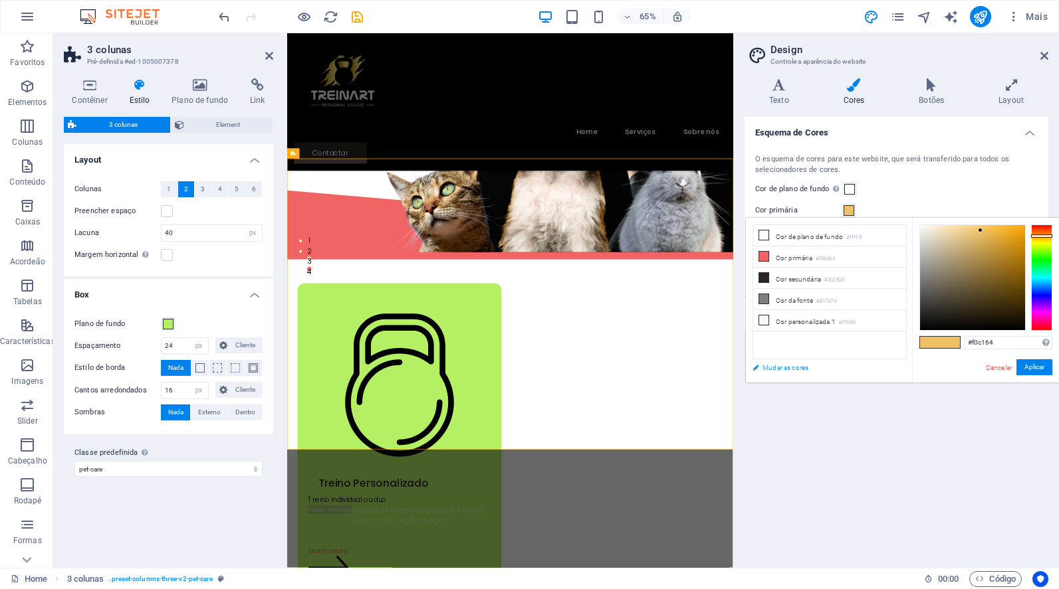
click at [754, 368] on link "Mudar as cores" at bounding box center [823, 368] width 154 height 17
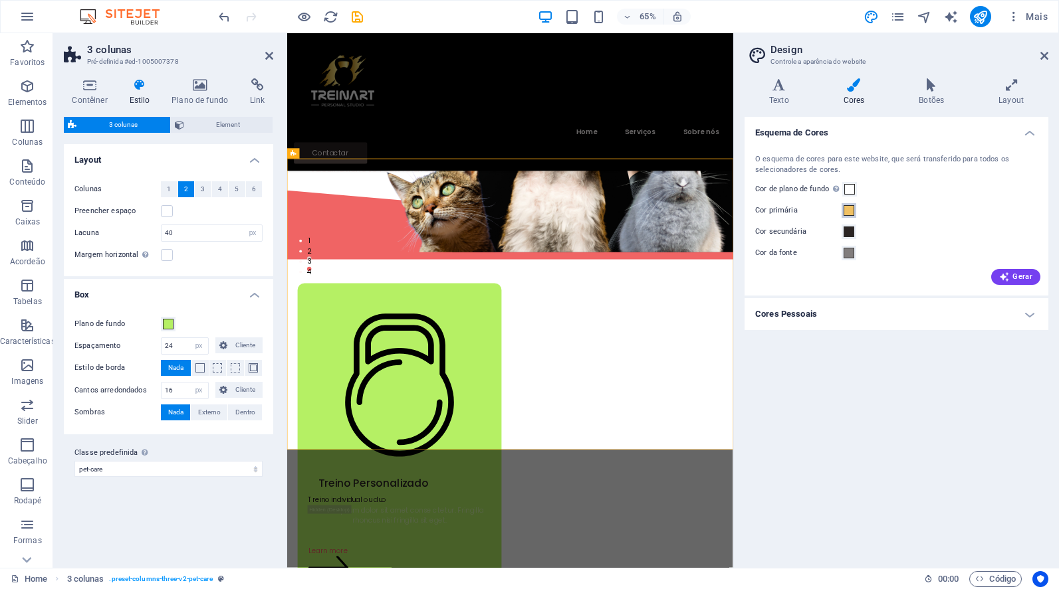
click at [851, 209] on span at bounding box center [848, 210] width 11 height 11
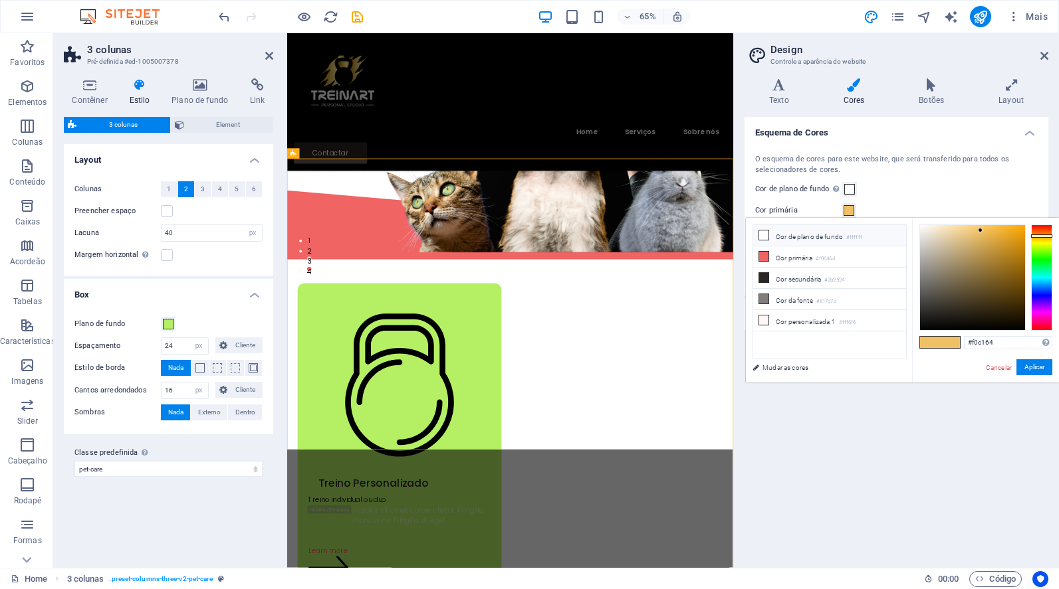
click at [764, 234] on icon at bounding box center [763, 235] width 9 height 9
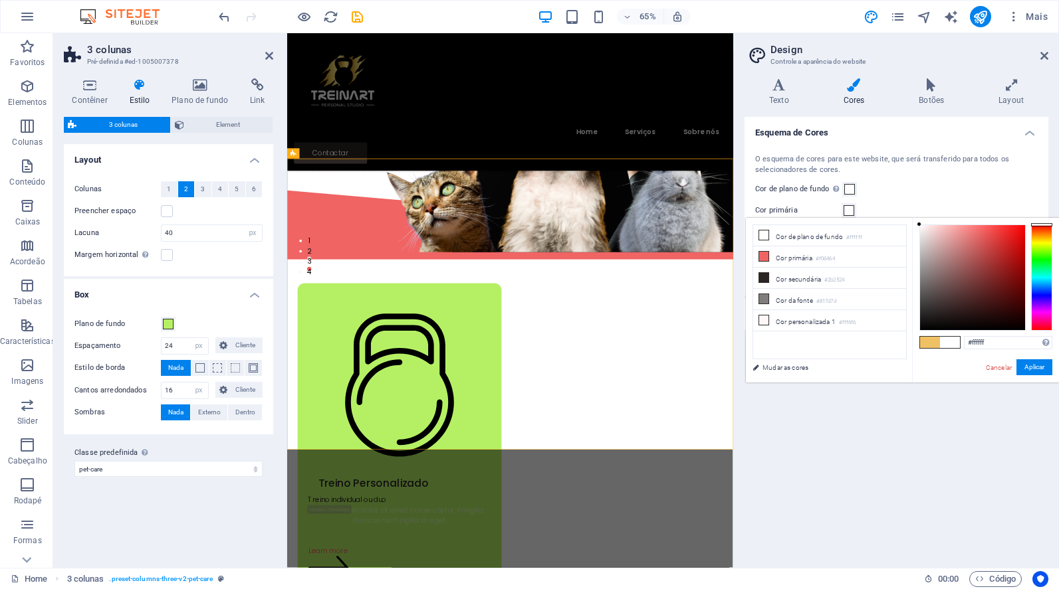
click at [902, 191] on div "Cor de plano de fundo Visível apenas se não estiver coberto por outros planos d…" at bounding box center [896, 189] width 282 height 16
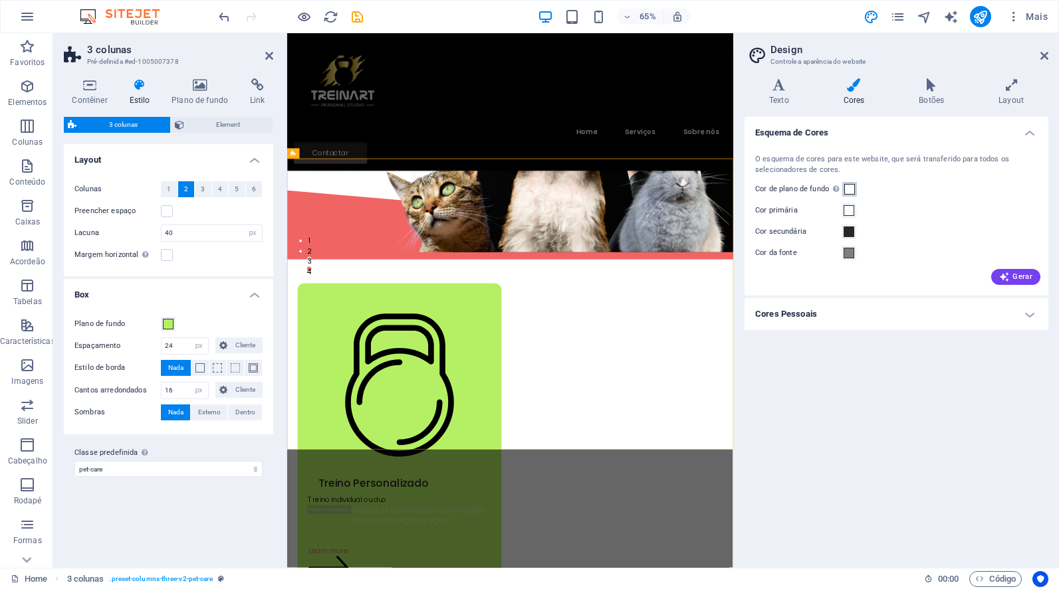
click at [851, 187] on span at bounding box center [849, 189] width 11 height 11
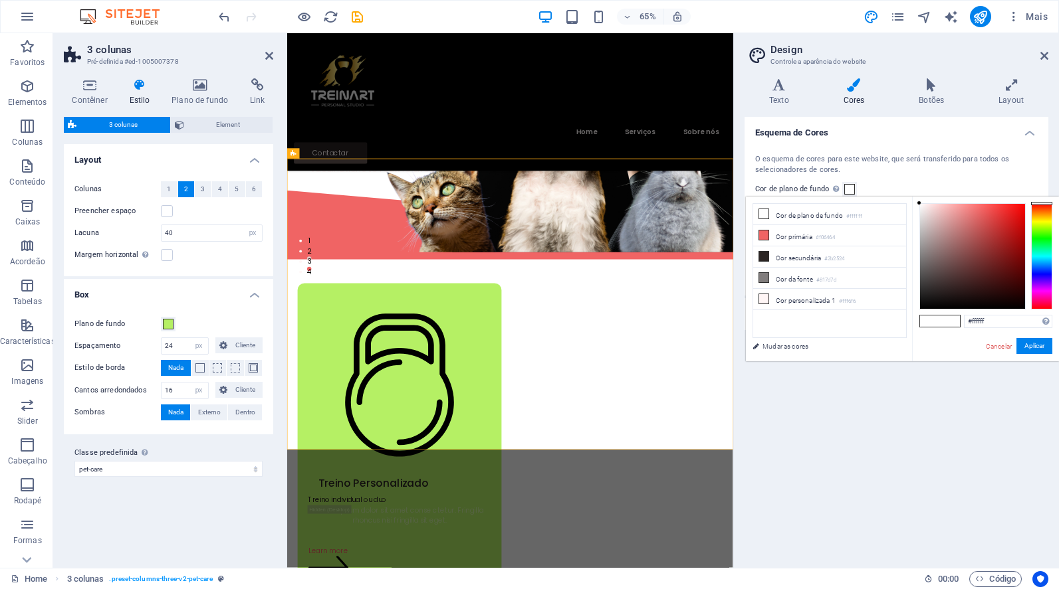
click at [887, 185] on div "Cor de plano de fundo Visível apenas se não estiver coberto por outros planos d…" at bounding box center [896, 189] width 282 height 16
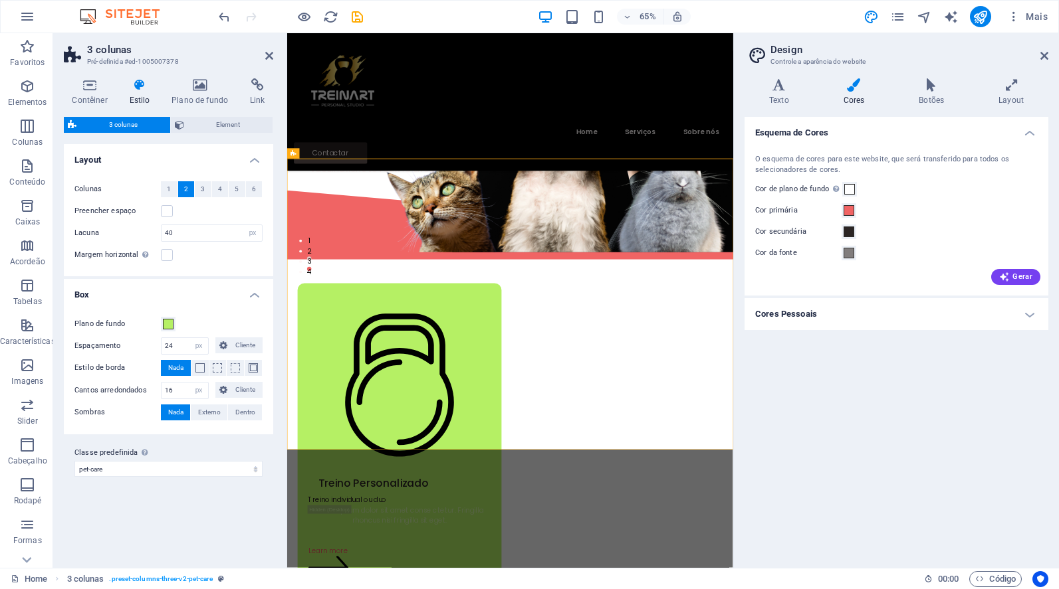
click at [788, 231] on label "Cor secundária" at bounding box center [798, 232] width 86 height 16
click at [841, 231] on button "Cor secundária" at bounding box center [848, 232] width 15 height 15
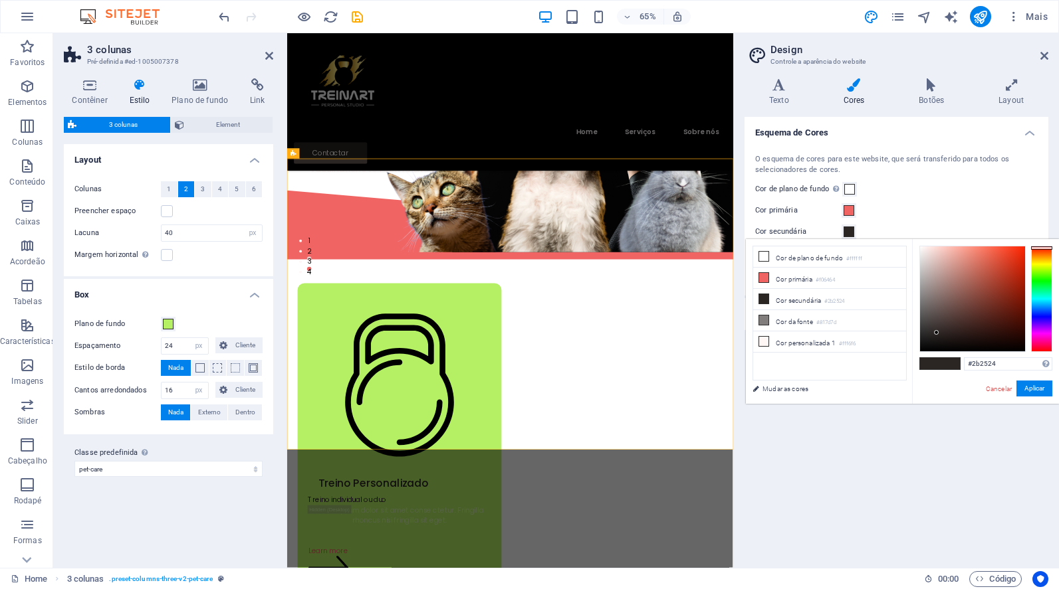
click at [789, 210] on label "Cor primária" at bounding box center [798, 211] width 86 height 16
click at [841, 210] on button "Cor primária" at bounding box center [848, 210] width 15 height 15
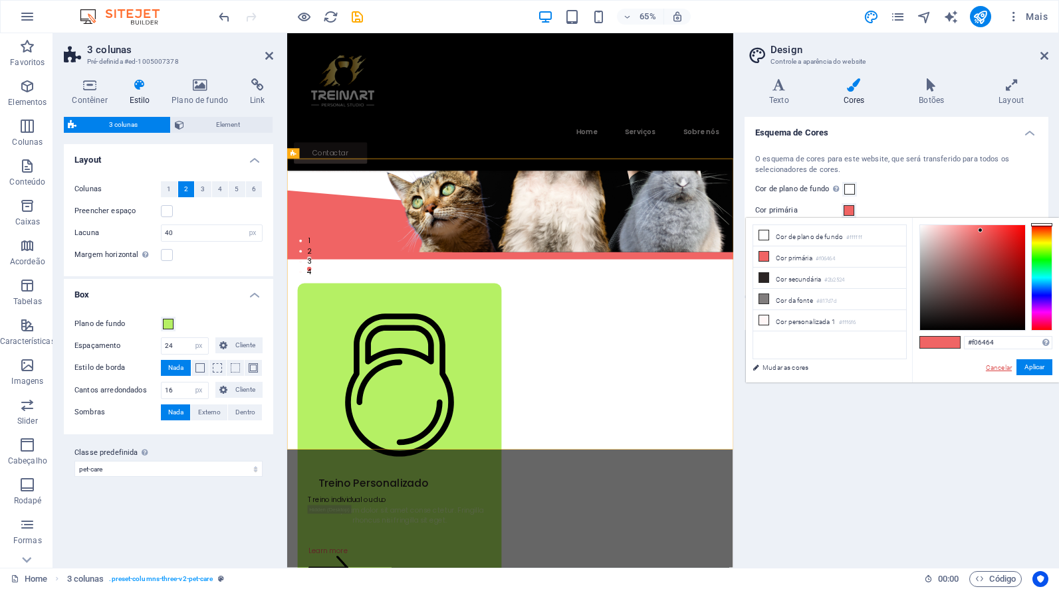
click at [1006, 370] on link "Cancelar" at bounding box center [998, 368] width 29 height 10
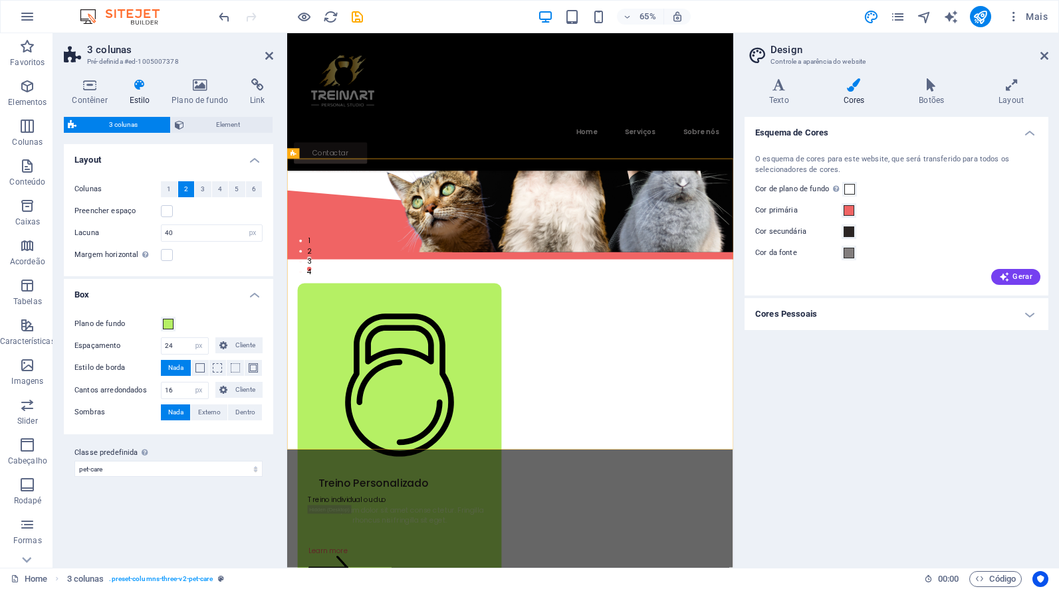
click at [940, 379] on div "Esquema de Cores O esquema de cores para este website, que será transferido par…" at bounding box center [896, 337] width 304 height 441
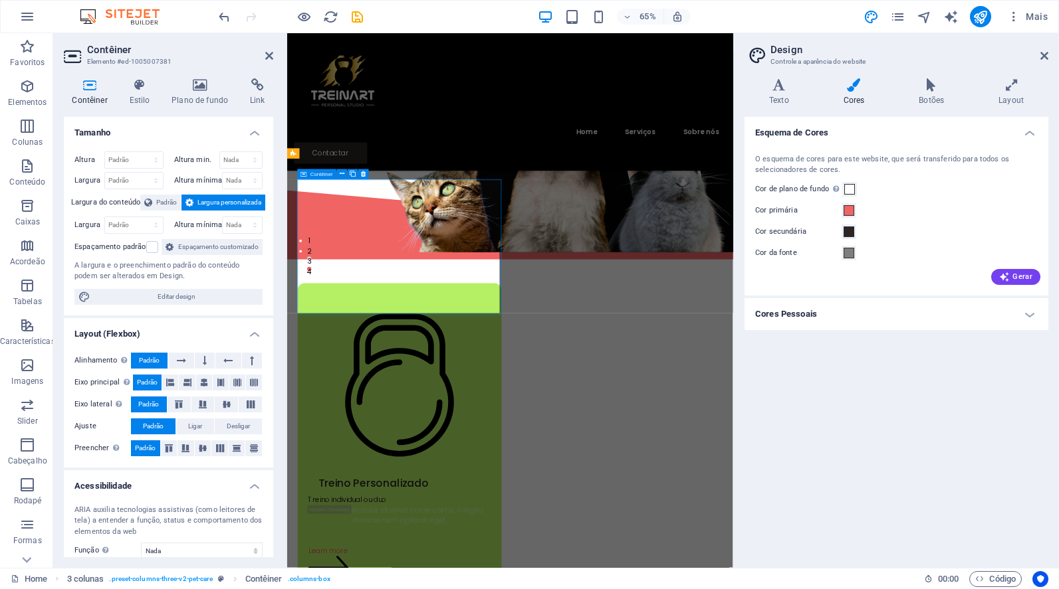
click at [849, 213] on span at bounding box center [848, 210] width 11 height 11
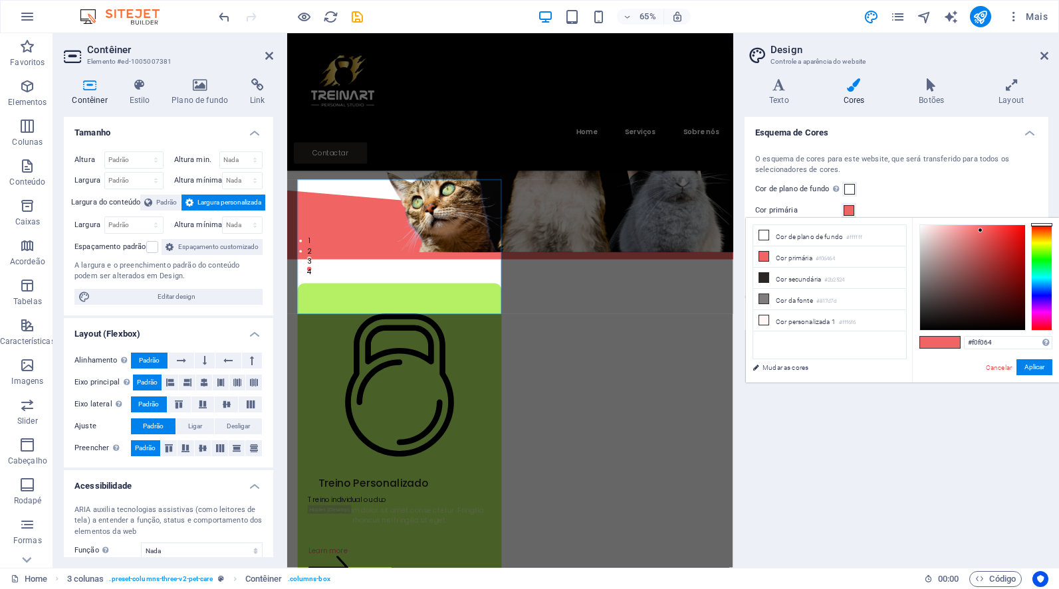
click at [1039, 242] on div at bounding box center [1041, 278] width 21 height 106
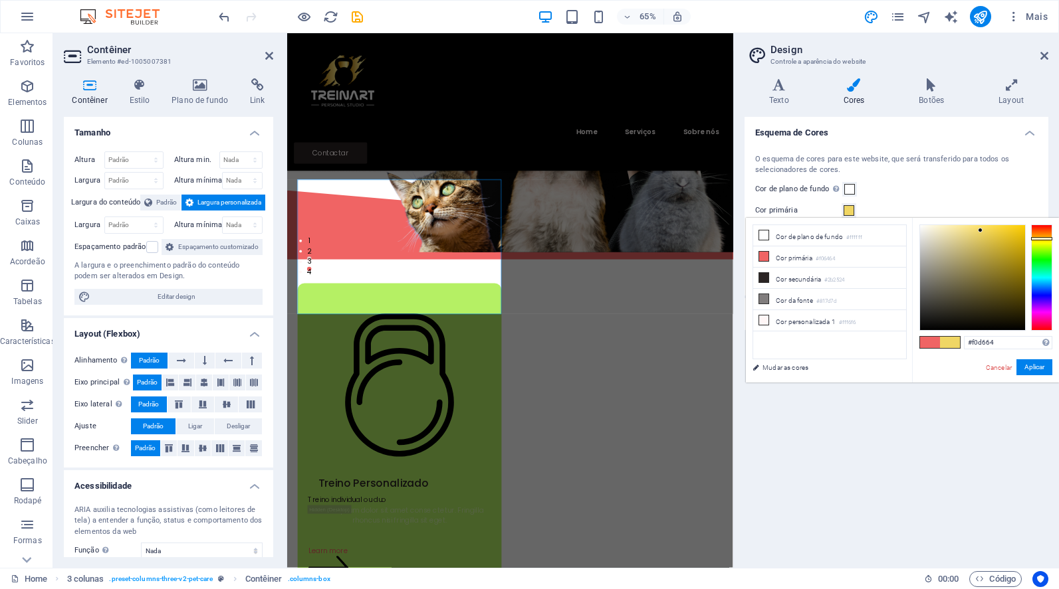
click at [1041, 239] on div at bounding box center [1041, 278] width 21 height 106
type input "#f0e064"
click at [1049, 240] on div at bounding box center [1041, 278] width 21 height 106
click at [1039, 371] on button "Aplicar" at bounding box center [1034, 368] width 36 height 16
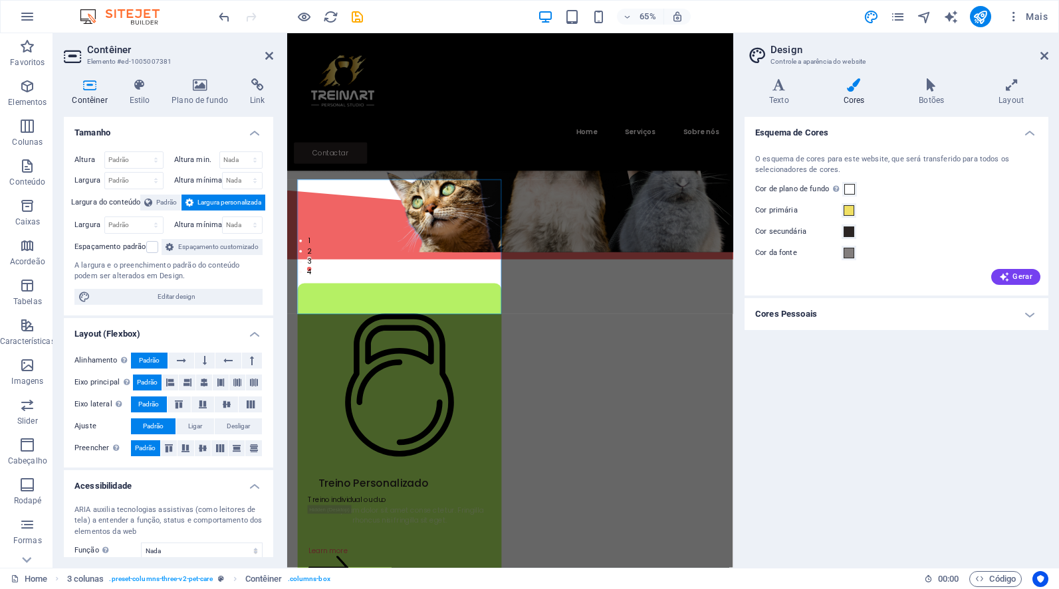
click at [1032, 316] on h4 "Cores Pessoais" at bounding box center [896, 314] width 304 height 32
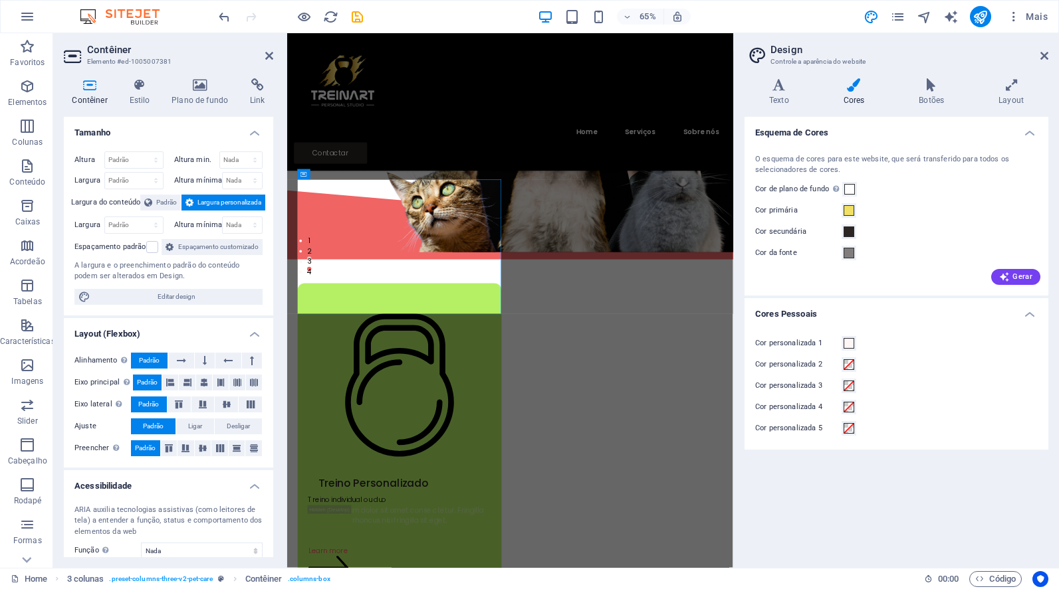
click at [277, 118] on div "Contêiner Estilo Plano de fundo Link Tamanho Altura Padrão px rem % vh vw Altur…" at bounding box center [168, 318] width 231 height 500
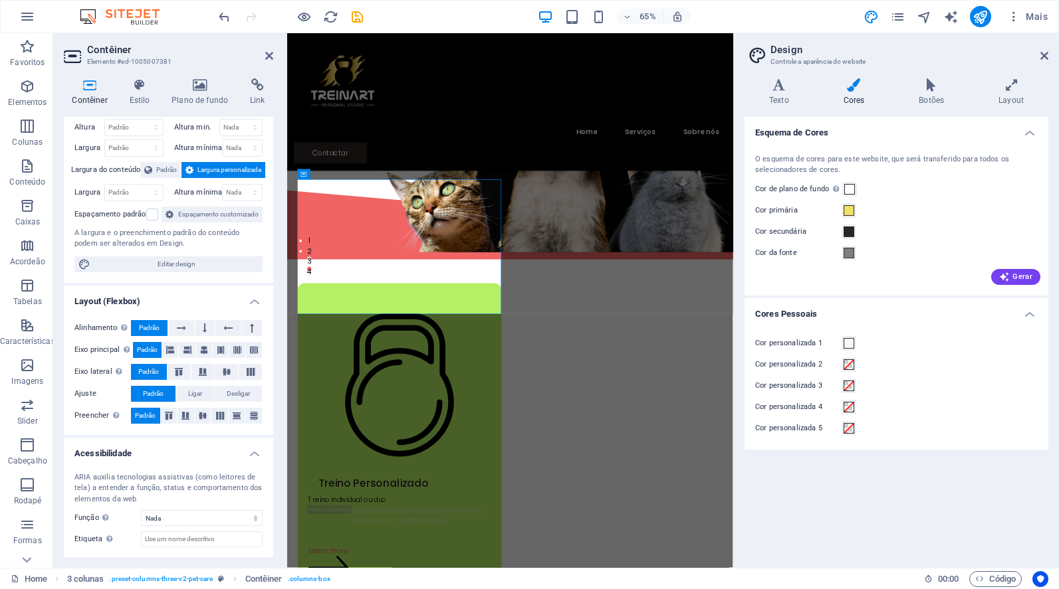
scroll to position [0, 0]
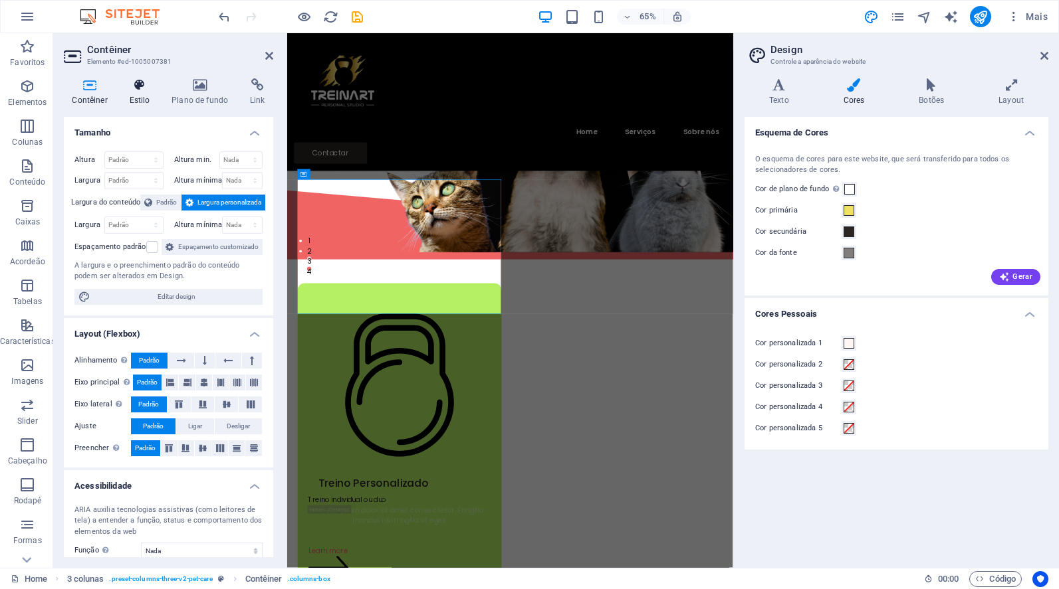
click at [144, 88] on icon at bounding box center [139, 84] width 37 height 13
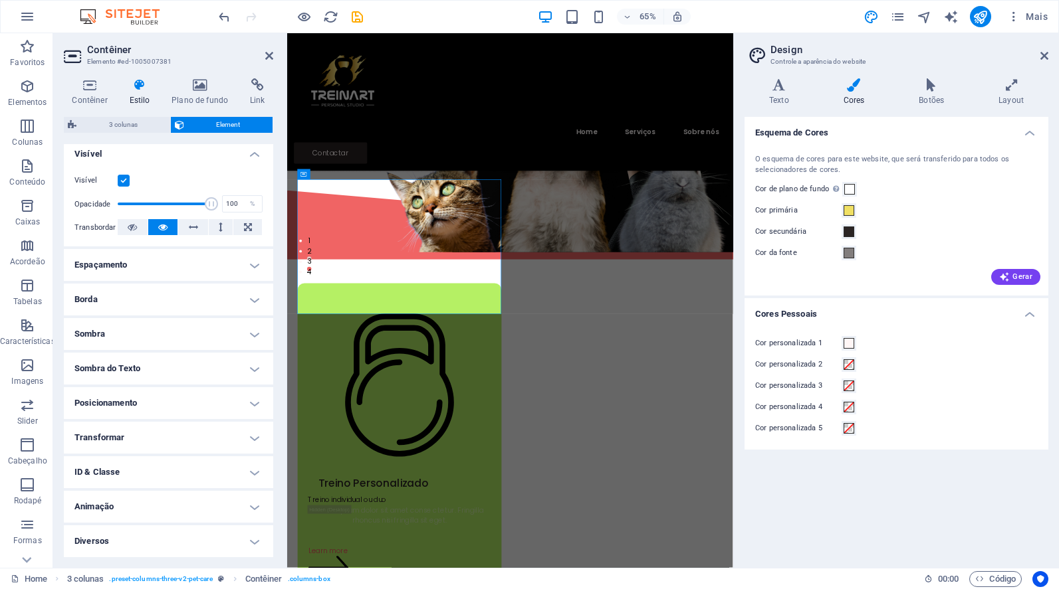
scroll to position [33, 0]
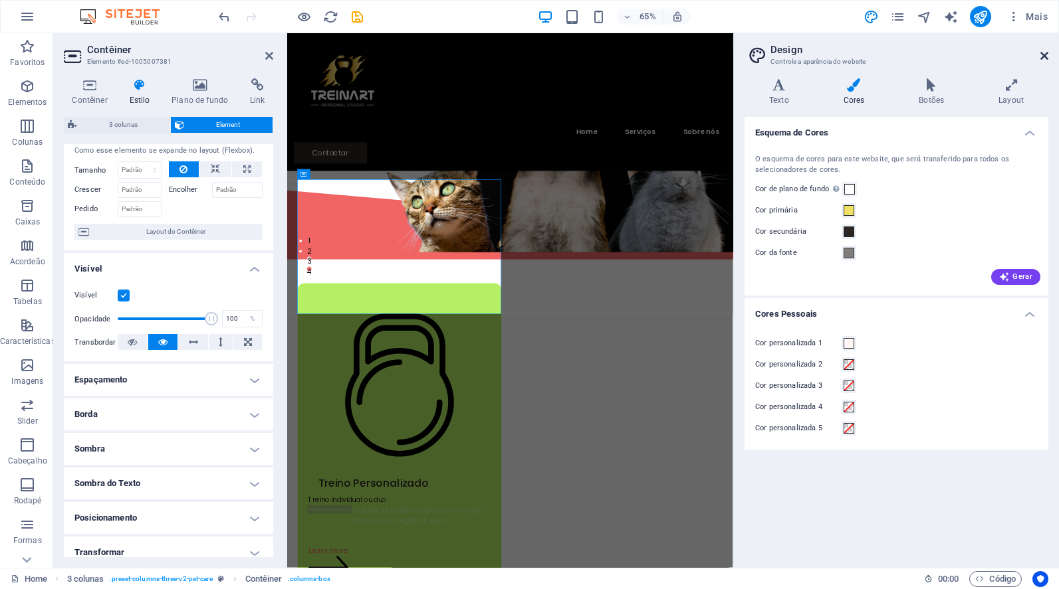
click at [1043, 53] on icon at bounding box center [1044, 56] width 8 height 11
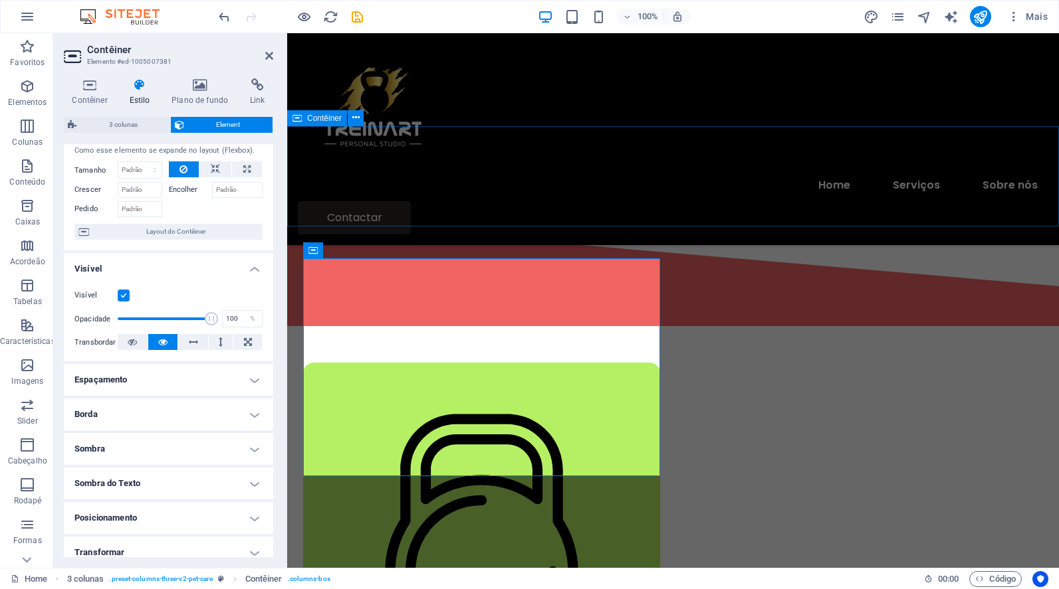
click at [371, 201] on div "Serviços vaccinations to routine check-ups, we're happy to help you get the hea…" at bounding box center [673, 170] width 772 height 100
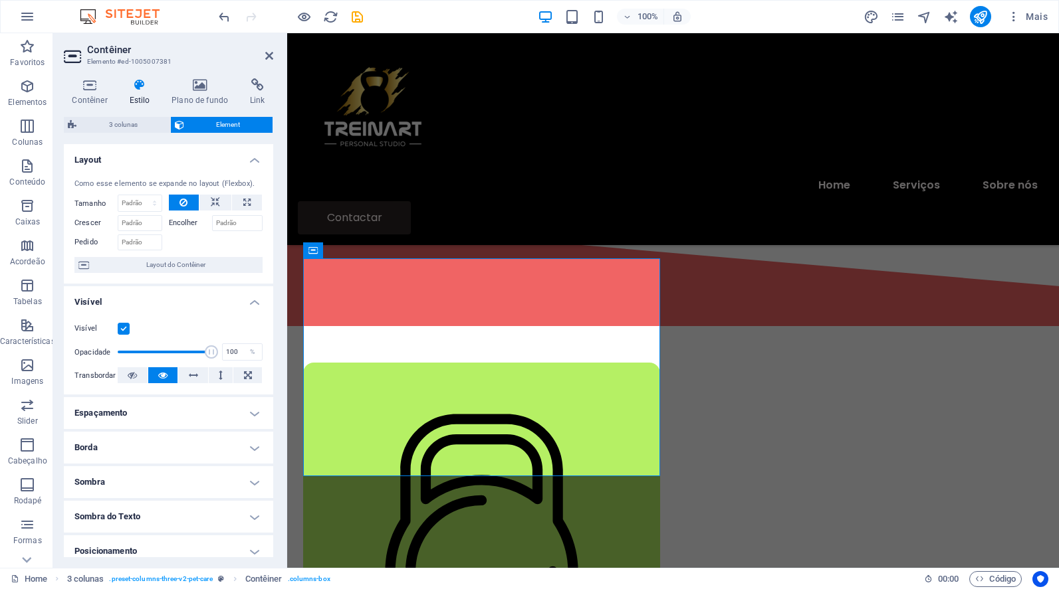
click at [140, 88] on icon at bounding box center [139, 84] width 37 height 13
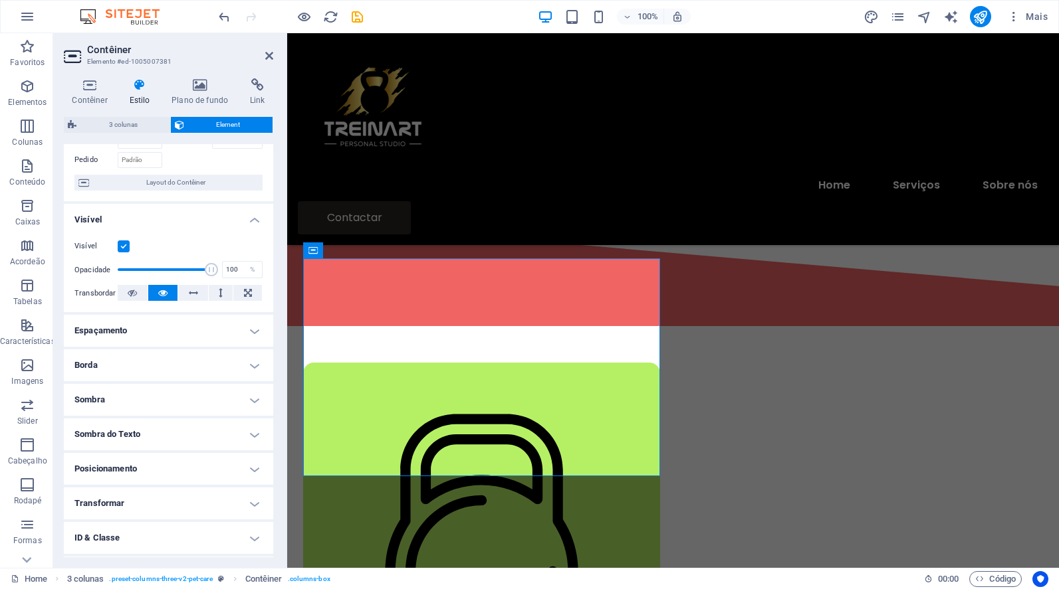
scroll to position [0, 0]
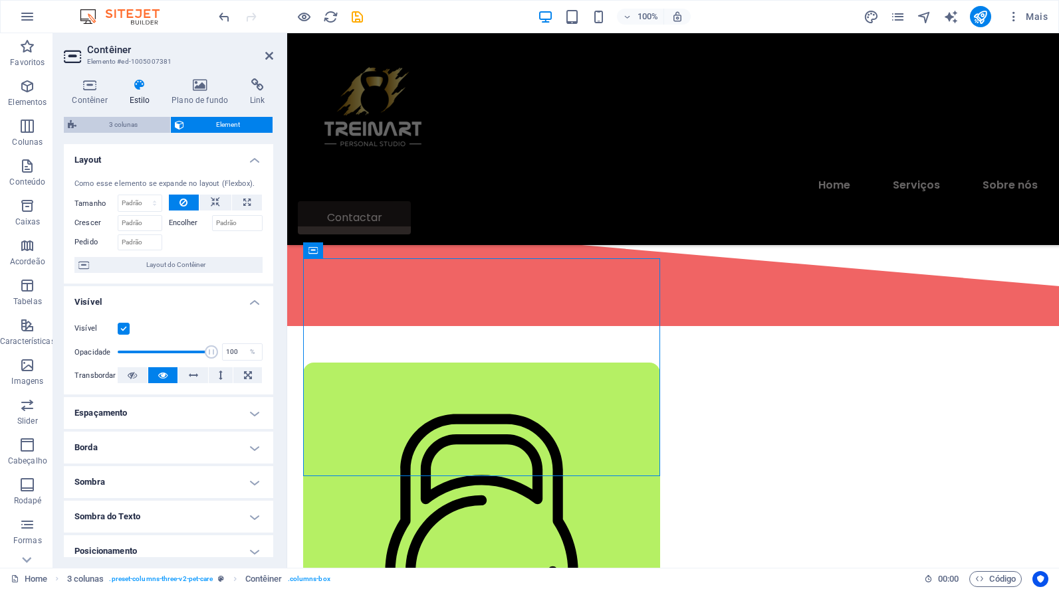
click at [133, 127] on span "3 colunas" at bounding box center [123, 125] width 86 height 16
select select "px"
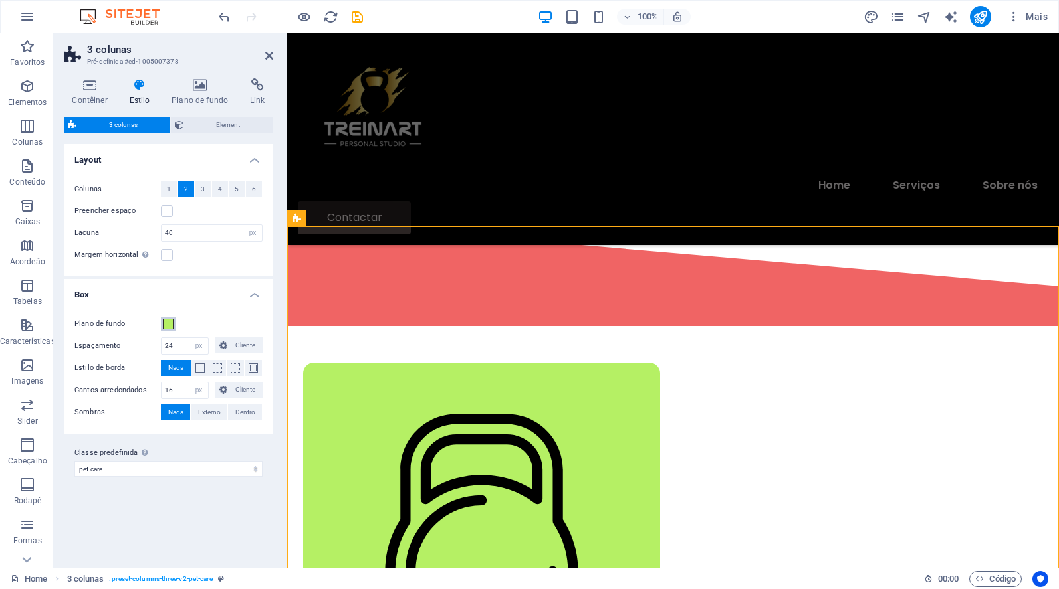
click at [167, 323] on span at bounding box center [168, 324] width 11 height 11
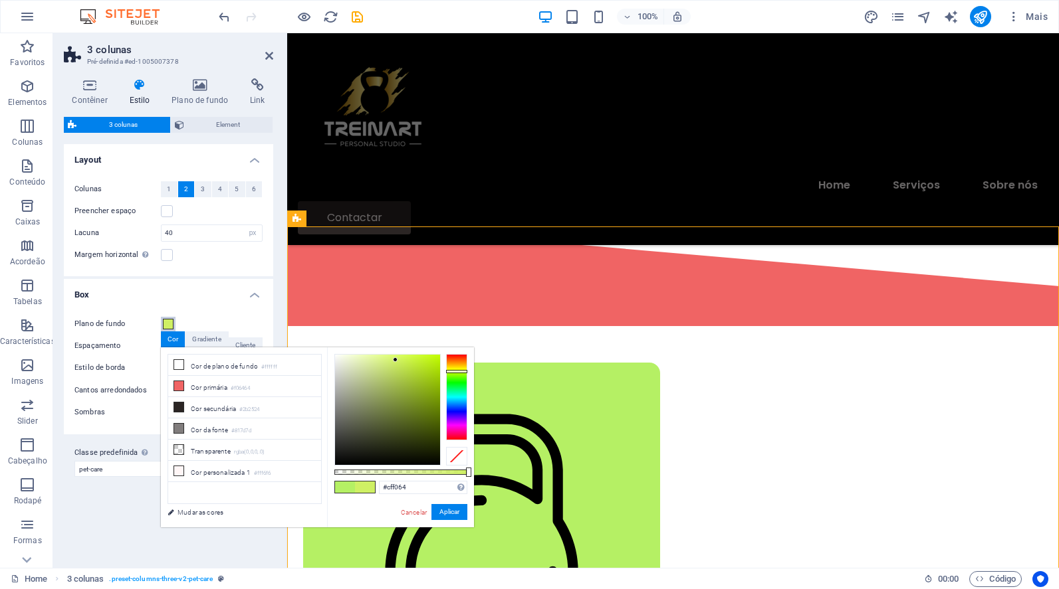
click at [461, 371] on div at bounding box center [456, 397] width 21 height 86
click at [461, 368] on div at bounding box center [456, 368] width 21 height 3
type input "#f3f463"
drag, startPoint x: 407, startPoint y: 364, endPoint x: 397, endPoint y: 359, distance: 11.6
click at [397, 359] on div at bounding box center [387, 410] width 105 height 110
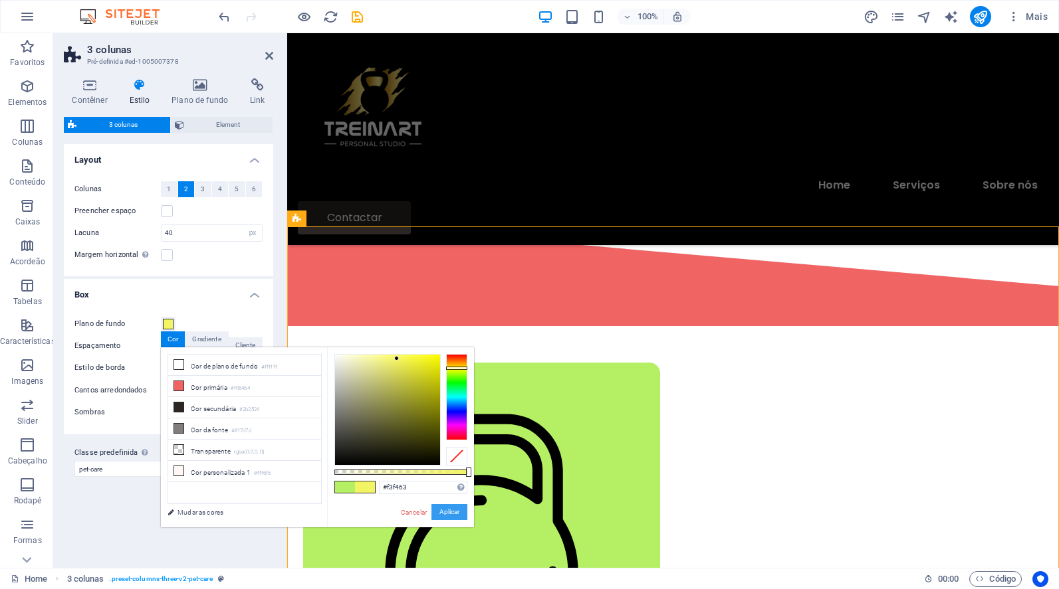
click at [445, 507] on button "Aplicar" at bounding box center [449, 512] width 36 height 16
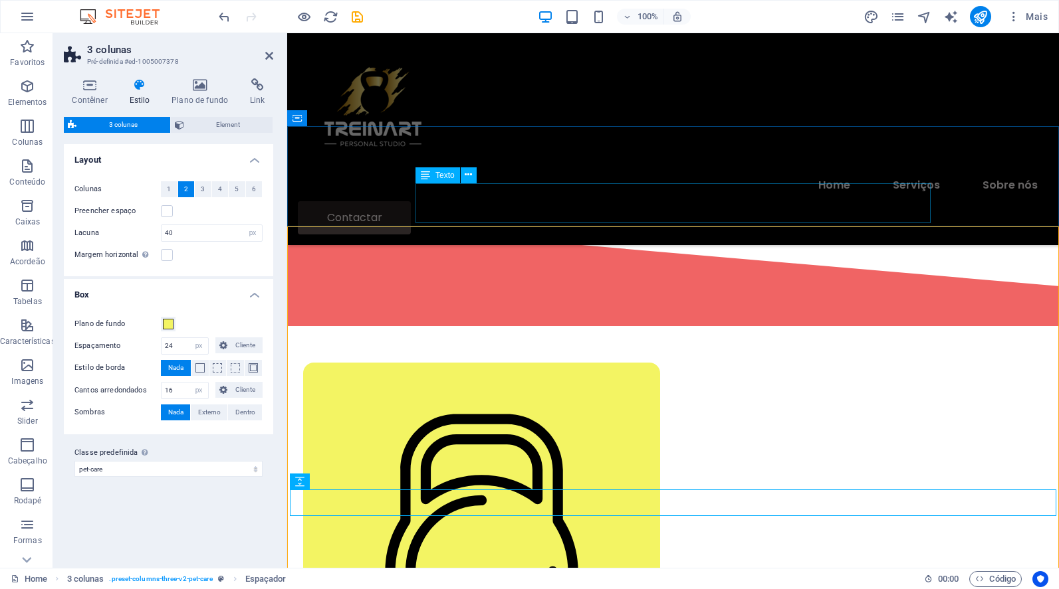
click at [490, 209] on div "vaccinations to routine check-ups, we're happy to help you get the healthiest a…" at bounding box center [673, 197] width 740 height 40
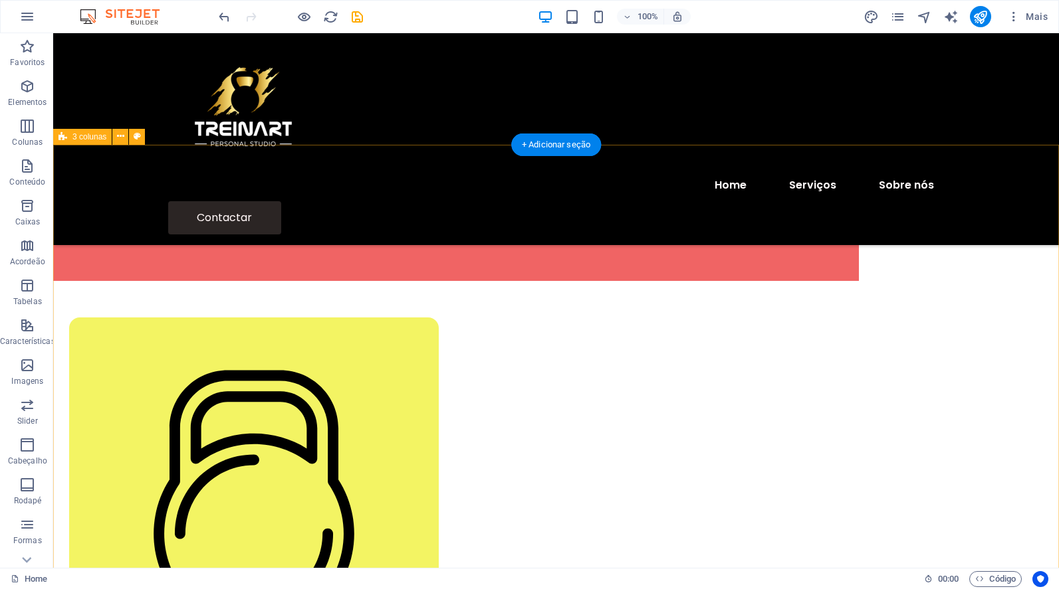
scroll to position [529, 0]
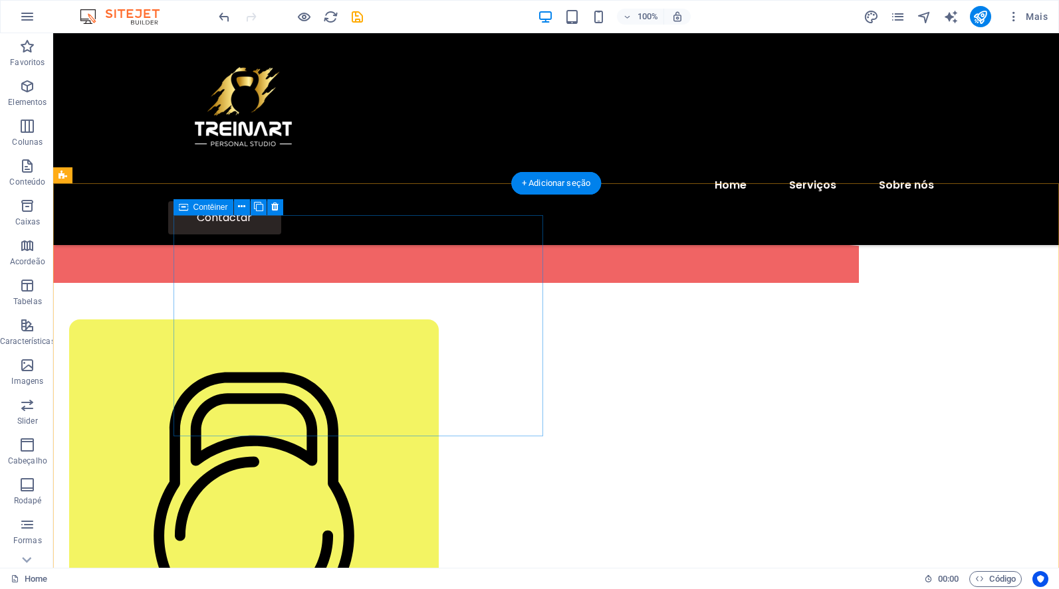
click at [329, 320] on div "Treino Personalizado Treino individual ou duo Lorem ipsum dolor sit amet conse …" at bounding box center [253, 596] width 369 height 552
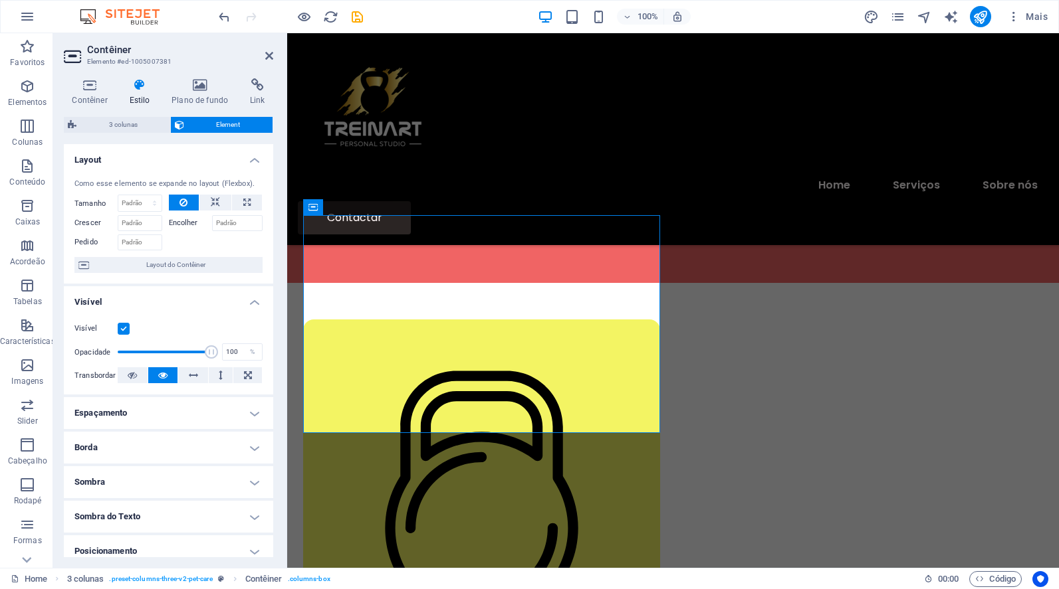
click at [140, 93] on h4 "Estilo" at bounding box center [142, 92] width 43 height 28
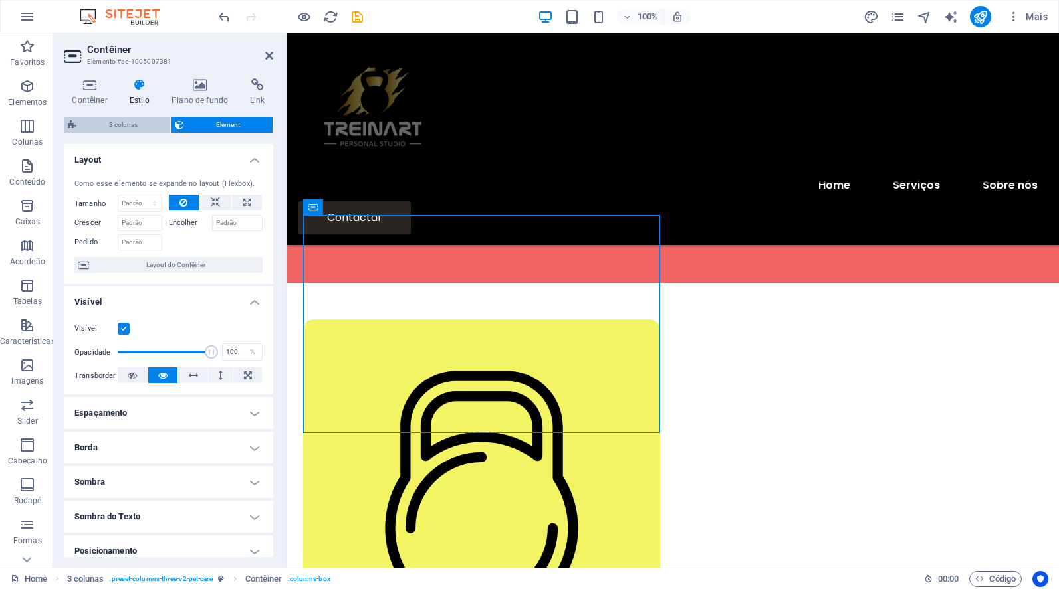
click at [125, 126] on span "3 colunas" at bounding box center [123, 125] width 86 height 16
select select "px"
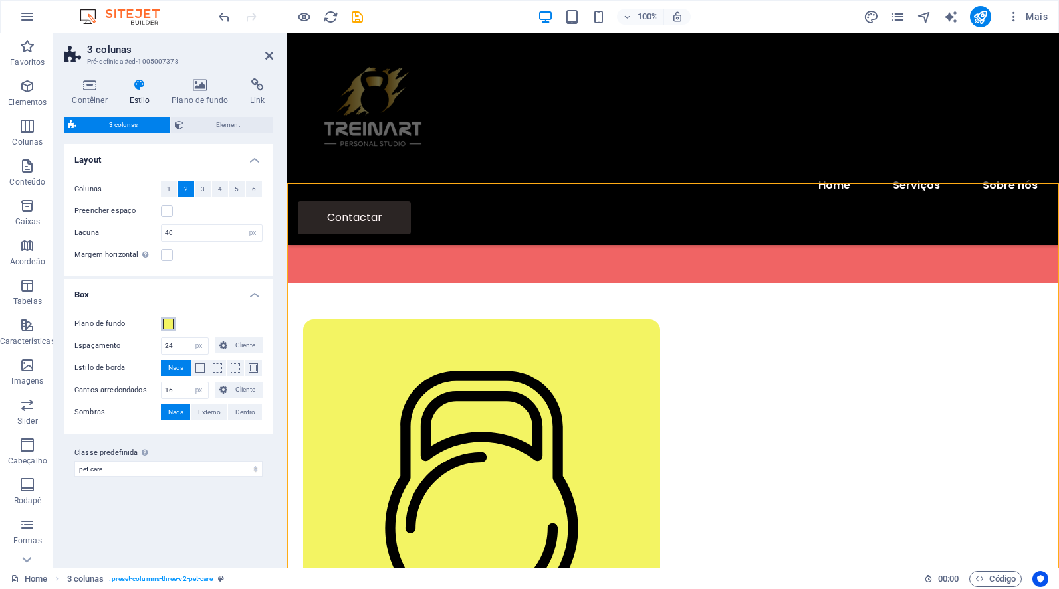
click at [169, 325] on span at bounding box center [168, 324] width 11 height 11
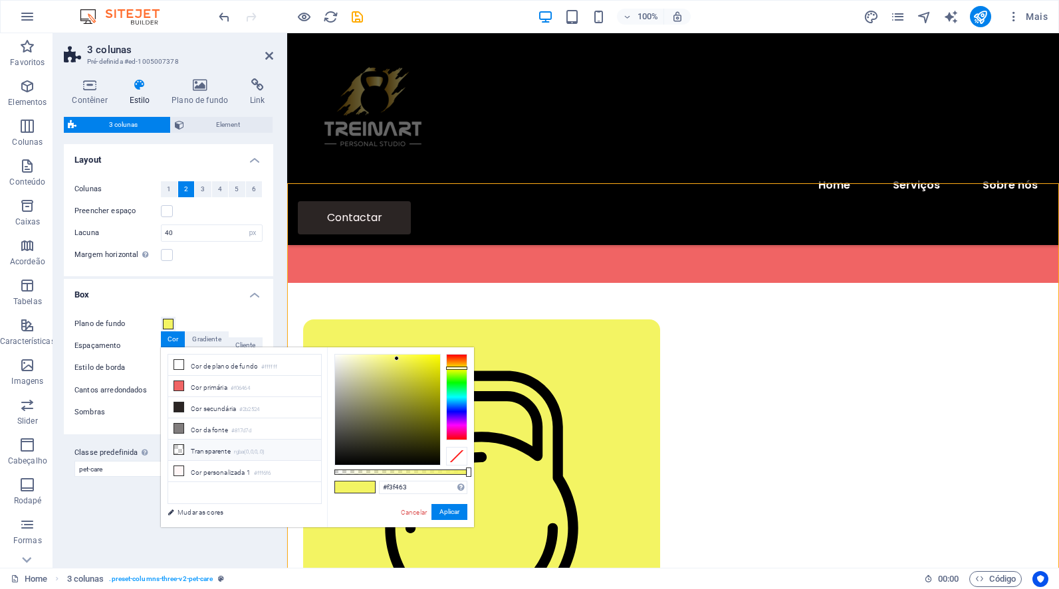
click at [179, 449] on icon at bounding box center [178, 449] width 9 height 9
type input "rgba(0, 0, 0, 0)"
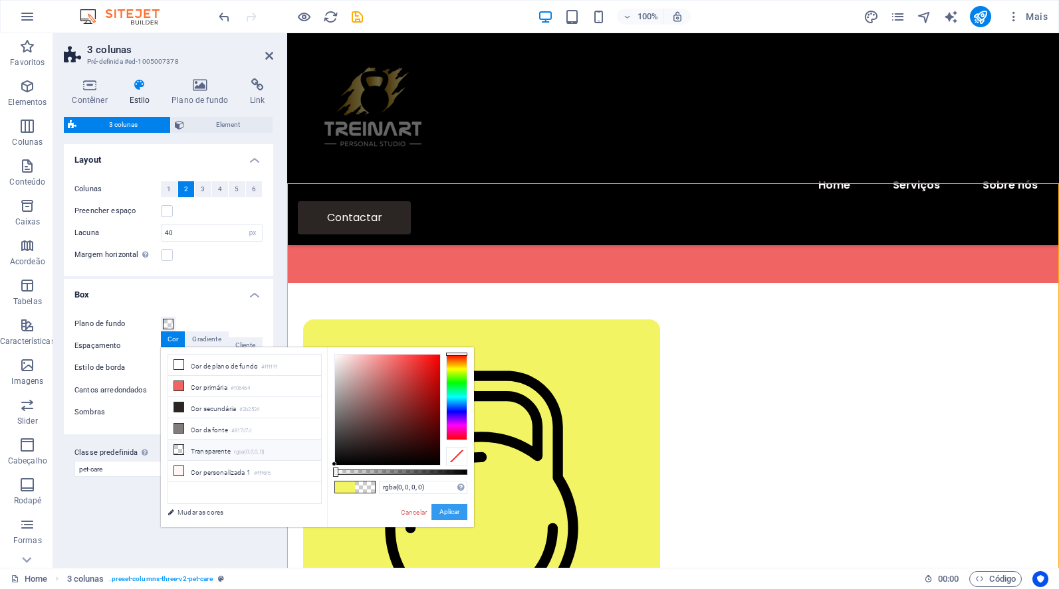
click at [449, 516] on button "Aplicar" at bounding box center [449, 512] width 36 height 16
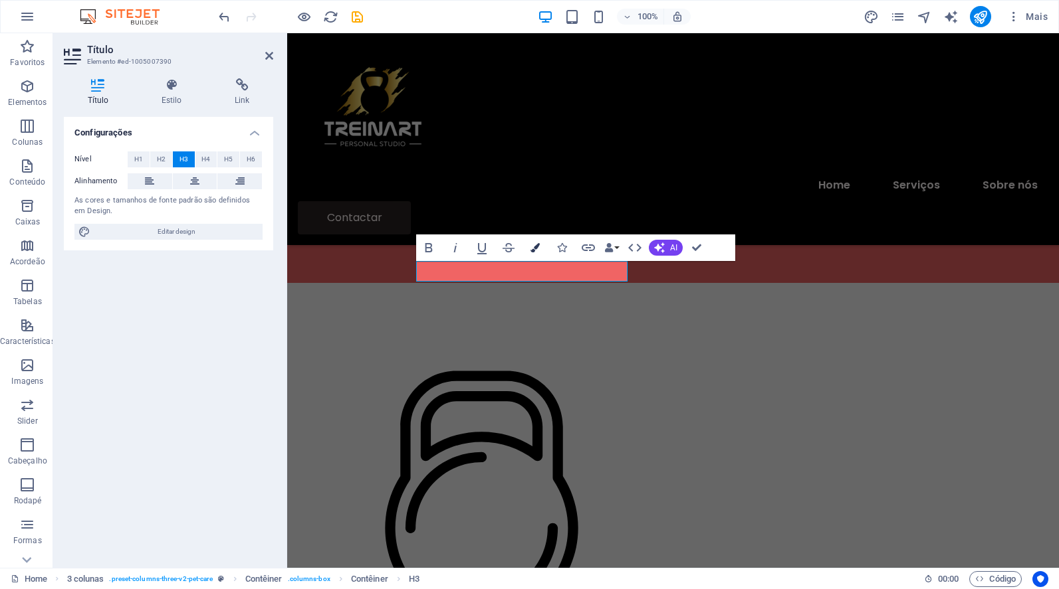
click at [537, 247] on icon "button" at bounding box center [534, 247] width 9 height 9
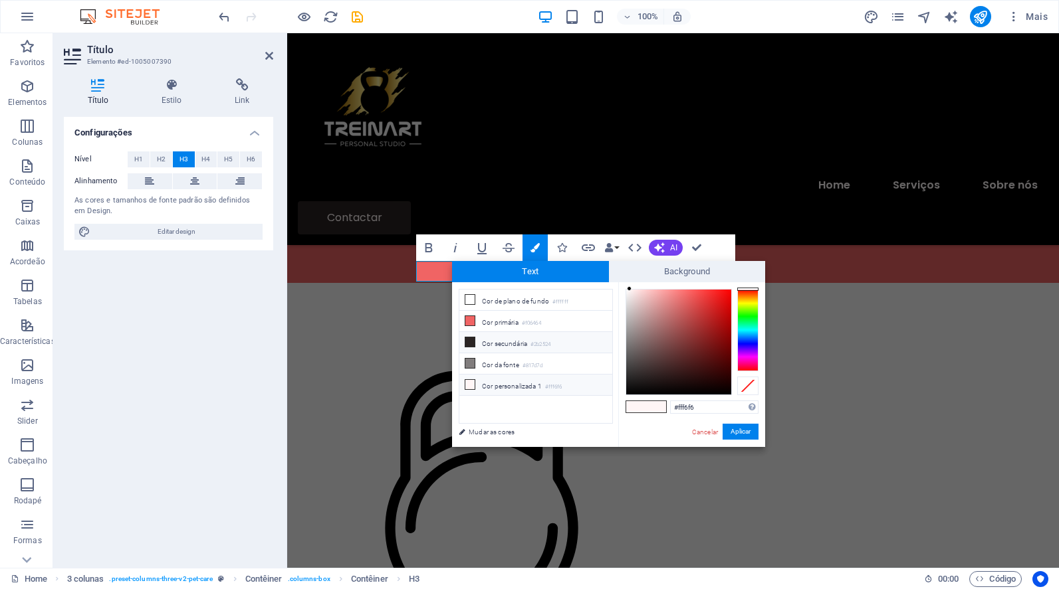
click at [468, 344] on icon at bounding box center [469, 342] width 9 height 9
type input "#2b2524"
click at [740, 431] on button "Aplicar" at bounding box center [740, 432] width 36 height 16
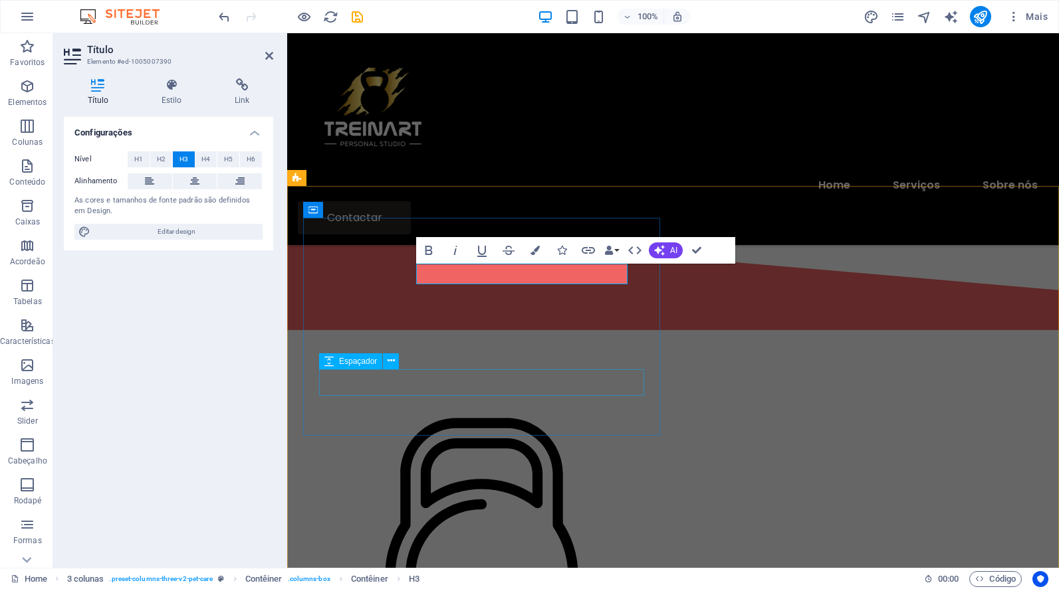
scroll to position [475, 0]
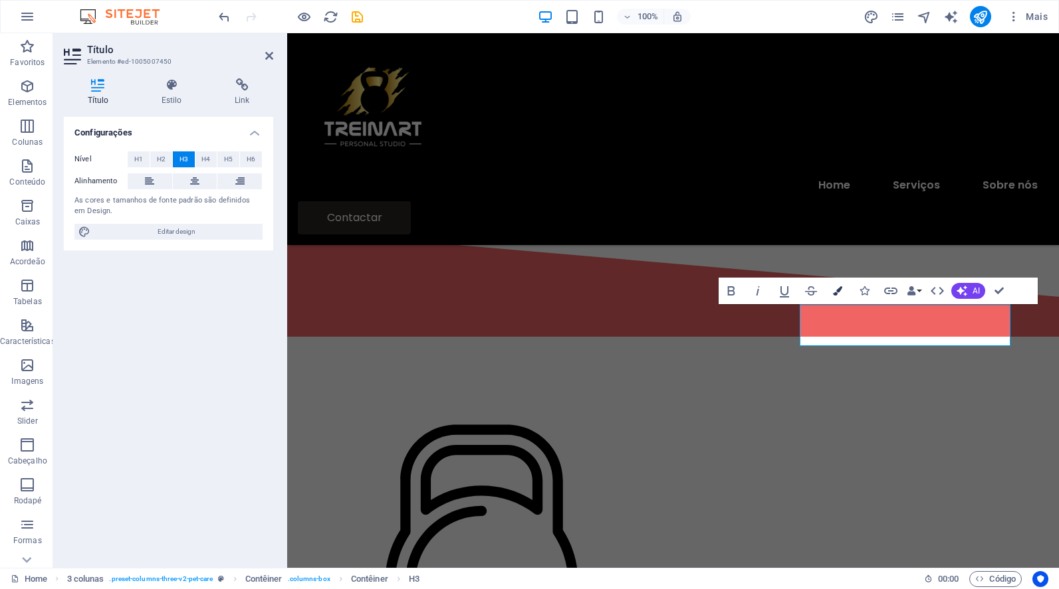
click at [839, 292] on icon "button" at bounding box center [837, 290] width 9 height 9
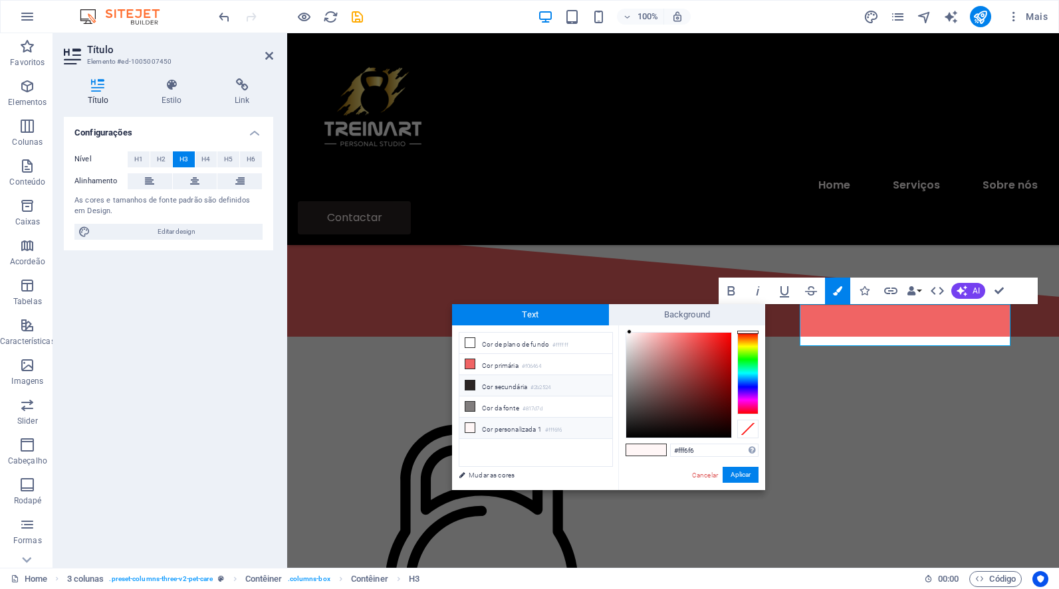
click at [469, 387] on icon at bounding box center [469, 385] width 9 height 9
type input "#2b2524"
click at [740, 470] on button "Aplicar" at bounding box center [740, 475] width 36 height 16
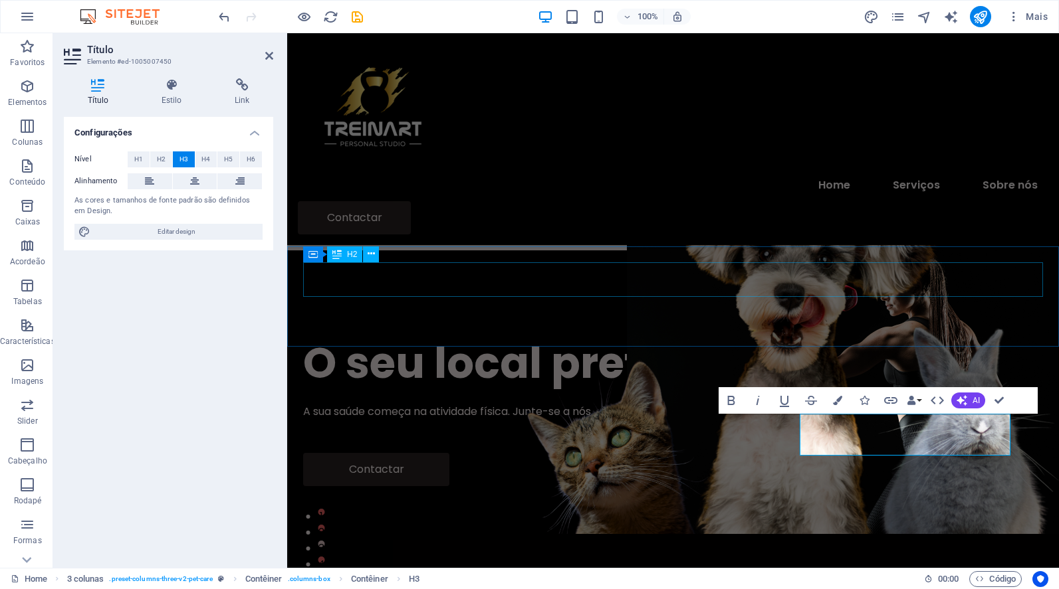
scroll to position [0, 0]
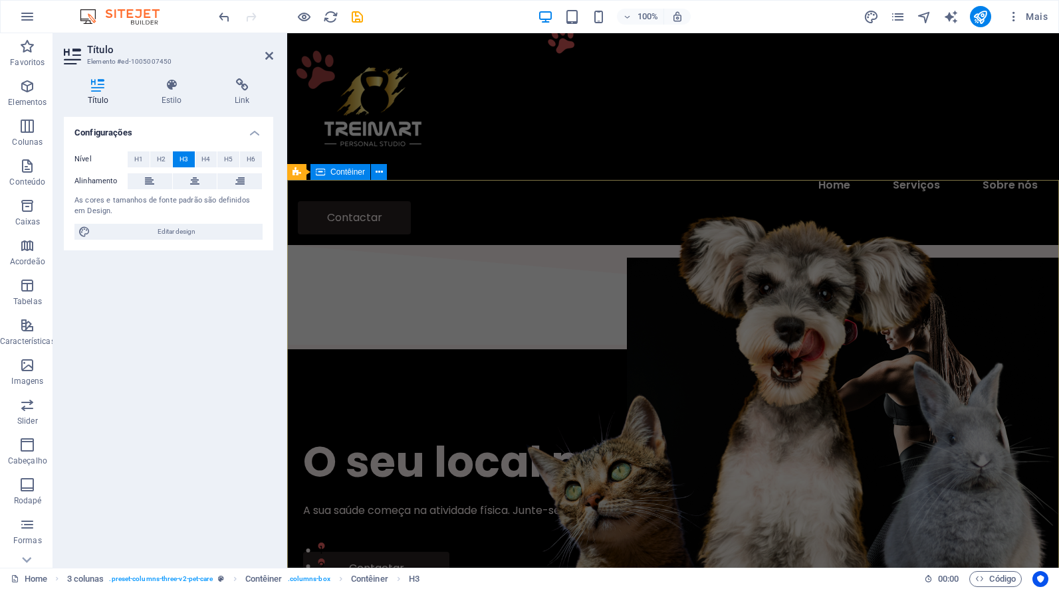
click at [463, 174] on div "Menu Home Serviços Sobre nós Contactar" at bounding box center [673, 139] width 772 height 212
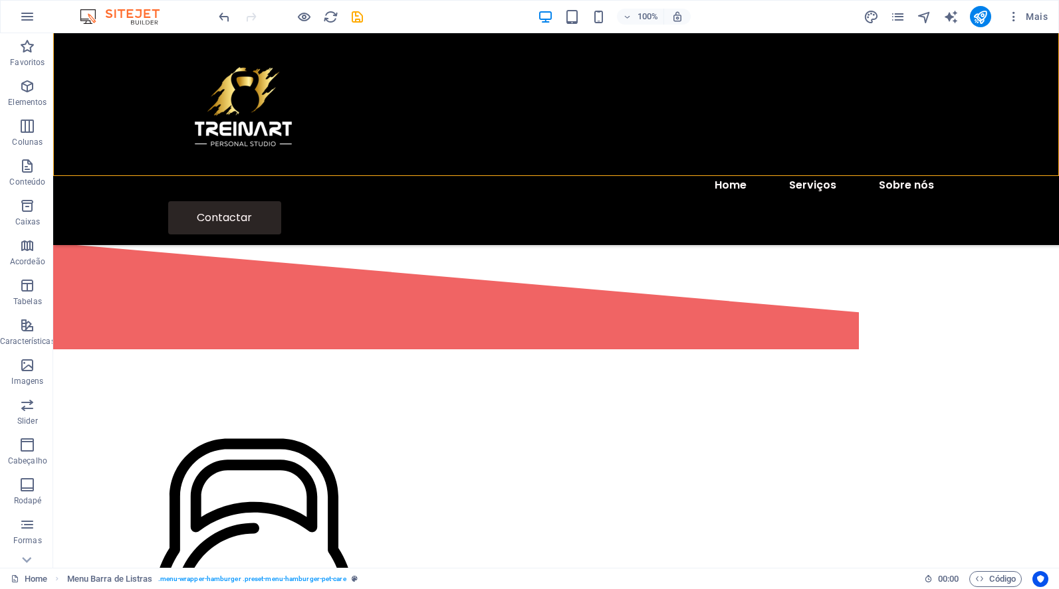
scroll to position [490, 0]
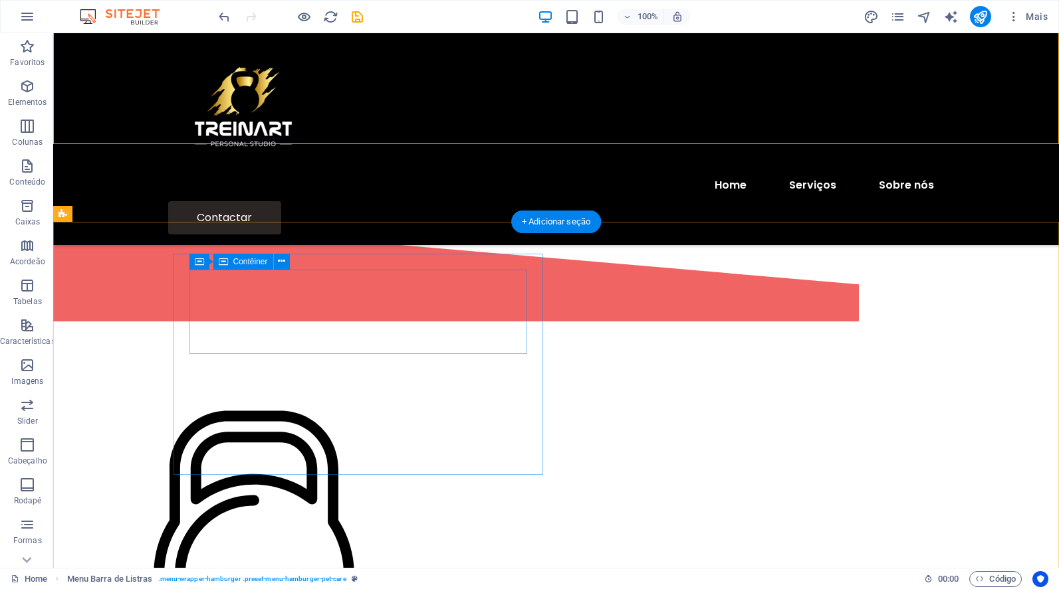
click at [423, 374] on div "Treino Personalizado" at bounding box center [254, 553] width 338 height 358
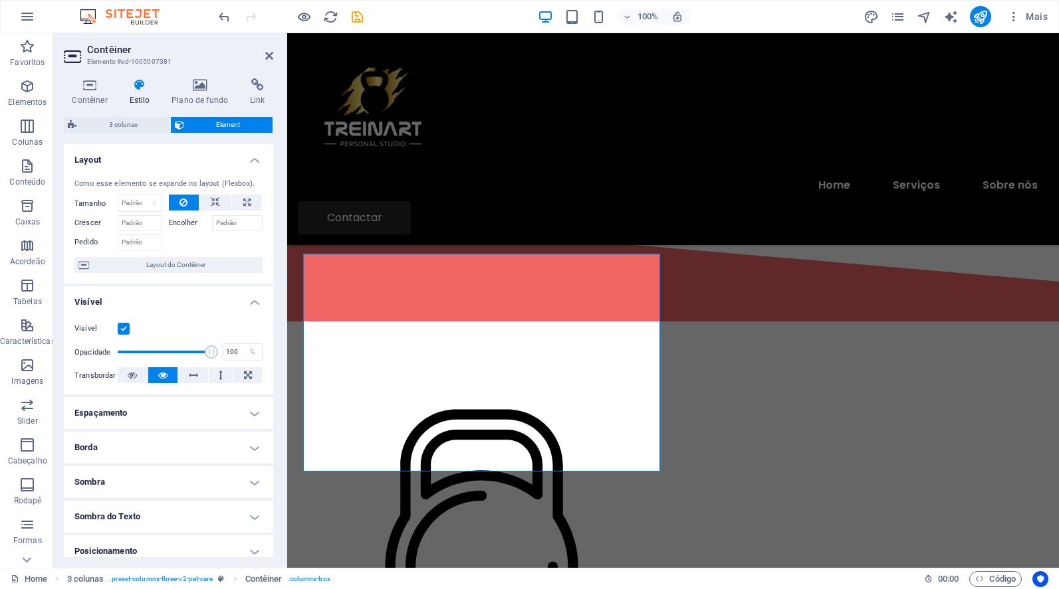
click at [136, 88] on icon at bounding box center [139, 84] width 37 height 13
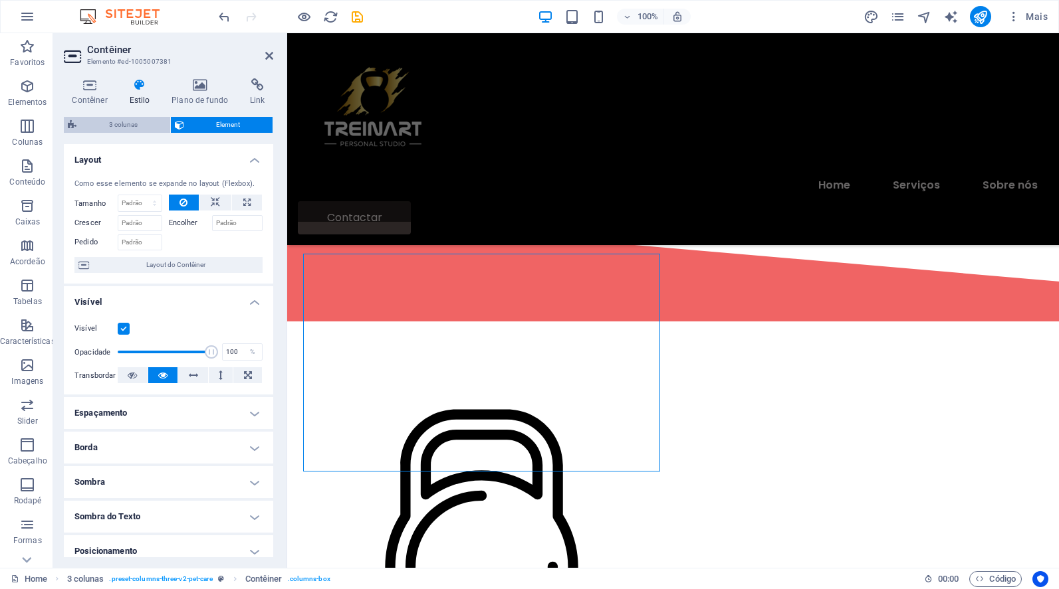
click at [125, 126] on span "3 colunas" at bounding box center [123, 125] width 86 height 16
select select "px"
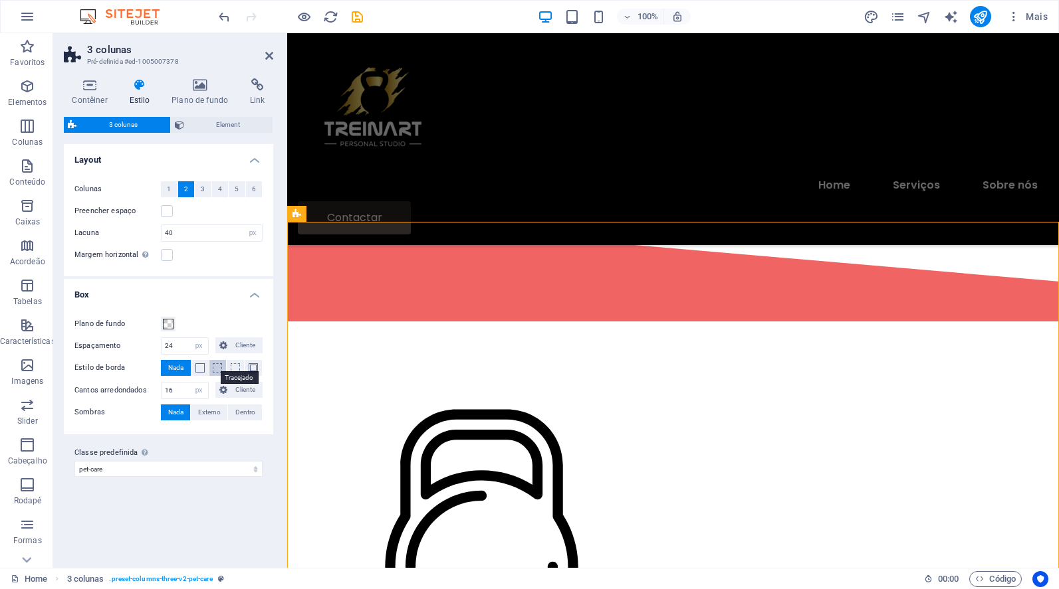
click at [219, 368] on span at bounding box center [217, 368] width 9 height 9
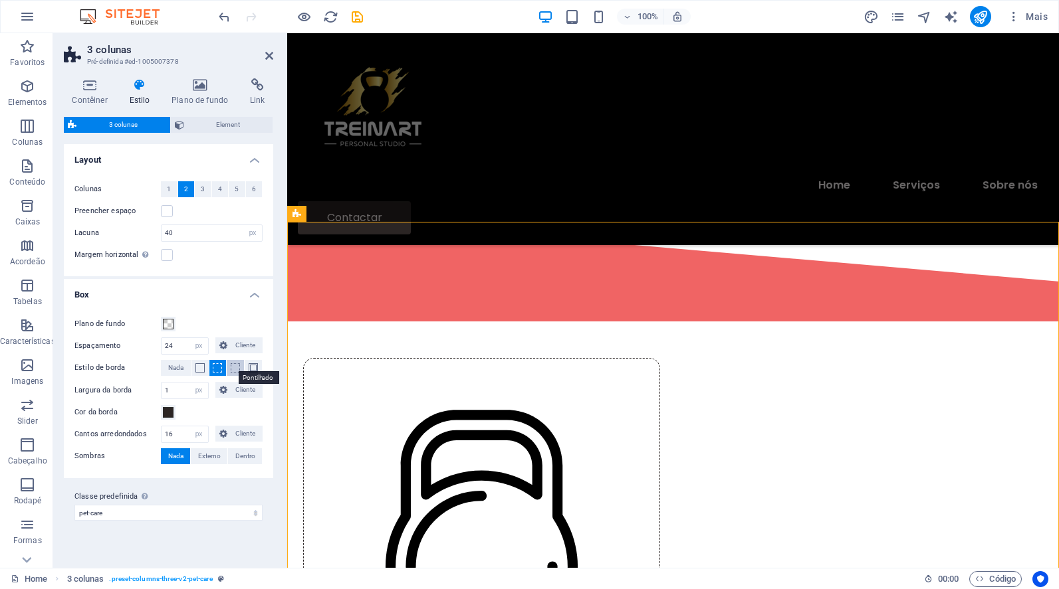
click at [237, 368] on span at bounding box center [235, 368] width 9 height 9
click at [249, 368] on span at bounding box center [253, 368] width 9 height 9
click at [249, 369] on span at bounding box center [253, 368] width 9 height 9
click at [238, 369] on span at bounding box center [235, 368] width 9 height 9
click at [223, 368] on button at bounding box center [217, 368] width 17 height 16
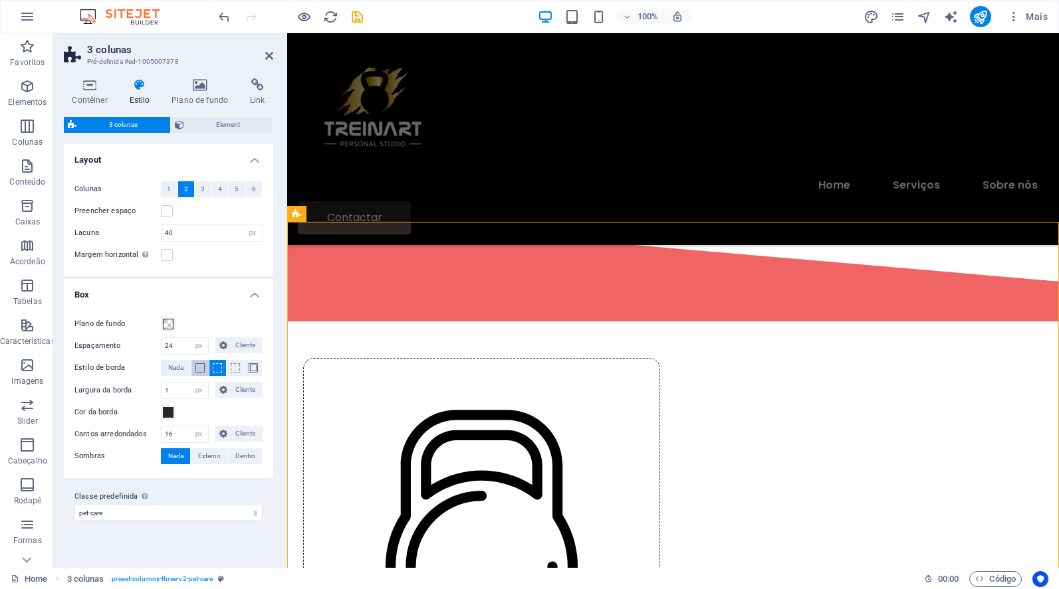
click at [201, 366] on span at bounding box center [199, 368] width 9 height 9
click at [221, 369] on span at bounding box center [217, 368] width 9 height 9
click at [203, 369] on span at bounding box center [199, 368] width 9 height 9
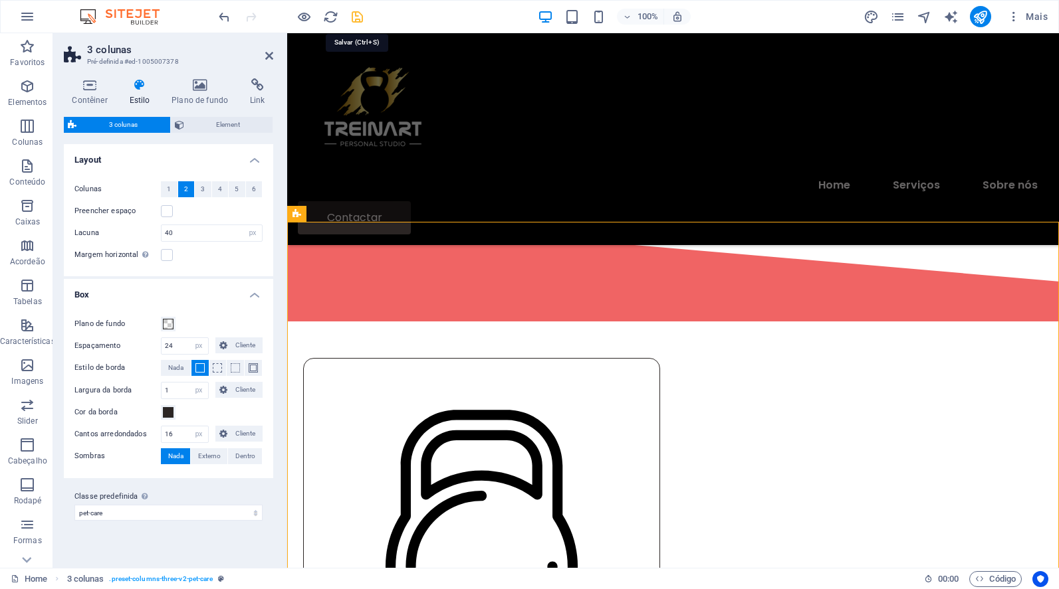
click at [355, 19] on icon "save" at bounding box center [357, 16] width 15 height 15
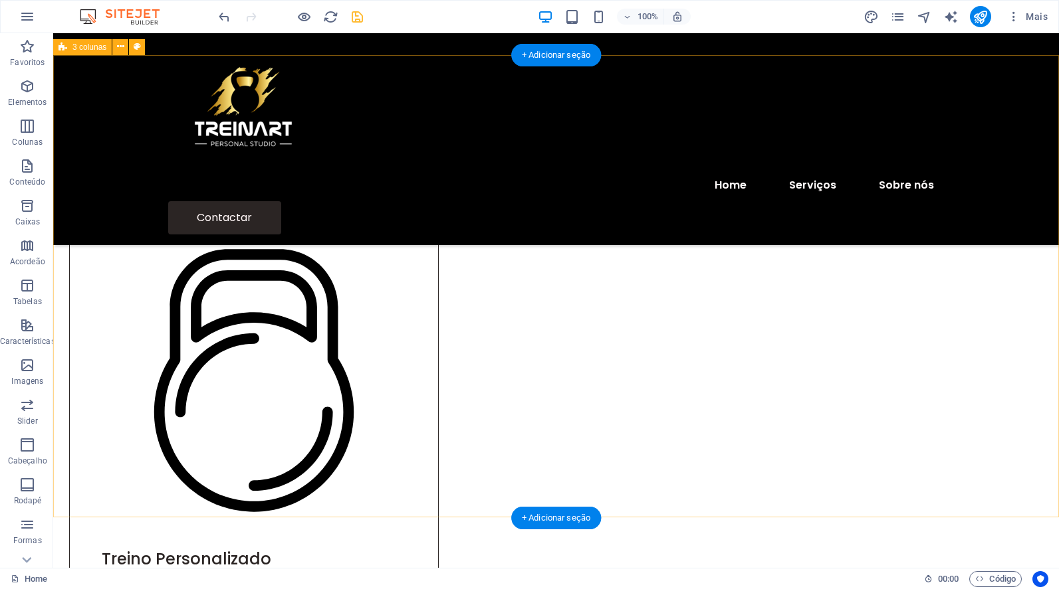
scroll to position [665, 0]
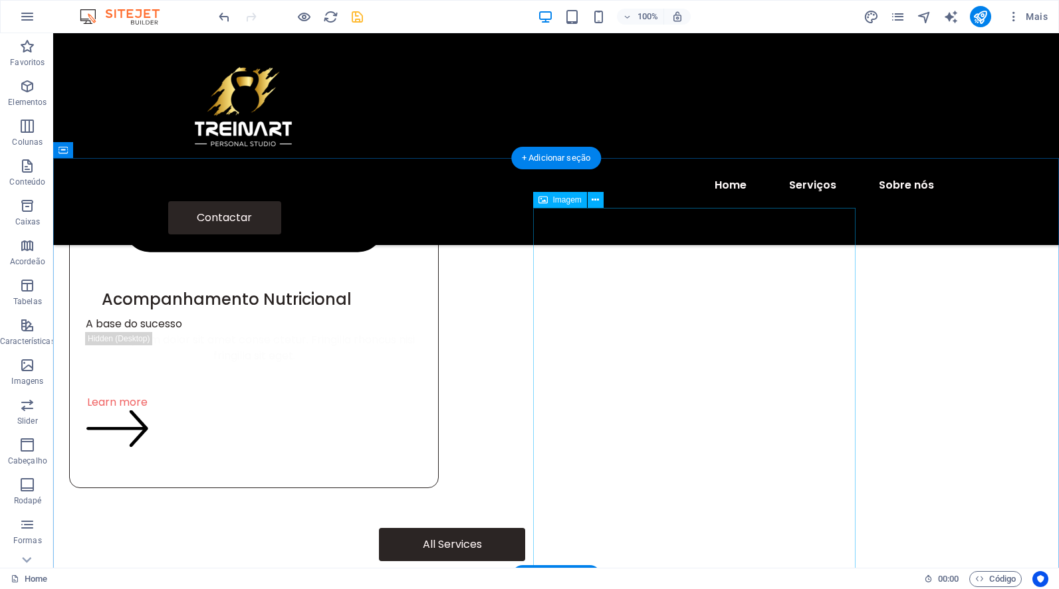
scroll to position [1479, 0]
